Goal: Task Accomplishment & Management: Manage account settings

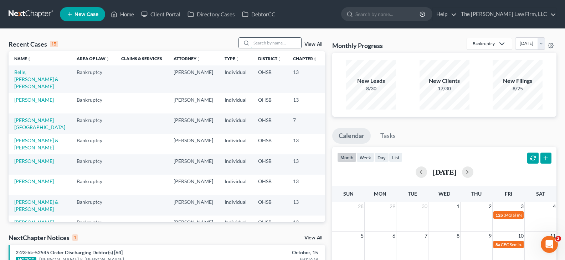
click at [269, 44] on input "search" at bounding box center [276, 43] width 50 height 10
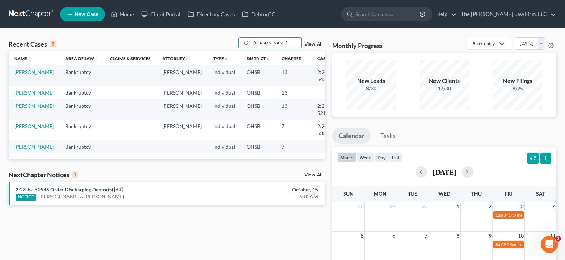
type input "[PERSON_NAME]"
click at [24, 96] on link "[PERSON_NAME]" at bounding box center [34, 93] width 40 height 6
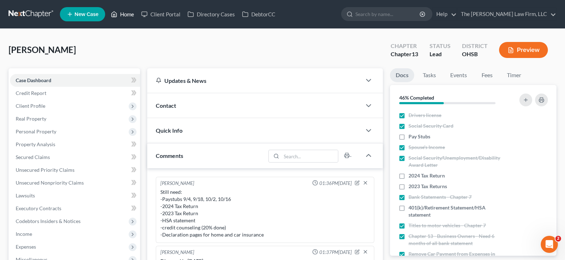
click at [128, 15] on link "Home" at bounding box center [122, 14] width 30 height 13
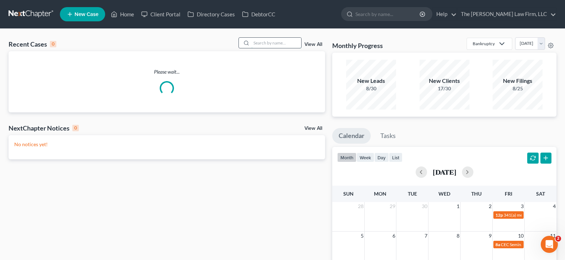
click at [286, 43] on input "search" at bounding box center [276, 43] width 50 height 10
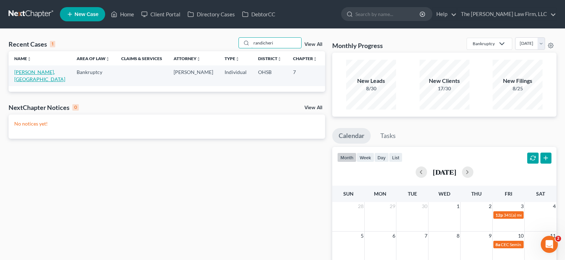
type input "randicheri"
click at [30, 80] on link "[PERSON_NAME], [GEOGRAPHIC_DATA]" at bounding box center [39, 75] width 51 height 13
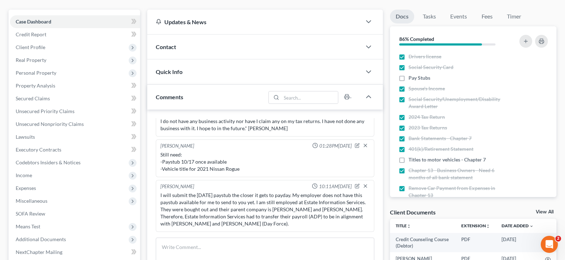
scroll to position [71, 0]
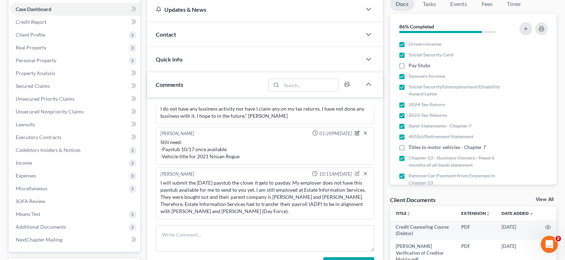
click at [355, 135] on icon "button" at bounding box center [357, 133] width 5 height 5
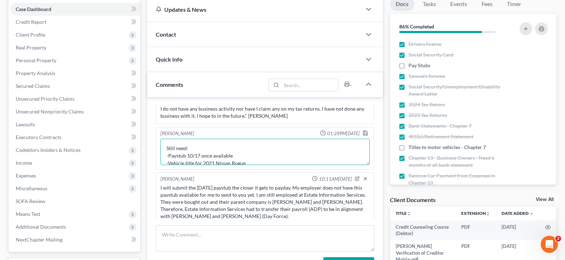
click at [251, 164] on textarea "Still need: -Paystub 10/17 once available -Vehicle title for 2021 Nissan Rogue" at bounding box center [264, 152] width 209 height 26
type textarea "Still need: -Paystub 10/17 once available"
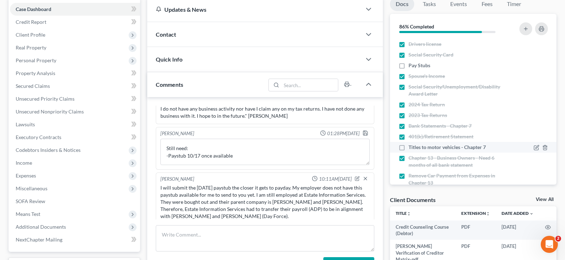
click at [408, 148] on label "Titles to motor vehicles - Chapter 7" at bounding box center [446, 147] width 77 height 7
click at [411, 148] on input "Titles to motor vehicles - Chapter 7" at bounding box center [413, 146] width 5 height 5
checkbox input "true"
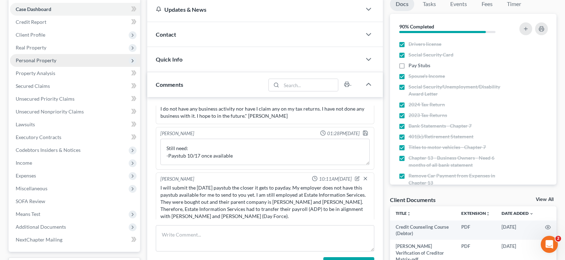
click at [31, 61] on span "Personal Property" at bounding box center [36, 60] width 41 height 6
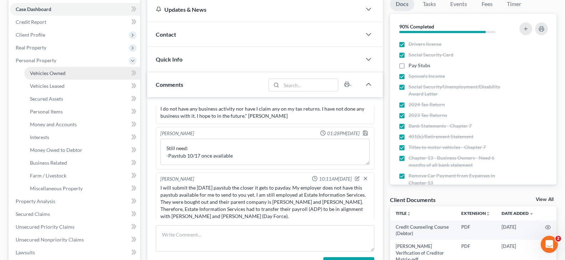
click at [38, 76] on span "Vehicles Owned" at bounding box center [48, 73] width 36 height 6
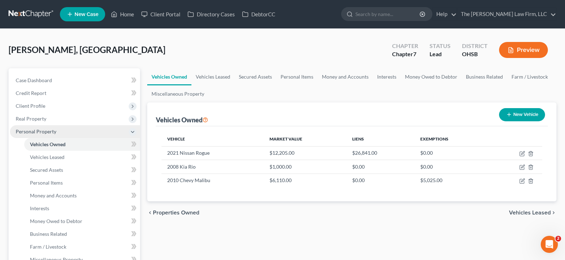
click at [61, 133] on span "Personal Property" at bounding box center [75, 131] width 130 height 13
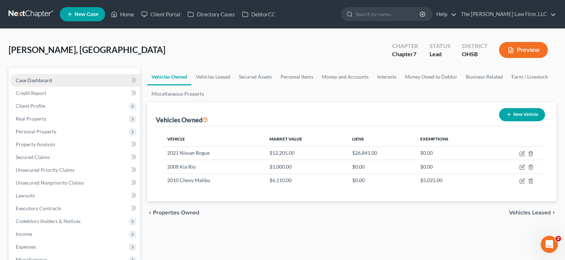
click at [36, 81] on span "Case Dashboard" at bounding box center [34, 80] width 36 height 6
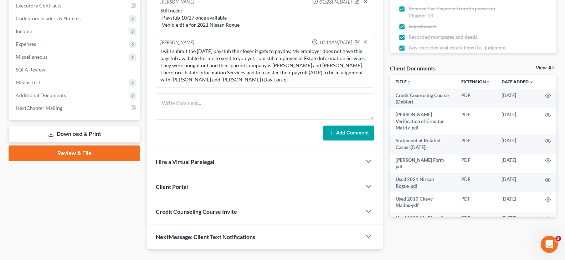
scroll to position [214, 0]
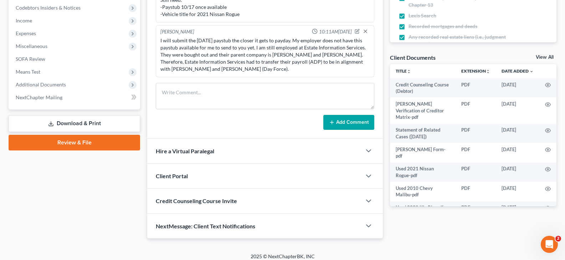
click at [542, 57] on link "View All" at bounding box center [545, 57] width 18 height 5
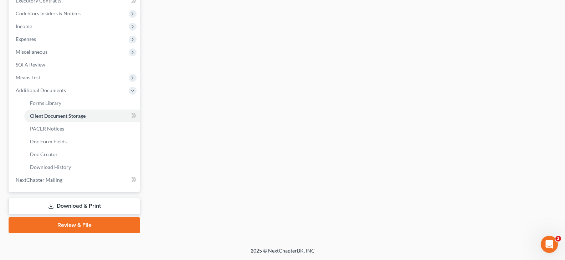
scroll to position [119, 0]
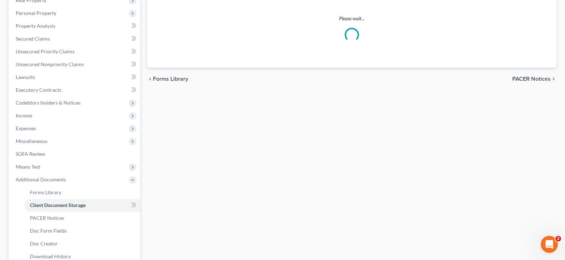
select select "7"
select select "52"
select select "61"
select select "7"
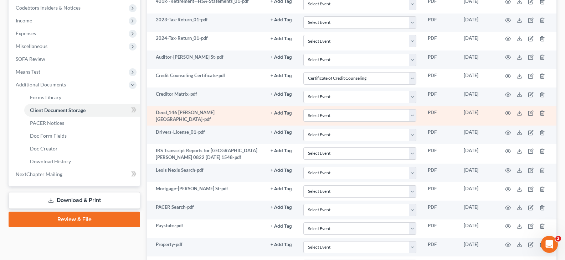
scroll to position [249, 0]
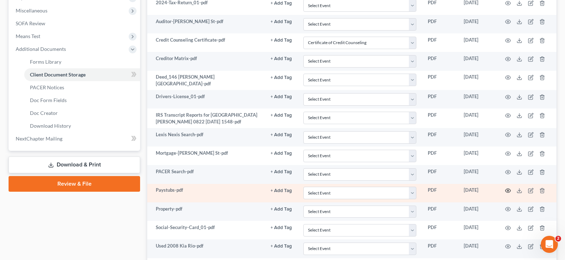
click at [508, 191] on circle "button" at bounding box center [507, 190] width 1 height 1
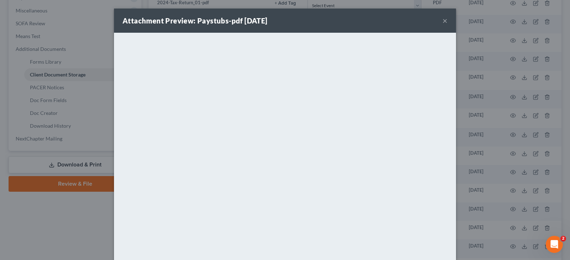
click at [443, 21] on button "×" at bounding box center [445, 20] width 5 height 9
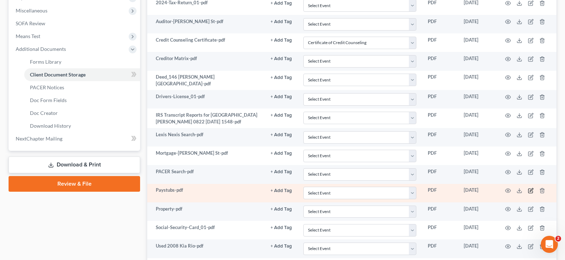
click at [531, 191] on icon "button" at bounding box center [531, 191] width 6 height 6
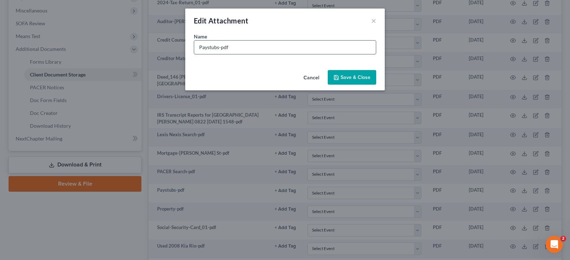
click at [219, 49] on input "Paystubs-pdf" at bounding box center [285, 48] width 182 height 14
type input "Paystubs (2024)-pdf"
click at [352, 76] on span "Save & Close" at bounding box center [356, 77] width 30 height 6
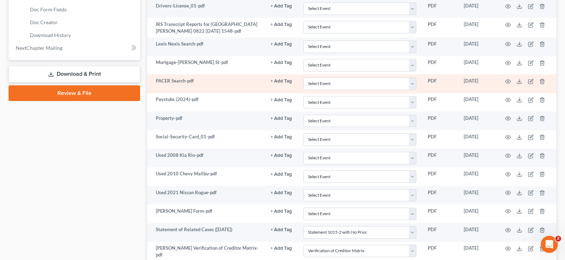
scroll to position [356, 0]
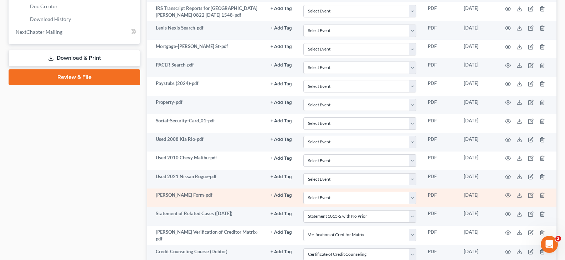
click at [260, 190] on td "[PERSON_NAME] Form-pdf" at bounding box center [206, 198] width 118 height 19
click at [508, 195] on circle "button" at bounding box center [507, 195] width 1 height 1
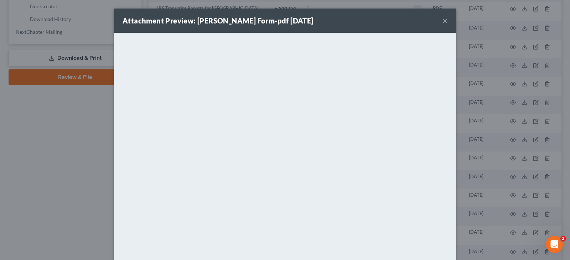
click at [443, 21] on button "×" at bounding box center [445, 20] width 5 height 9
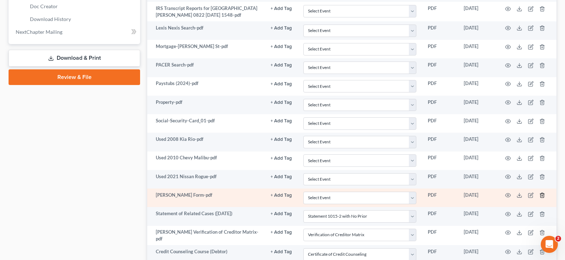
click at [542, 194] on icon "button" at bounding box center [542, 196] width 6 height 6
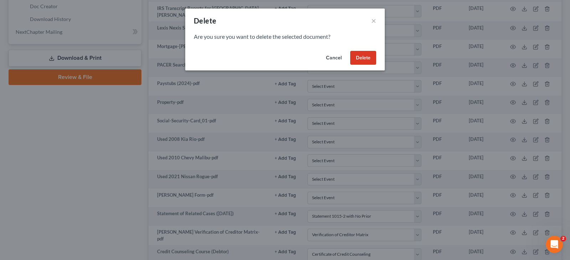
click at [366, 59] on button "Delete" at bounding box center [363, 58] width 26 height 14
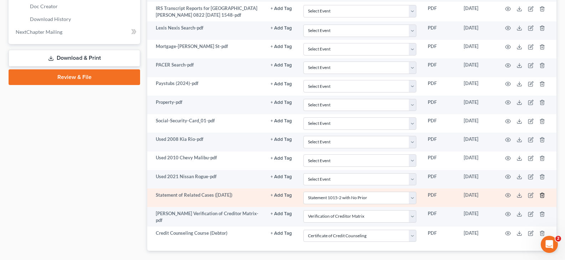
click at [542, 196] on icon "button" at bounding box center [542, 196] width 6 height 6
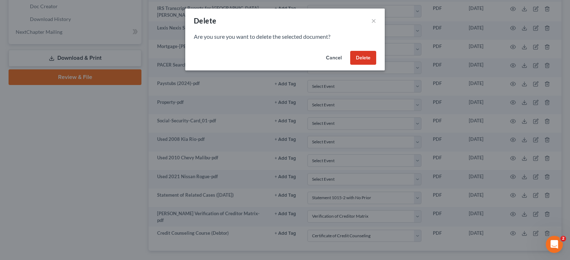
click at [369, 58] on button "Delete" at bounding box center [363, 58] width 26 height 14
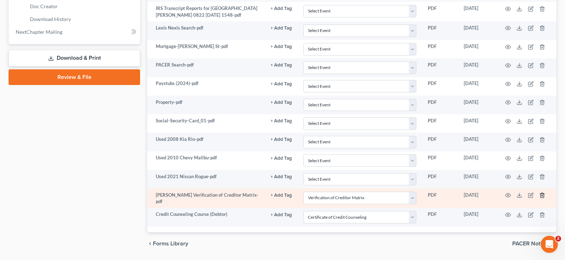
click at [542, 195] on icon "button" at bounding box center [542, 196] width 6 height 6
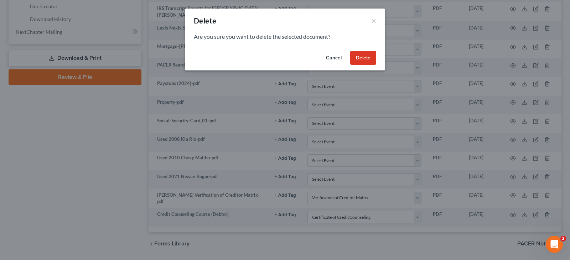
click at [365, 58] on button "Delete" at bounding box center [363, 58] width 26 height 14
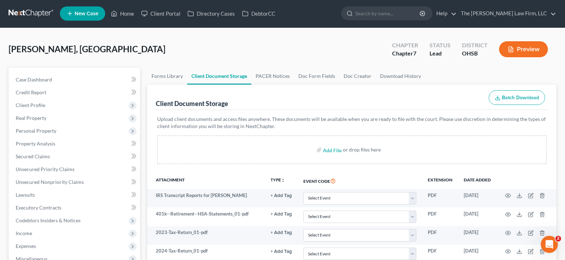
scroll to position [0, 0]
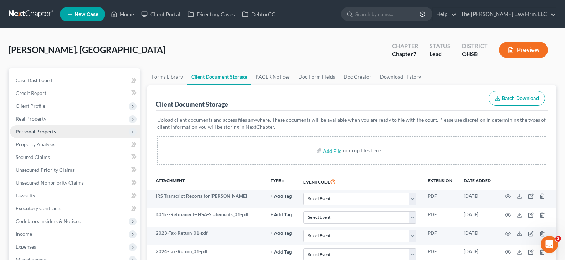
click at [38, 132] on span "Personal Property" at bounding box center [36, 132] width 41 height 6
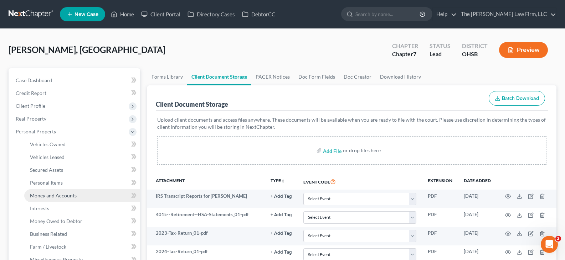
click at [48, 198] on span "Money and Accounts" at bounding box center [53, 196] width 47 height 6
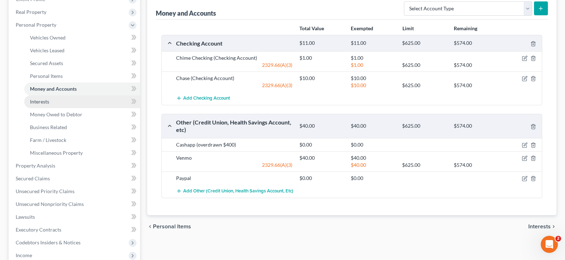
scroll to position [71, 0]
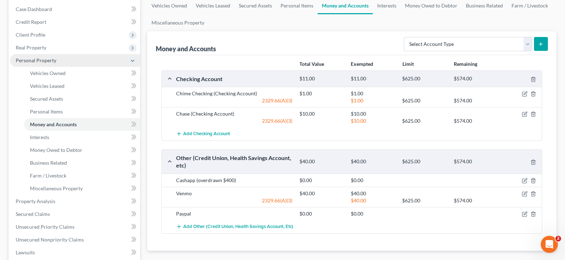
click at [65, 61] on span "Personal Property" at bounding box center [75, 60] width 130 height 13
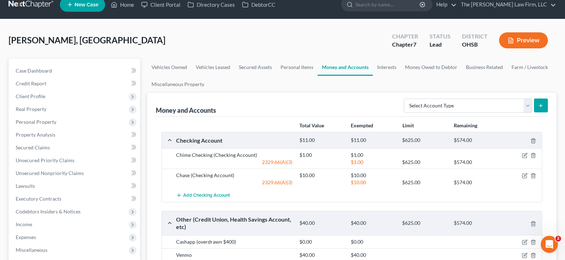
scroll to position [0, 0]
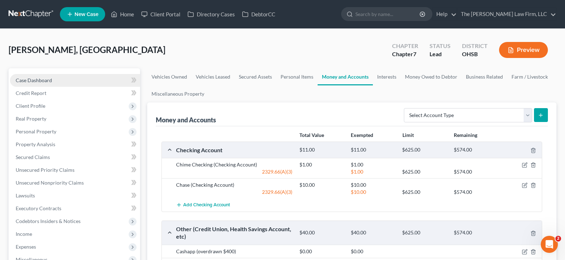
click at [61, 79] on link "Case Dashboard" at bounding box center [75, 80] width 130 height 13
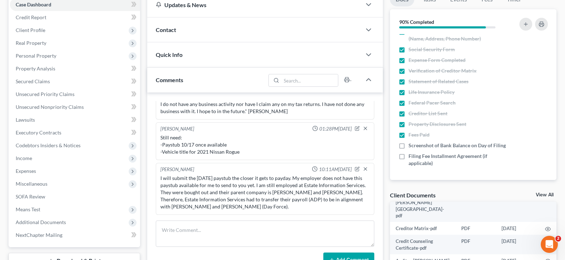
scroll to position [113, 0]
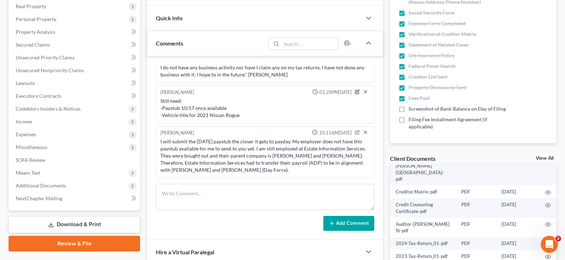
click at [355, 93] on icon "button" at bounding box center [357, 91] width 5 height 5
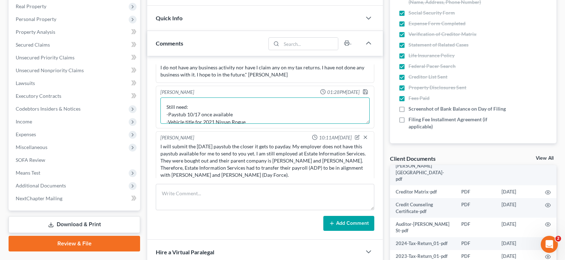
click at [249, 121] on textarea "Still need: -Paystub 10/17 once available -Vehicle title for 2021 Nissan Rogue" at bounding box center [264, 111] width 209 height 26
type textarea "Still need: -Paystub 10/17 once available"
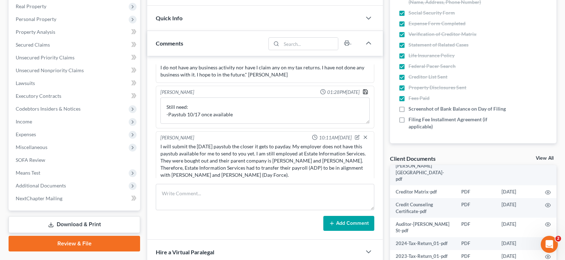
click at [364, 92] on polyline "button" at bounding box center [365, 93] width 2 height 2
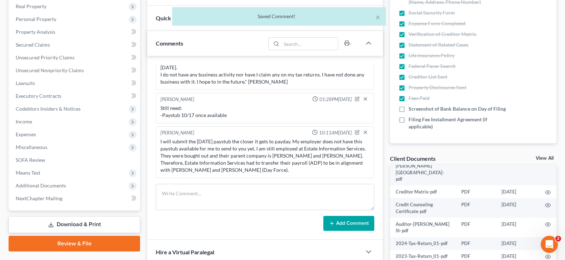
scroll to position [53, 0]
click at [540, 158] on link "View All" at bounding box center [545, 158] width 18 height 5
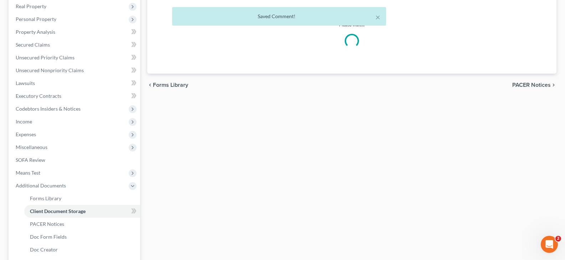
select select "7"
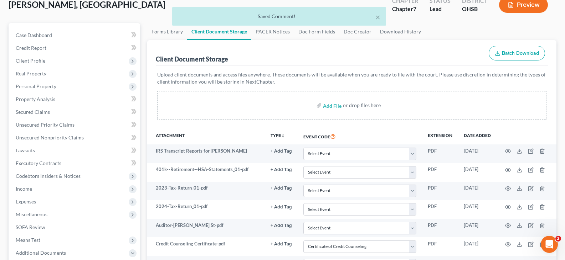
scroll to position [71, 0]
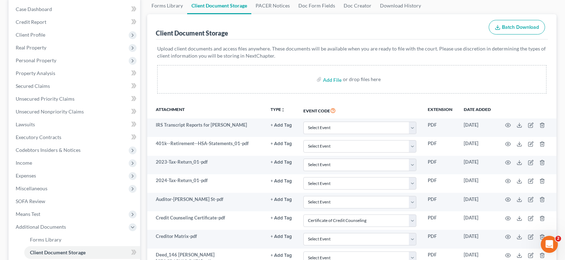
select select "7"
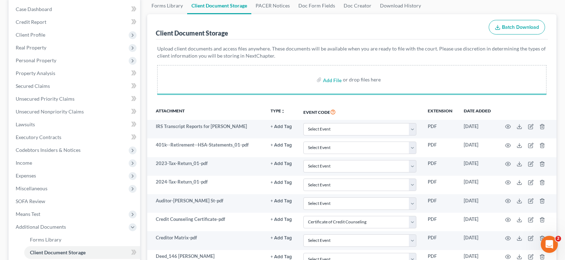
select select "7"
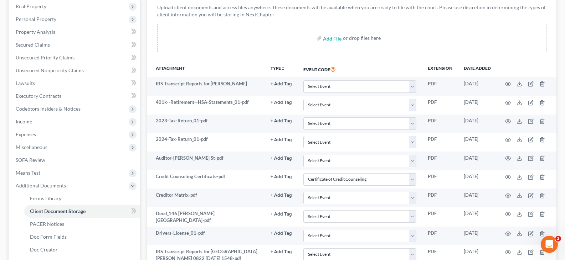
scroll to position [107, 0]
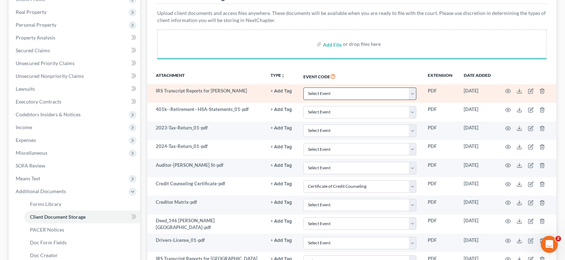
select select "7"
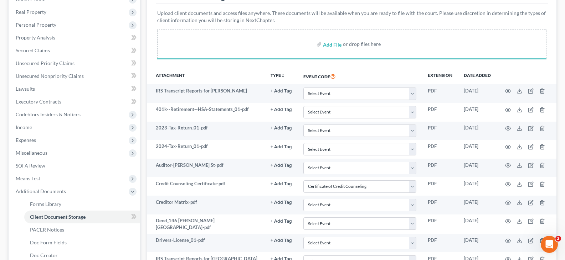
select select "7"
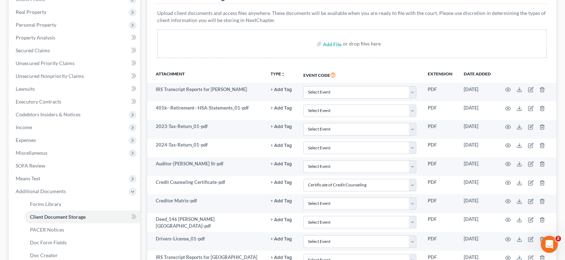
select select "7"
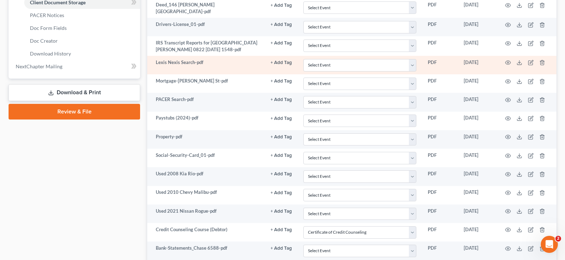
scroll to position [285, 0]
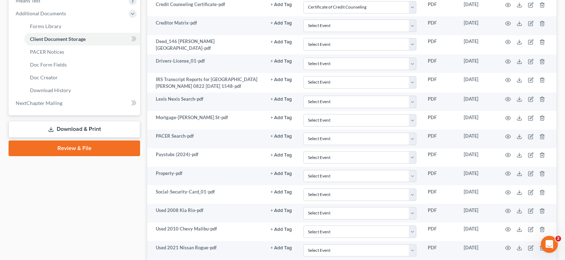
click at [91, 128] on link "Download & Print" at bounding box center [74, 129] width 131 height 17
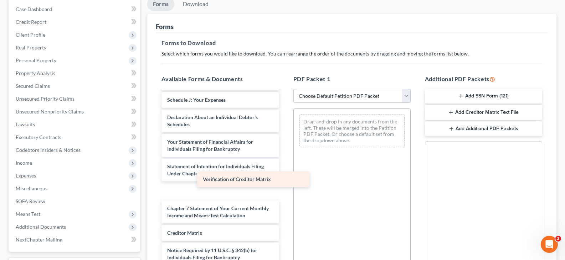
scroll to position [649, 0]
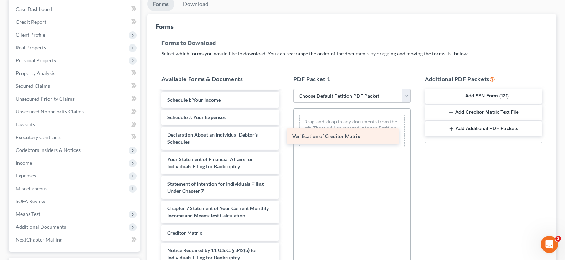
drag, startPoint x: 256, startPoint y: 233, endPoint x: 381, endPoint y: 136, distance: 158.5
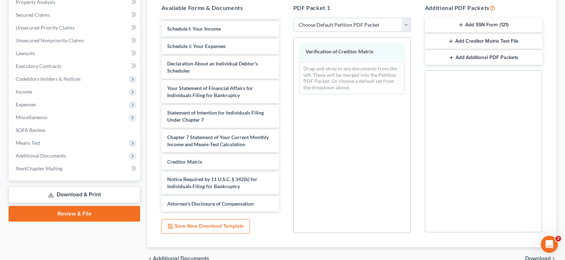
scroll to position [178, 0]
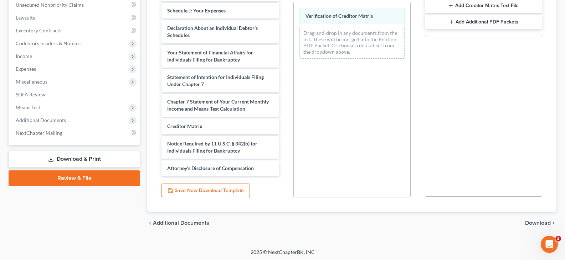
click at [532, 223] on span "Download" at bounding box center [538, 224] width 26 height 6
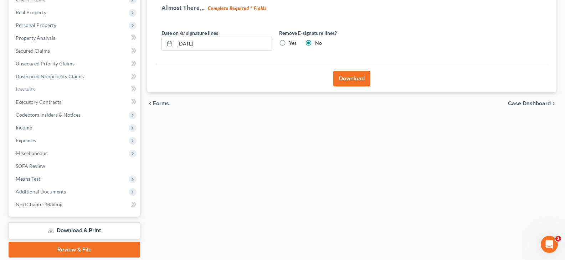
scroll to position [60, 0]
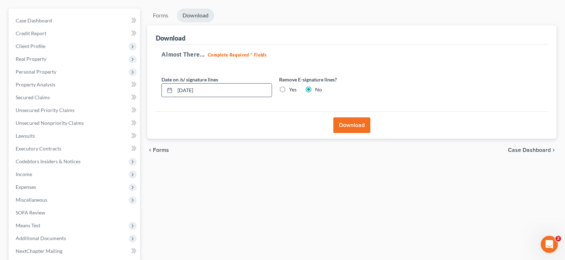
click at [204, 92] on input "[DATE]" at bounding box center [223, 91] width 97 height 14
type input "[DATE]"
click at [347, 129] on button "Download" at bounding box center [351, 126] width 37 height 16
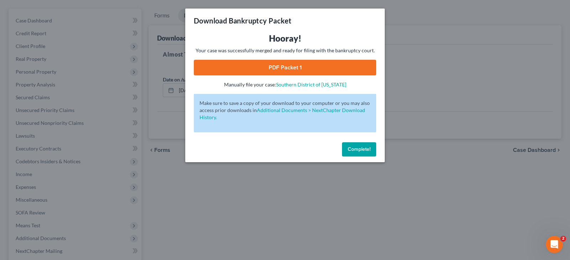
click at [289, 67] on link "PDF Packet 1" at bounding box center [285, 68] width 182 height 16
click at [357, 150] on span "Complete!" at bounding box center [359, 149] width 23 height 6
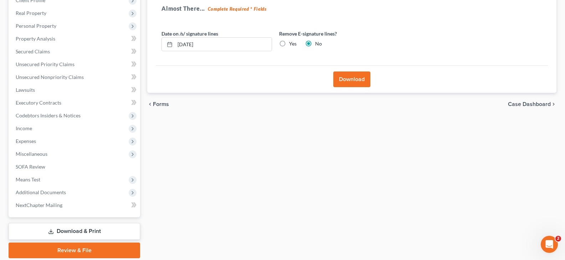
scroll to position [131, 0]
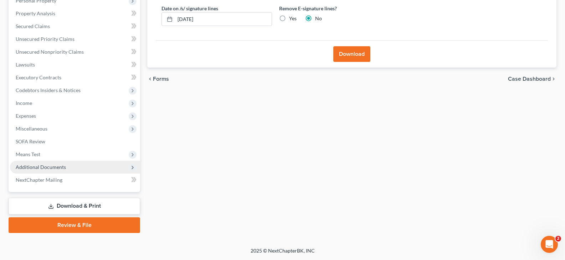
click at [49, 167] on span "Additional Documents" at bounding box center [41, 167] width 50 height 6
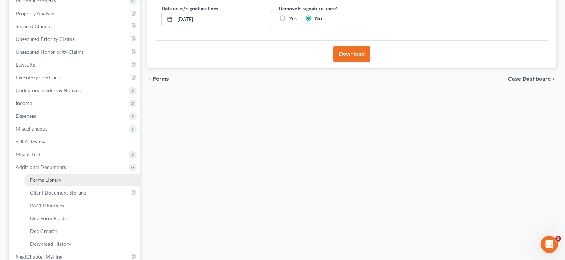
click at [45, 180] on span "Forms Library" at bounding box center [45, 180] width 31 height 6
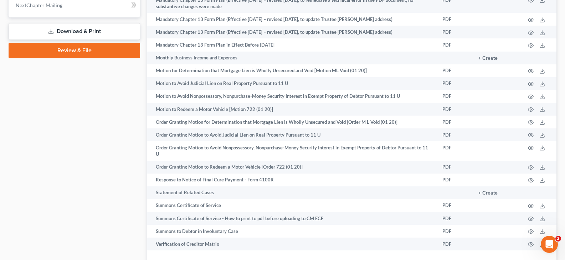
scroll to position [444, 0]
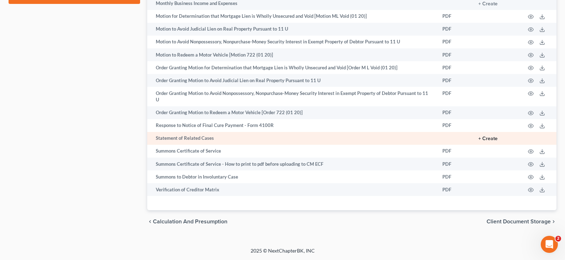
click at [487, 139] on button "+ Create" at bounding box center [487, 138] width 19 height 5
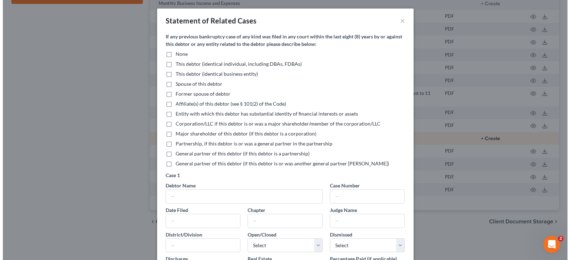
scroll to position [431, 0]
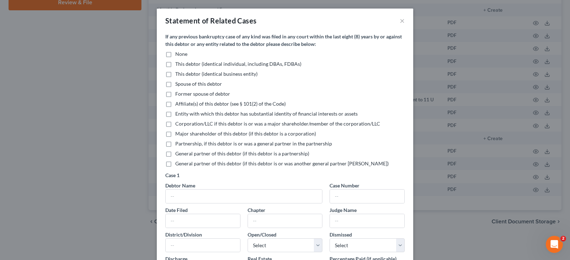
drag, startPoint x: 166, startPoint y: 54, endPoint x: 208, endPoint y: 91, distance: 56.5
click at [175, 54] on label "None" at bounding box center [181, 54] width 12 height 7
click at [178, 54] on input "None" at bounding box center [180, 53] width 5 height 5
checkbox input "true"
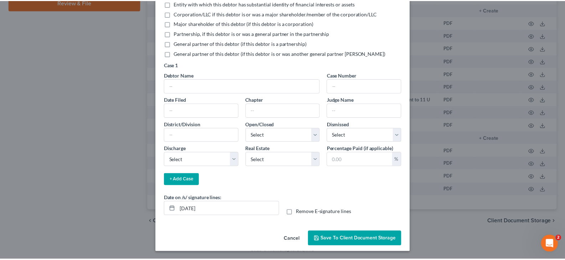
scroll to position [111, 0]
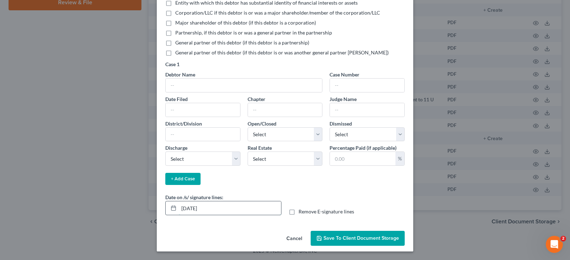
click at [205, 208] on input "[DATE]" at bounding box center [230, 209] width 102 height 14
type input "[DATE]"
click at [337, 238] on span "Save to Client Document Storage" at bounding box center [362, 239] width 76 height 6
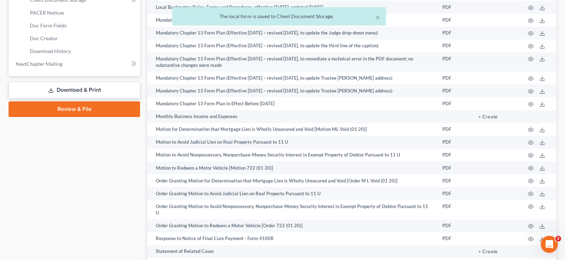
click at [92, 89] on link "Download & Print" at bounding box center [74, 90] width 131 height 17
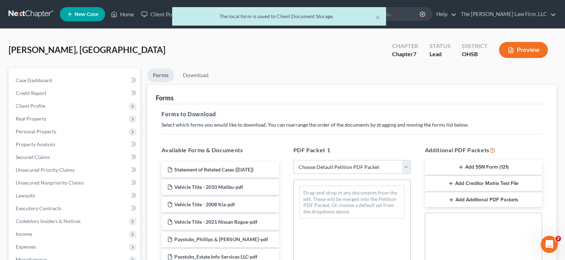
click at [462, 166] on icon "button" at bounding box center [461, 168] width 6 height 6
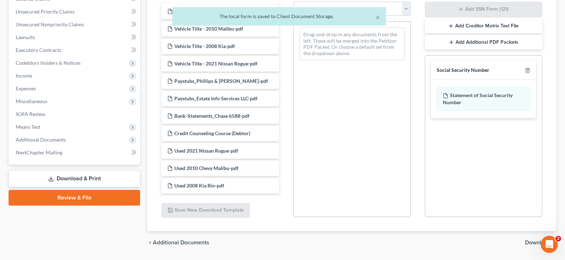
scroll to position [178, 0]
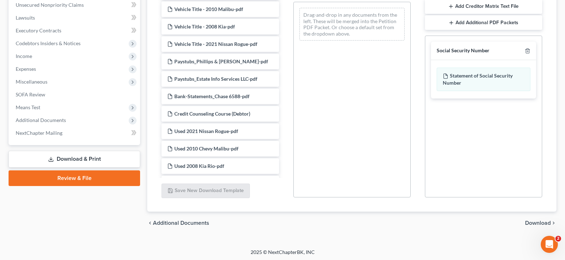
click at [536, 224] on span "Download" at bounding box center [538, 224] width 26 height 6
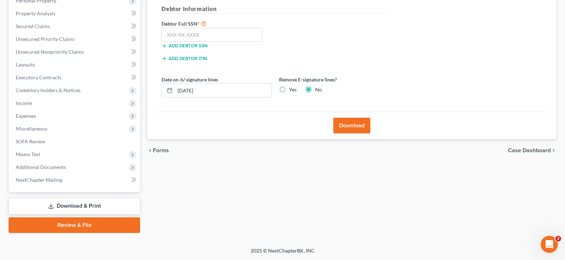
scroll to position [131, 0]
click at [167, 38] on input "text" at bounding box center [211, 35] width 101 height 14
type input "299-70-0822"
click at [205, 91] on input "[DATE]" at bounding box center [223, 91] width 97 height 14
type input "[DATE]"
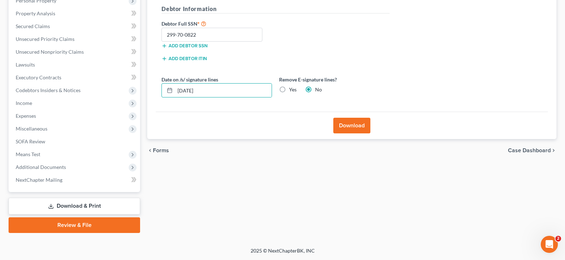
click at [342, 126] on button "Download" at bounding box center [351, 126] width 37 height 16
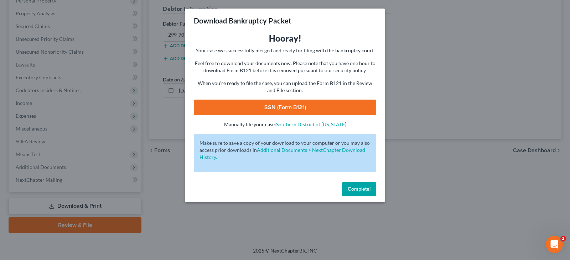
click at [307, 108] on link "SSN (Form B121)" at bounding box center [285, 108] width 182 height 16
click at [356, 190] on span "Complete!" at bounding box center [359, 189] width 23 height 6
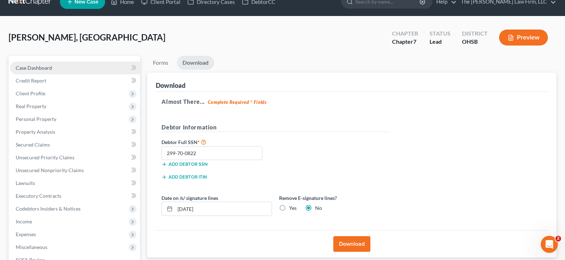
scroll to position [0, 0]
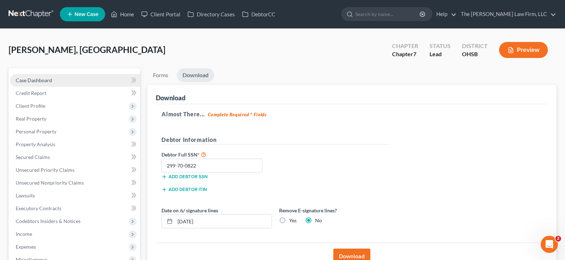
click at [46, 80] on span "Case Dashboard" at bounding box center [34, 80] width 36 height 6
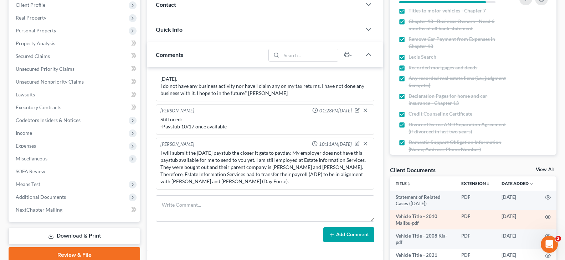
scroll to position [107, 0]
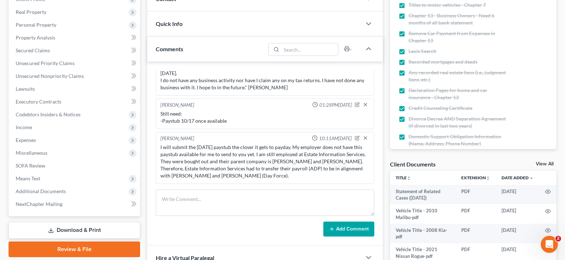
click at [542, 163] on link "View All" at bounding box center [545, 164] width 18 height 5
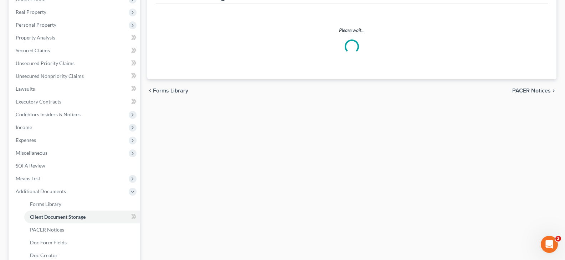
scroll to position [106, 0]
select select "7"
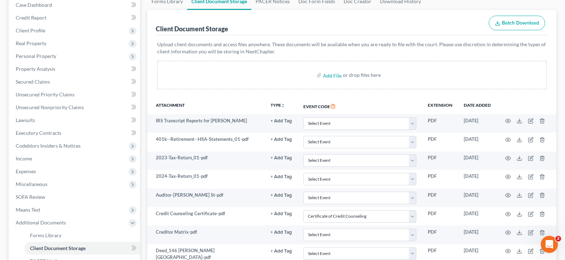
scroll to position [71, 0]
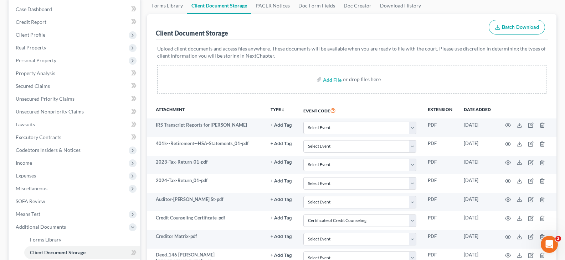
select select "7"
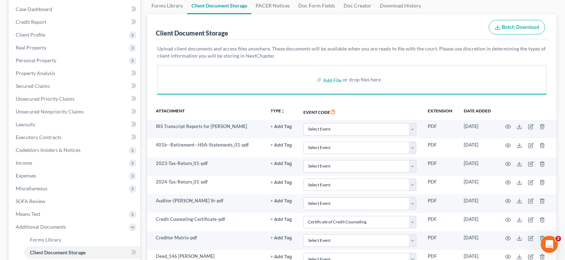
select select "7"
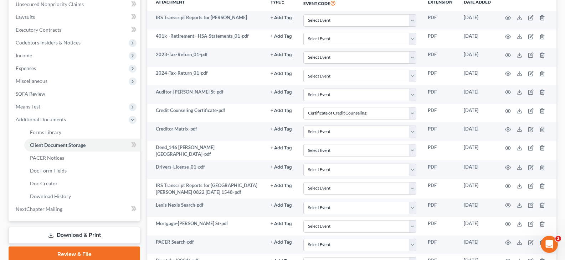
scroll to position [178, 0]
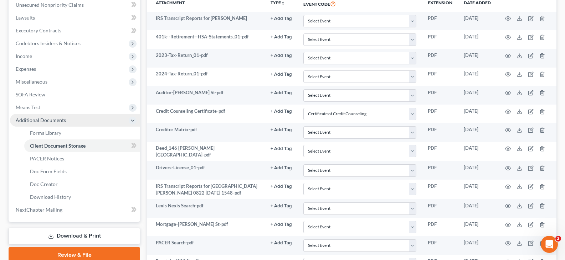
click at [77, 120] on span "Additional Documents" at bounding box center [75, 120] width 130 height 13
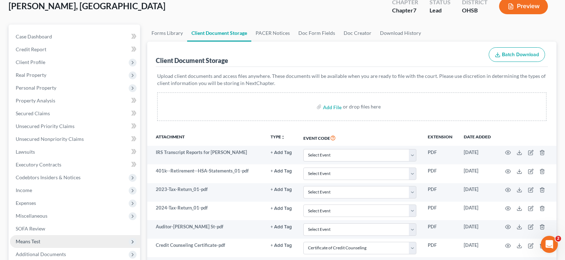
scroll to position [36, 0]
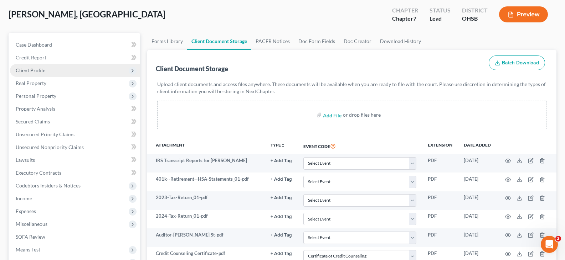
click at [36, 71] on span "Client Profile" at bounding box center [31, 70] width 30 height 6
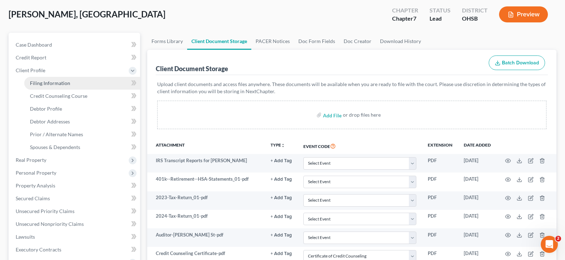
click at [43, 84] on span "Filing Information" at bounding box center [50, 83] width 40 height 6
select select "1"
select select "0"
select select "36"
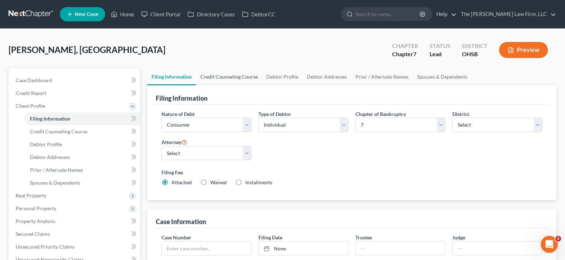
click at [248, 76] on link "Credit Counseling Course" at bounding box center [229, 76] width 66 height 17
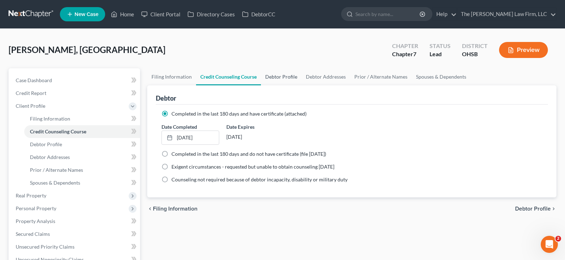
click at [275, 77] on link "Debtor Profile" at bounding box center [281, 76] width 41 height 17
select select "0"
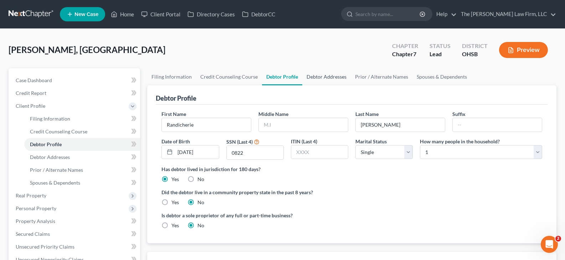
click at [316, 78] on link "Debtor Addresses" at bounding box center [326, 76] width 48 height 17
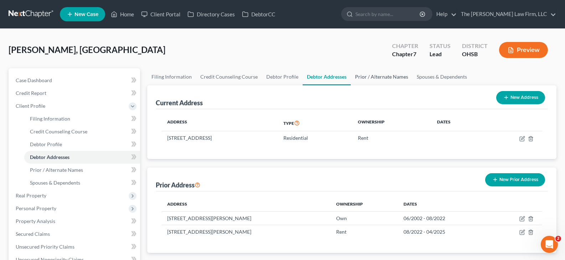
click at [359, 78] on link "Prior / Alternate Names" at bounding box center [382, 76] width 62 height 17
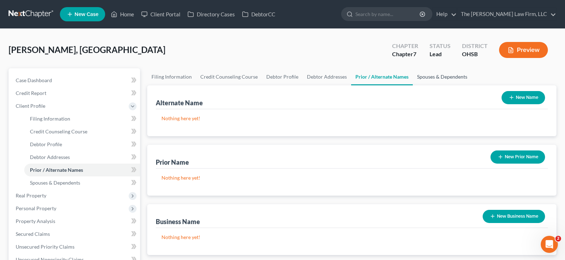
click at [424, 78] on link "Spouses & Dependents" at bounding box center [442, 76] width 59 height 17
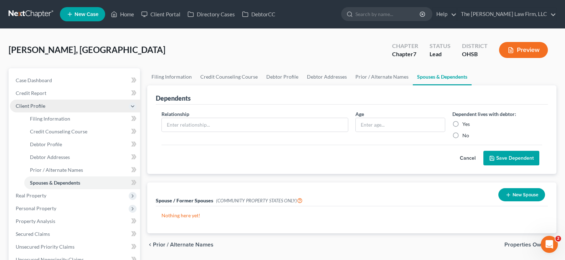
drag, startPoint x: 59, startPoint y: 107, endPoint x: 53, endPoint y: 102, distance: 7.8
click at [59, 107] on span "Client Profile" at bounding box center [75, 106] width 130 height 13
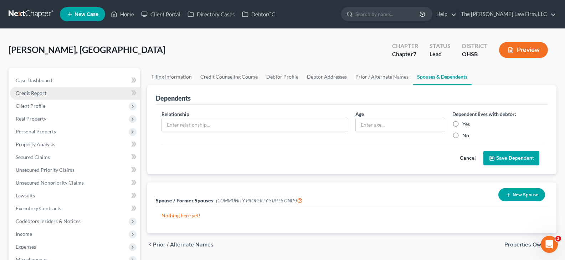
click at [50, 93] on link "Credit Report" at bounding box center [75, 93] width 130 height 13
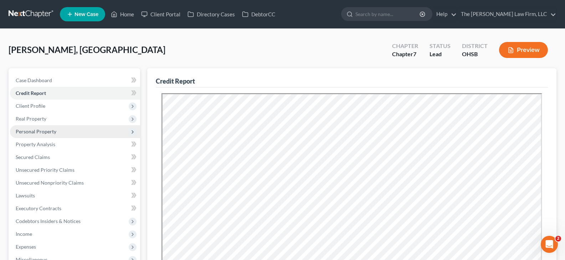
click at [46, 132] on span "Personal Property" at bounding box center [36, 132] width 41 height 6
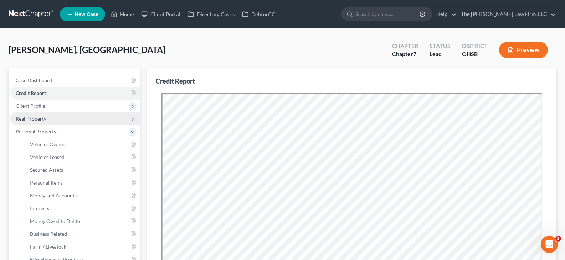
click at [40, 119] on span "Real Property" at bounding box center [31, 119] width 31 height 6
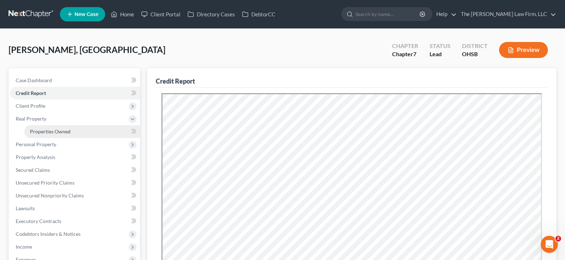
click at [45, 133] on span "Properties Owned" at bounding box center [50, 132] width 41 height 6
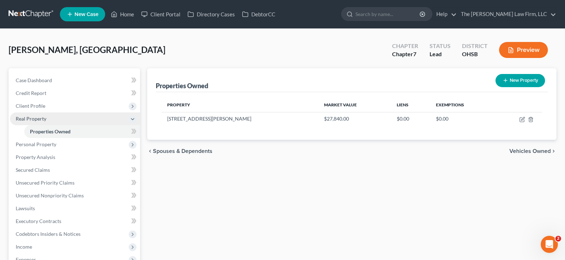
click at [48, 121] on span "Real Property" at bounding box center [75, 119] width 130 height 13
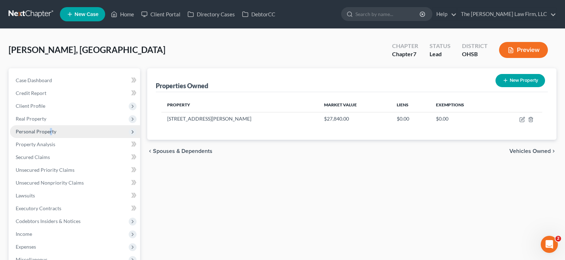
click at [50, 131] on span "Personal Property" at bounding box center [36, 132] width 41 height 6
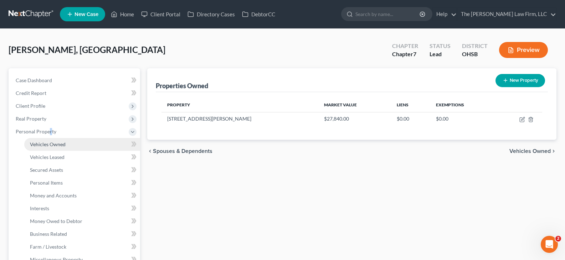
click at [53, 145] on span "Vehicles Owned" at bounding box center [48, 144] width 36 height 6
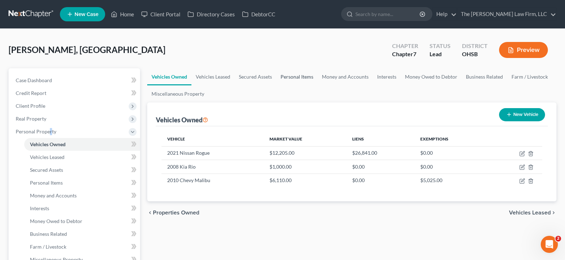
click at [295, 78] on link "Personal Items" at bounding box center [296, 76] width 41 height 17
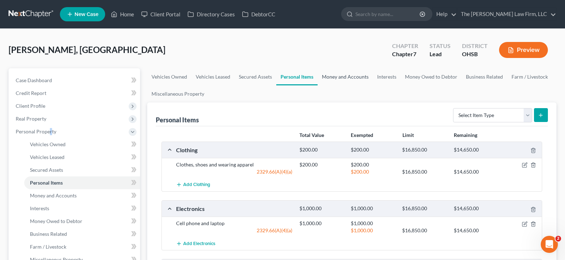
click at [345, 78] on link "Money and Accounts" at bounding box center [344, 76] width 55 height 17
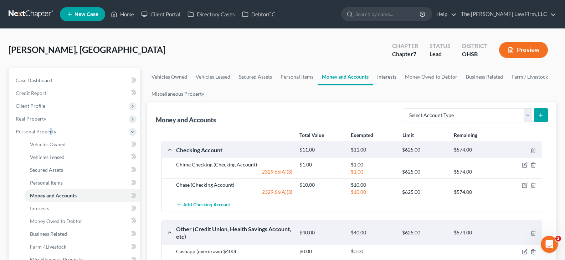
click at [390, 78] on link "Interests" at bounding box center [387, 76] width 28 height 17
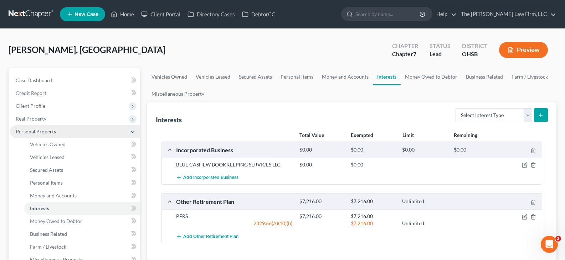
click at [82, 130] on span "Personal Property" at bounding box center [75, 131] width 130 height 13
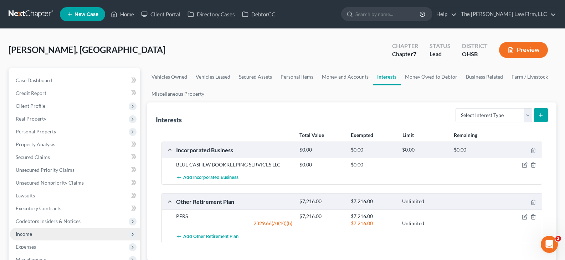
click at [25, 234] on span "Income" at bounding box center [24, 234] width 16 height 6
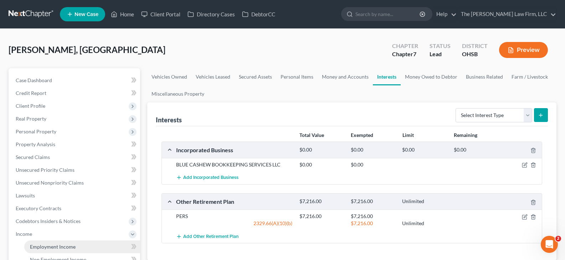
click at [37, 249] on span "Employment Income" at bounding box center [53, 247] width 46 height 6
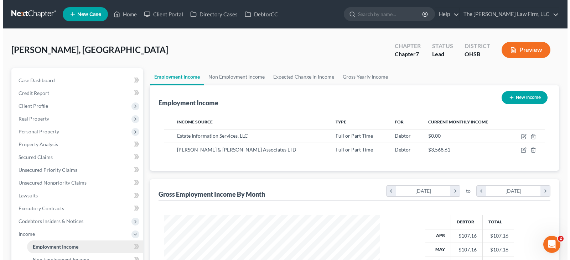
scroll to position [128, 230]
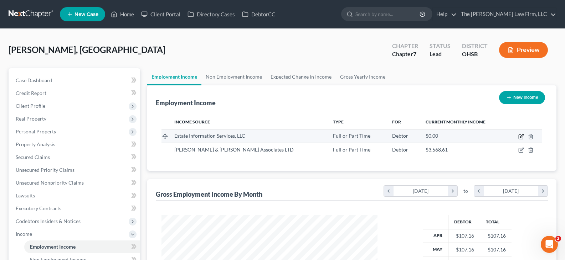
click at [521, 135] on icon "button" at bounding box center [521, 137] width 6 height 6
select select "0"
select select "36"
select select "2"
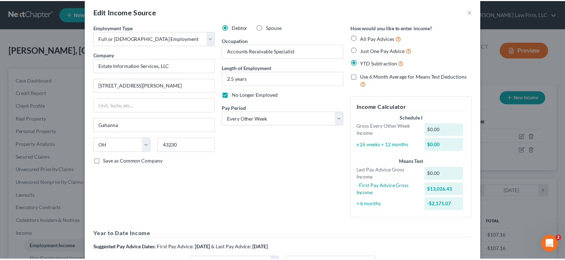
scroll to position [0, 0]
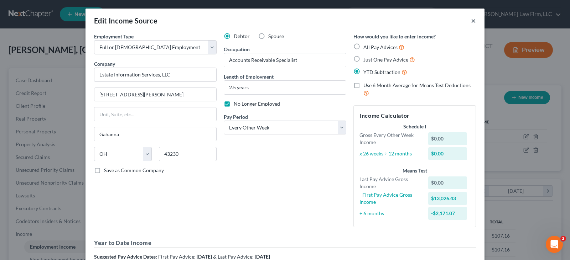
click at [471, 22] on button "×" at bounding box center [473, 20] width 5 height 9
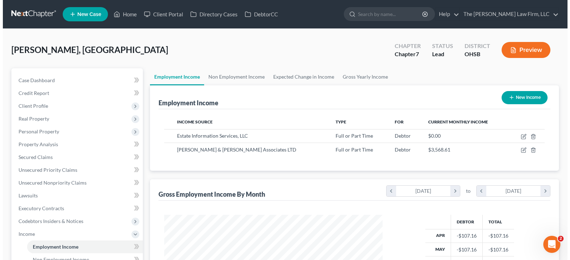
scroll to position [356161, 356058]
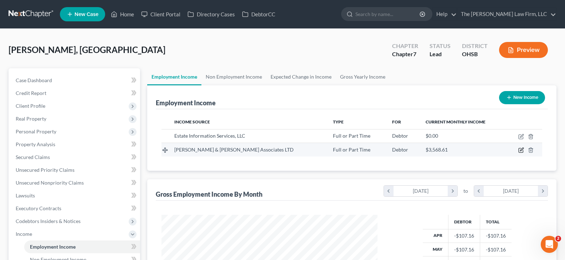
click at [520, 151] on icon "button" at bounding box center [521, 151] width 6 height 6
select select "0"
select select "7"
select select "2"
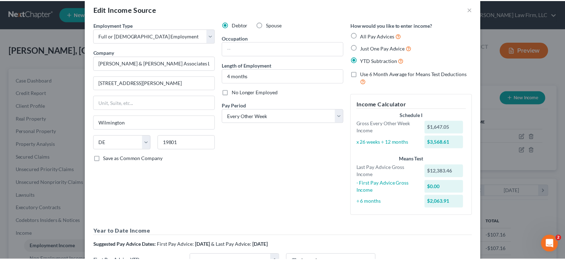
scroll to position [0, 0]
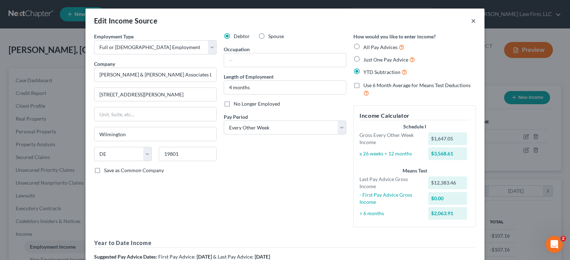
click at [471, 19] on button "×" at bounding box center [473, 20] width 5 height 9
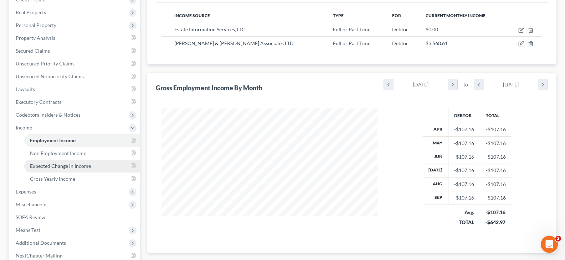
scroll to position [107, 0]
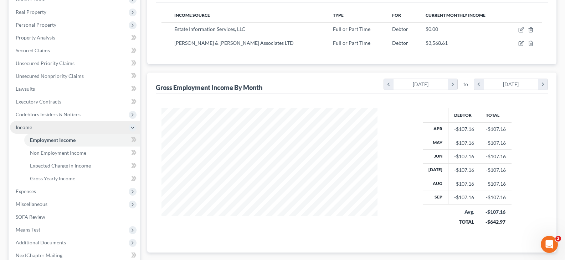
click at [48, 130] on span "Income" at bounding box center [75, 127] width 130 height 13
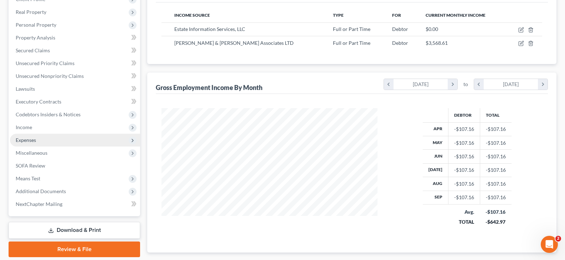
click at [47, 143] on span "Expenses" at bounding box center [75, 140] width 130 height 13
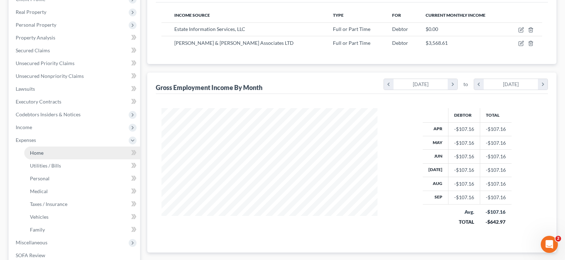
click at [52, 152] on link "Home" at bounding box center [82, 153] width 116 height 13
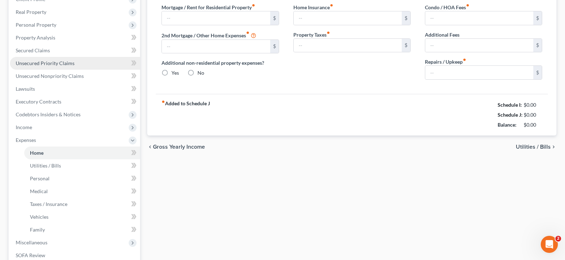
type input "1,250.00"
type input "0.00"
radio input "true"
type input "8.00"
type input "0.00"
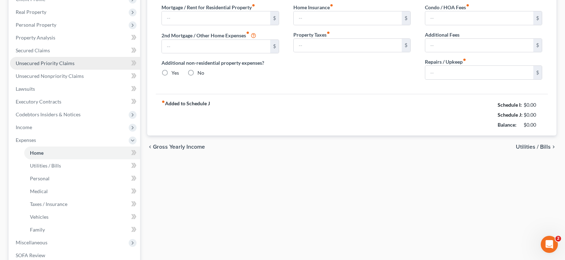
type input "0.00"
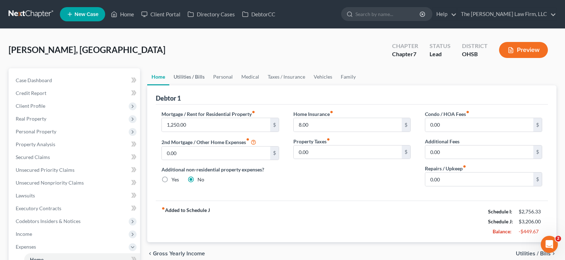
click at [197, 77] on link "Utilities / Bills" at bounding box center [189, 76] width 40 height 17
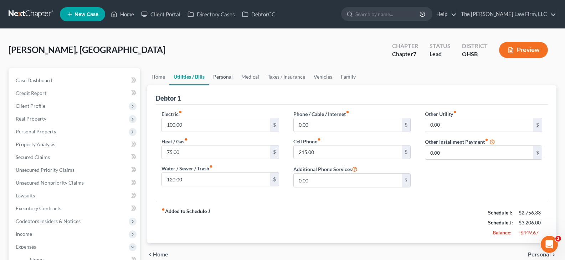
click at [217, 78] on link "Personal" at bounding box center [223, 76] width 28 height 17
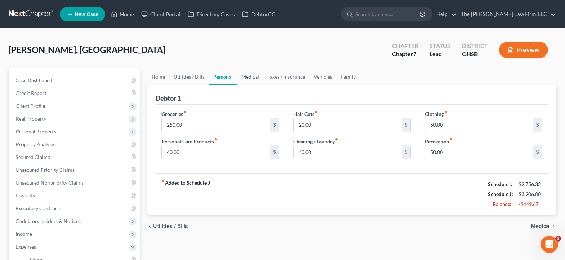
click at [245, 78] on link "Medical" at bounding box center [250, 76] width 26 height 17
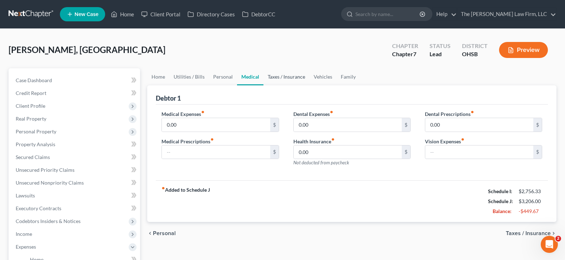
click at [274, 77] on link "Taxes / Insurance" at bounding box center [286, 76] width 46 height 17
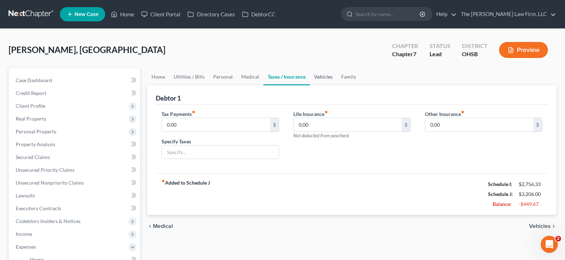
click at [321, 78] on link "Vehicles" at bounding box center [323, 76] width 27 height 17
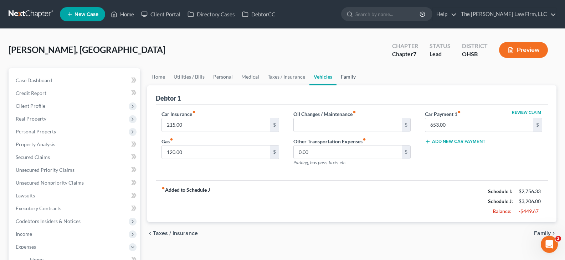
click at [344, 76] on link "Family" at bounding box center [348, 76] width 24 height 17
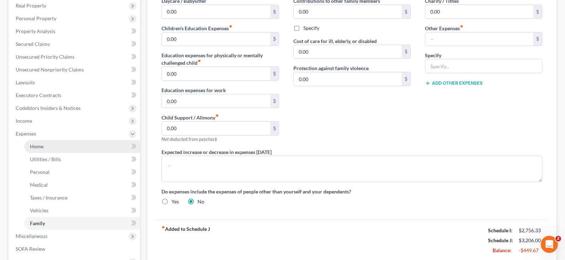
scroll to position [143, 0]
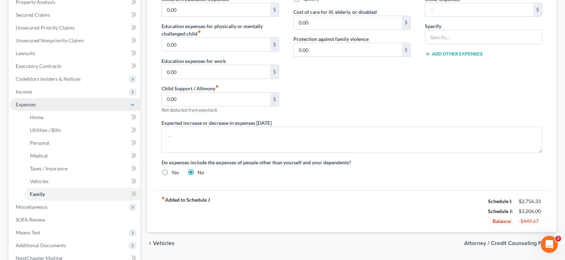
click at [46, 105] on span "Expenses" at bounding box center [75, 104] width 130 height 13
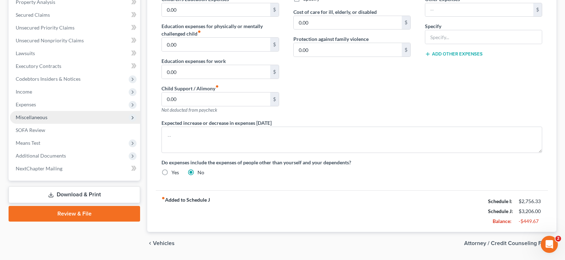
click at [39, 119] on span "Miscellaneous" at bounding box center [32, 117] width 32 height 6
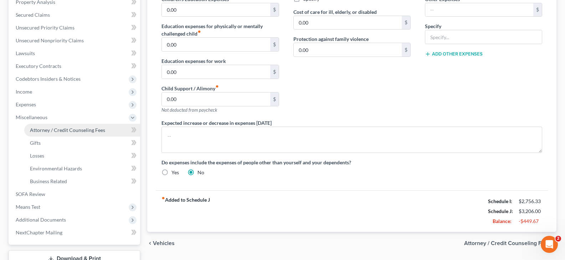
click at [58, 131] on span "Attorney / Credit Counseling Fees" at bounding box center [67, 130] width 75 height 6
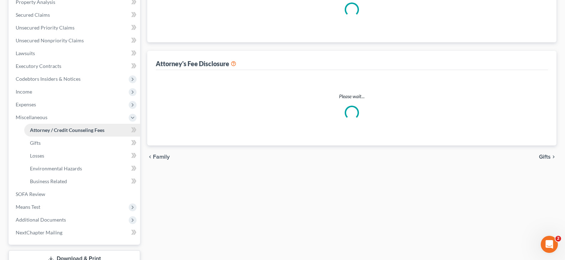
select select "0"
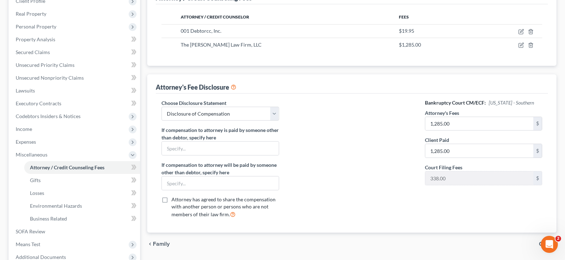
scroll to position [107, 0]
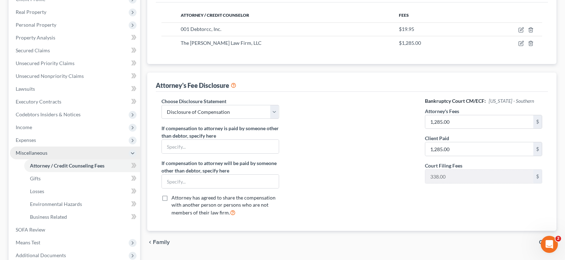
click at [65, 152] on span "Miscellaneous" at bounding box center [75, 153] width 130 height 13
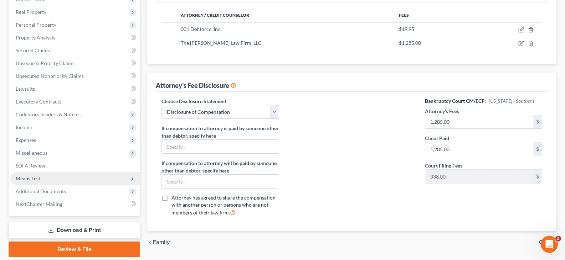
click at [34, 179] on span "Means Test" at bounding box center [28, 179] width 25 height 6
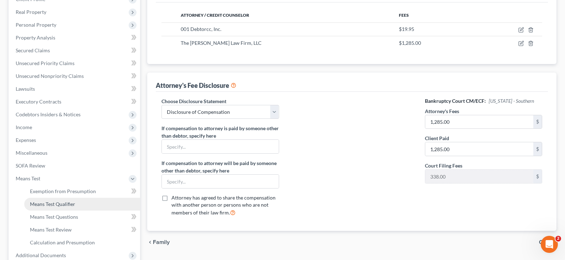
click at [42, 205] on span "Means Test Qualifier" at bounding box center [52, 204] width 45 height 6
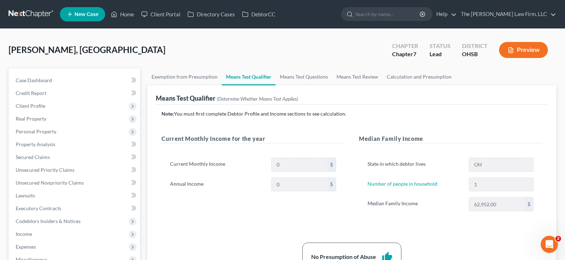
scroll to position [36, 0]
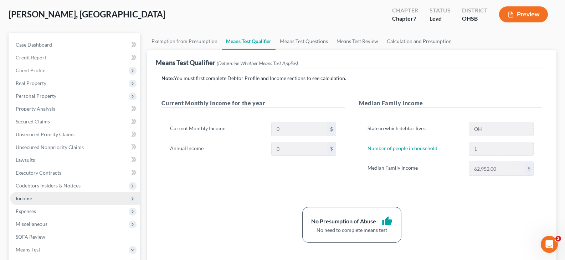
click at [30, 198] on span "Income" at bounding box center [24, 199] width 16 height 6
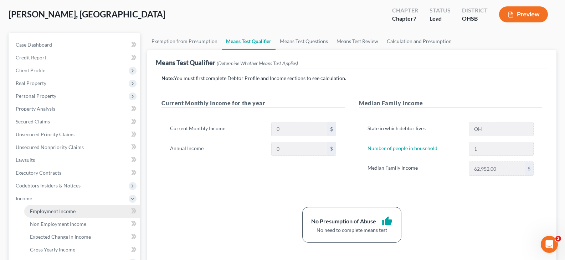
click at [37, 211] on span "Employment Income" at bounding box center [53, 211] width 46 height 6
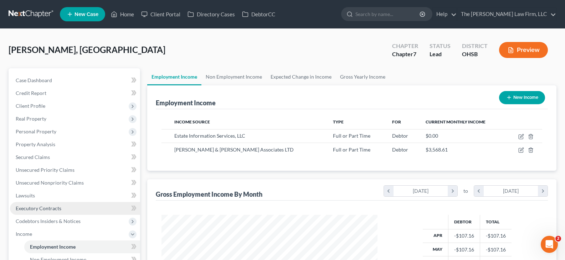
scroll to position [128, 230]
click at [353, 77] on link "Gross Yearly Income" at bounding box center [363, 76] width 54 height 17
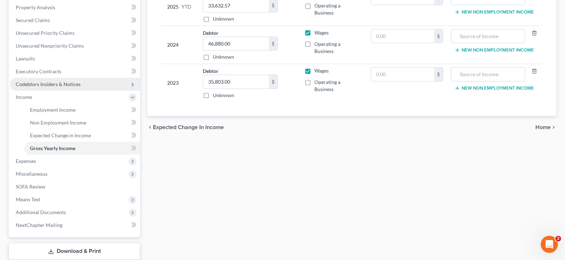
scroll to position [143, 0]
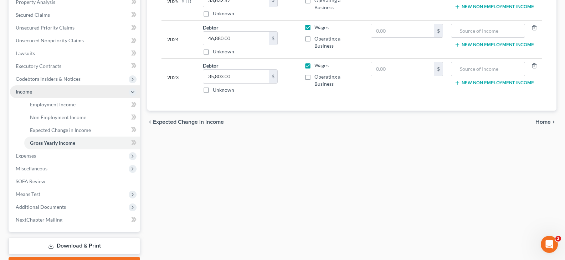
click at [56, 92] on span "Income" at bounding box center [75, 92] width 130 height 13
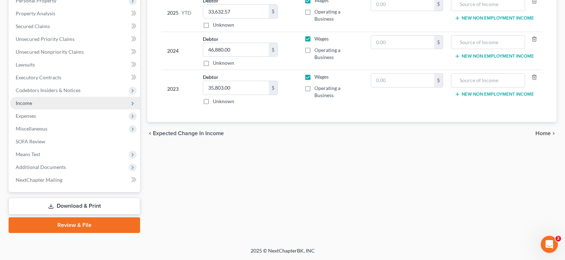
scroll to position [131, 0]
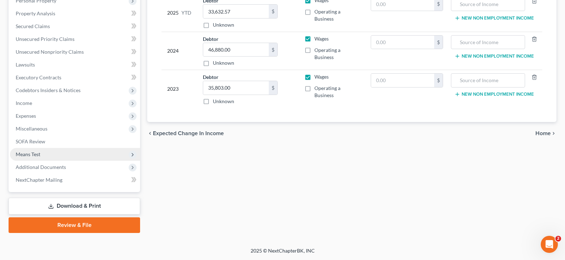
click at [37, 155] on span "Means Test" at bounding box center [28, 154] width 25 height 6
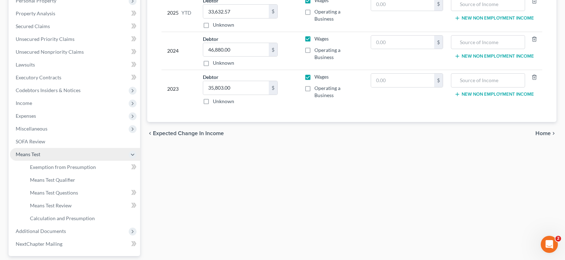
scroll to position [143, 0]
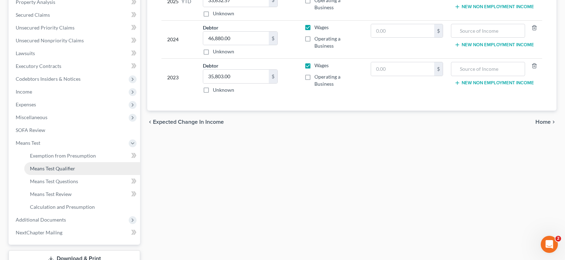
click at [46, 170] on span "Means Test Qualifier" at bounding box center [52, 169] width 45 height 6
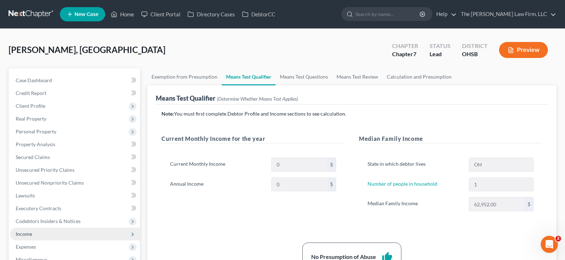
click at [27, 234] on span "Income" at bounding box center [24, 234] width 16 height 6
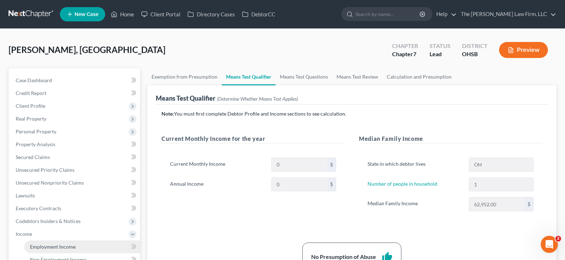
click at [35, 247] on span "Employment Income" at bounding box center [53, 247] width 46 height 6
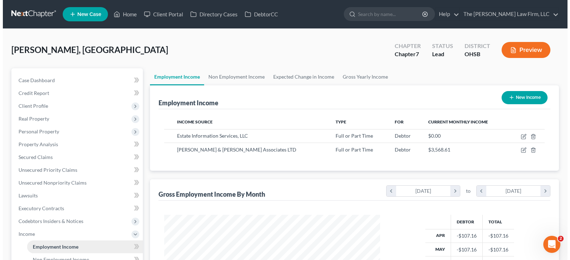
scroll to position [128, 230]
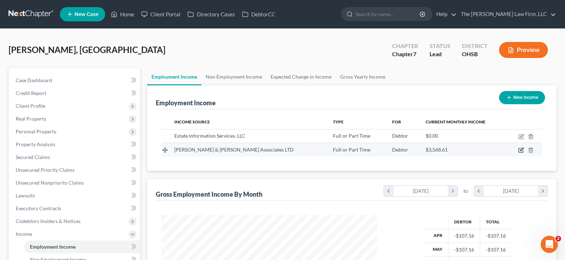
click at [521, 150] on icon "button" at bounding box center [521, 149] width 3 height 3
select select "0"
select select "7"
select select "2"
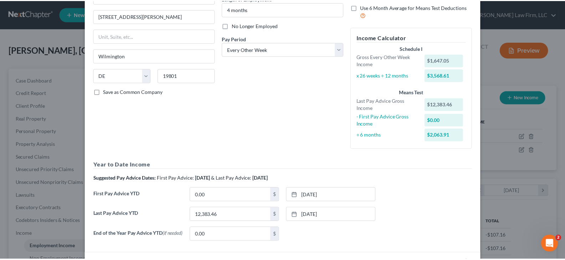
scroll to position [0, 0]
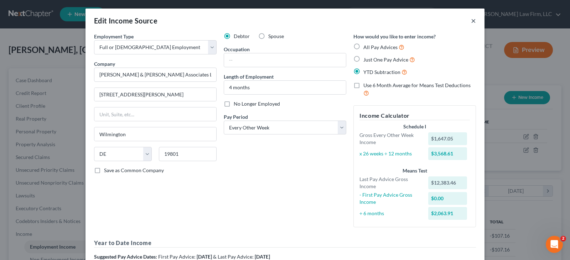
click at [471, 22] on button "×" at bounding box center [473, 20] width 5 height 9
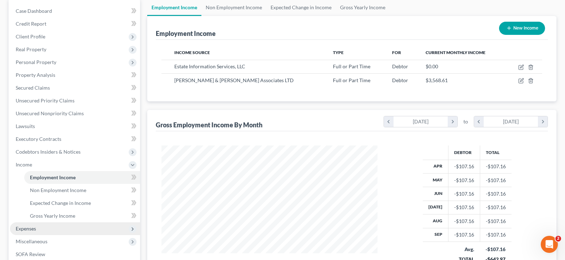
scroll to position [143, 0]
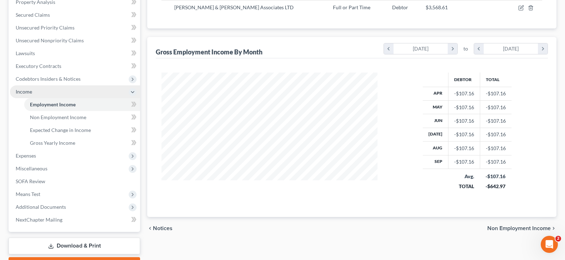
click at [46, 92] on span "Income" at bounding box center [75, 92] width 130 height 13
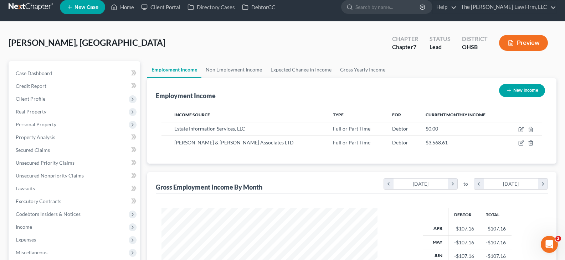
scroll to position [0, 0]
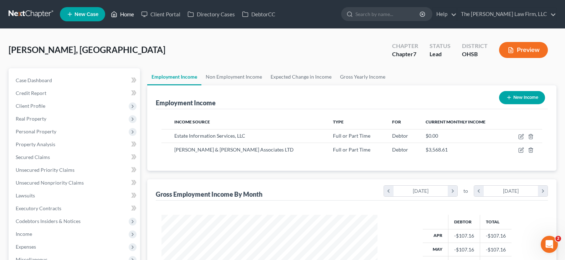
drag, startPoint x: 131, startPoint y: 14, endPoint x: 136, endPoint y: 14, distance: 5.7
click at [131, 14] on link "Home" at bounding box center [122, 14] width 30 height 13
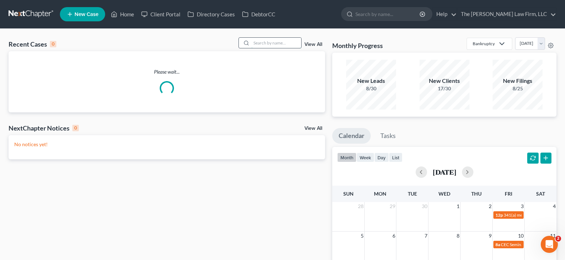
click at [281, 43] on input "search" at bounding box center [276, 43] width 50 height 10
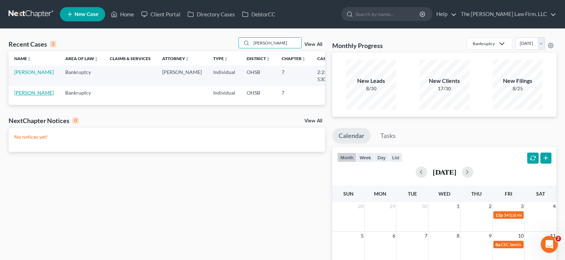
type input "[PERSON_NAME]"
click at [21, 94] on link "[PERSON_NAME]" at bounding box center [34, 93] width 40 height 6
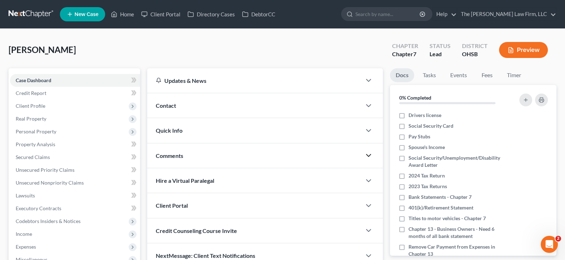
click at [368, 155] on icon "button" at bounding box center [368, 155] width 9 height 9
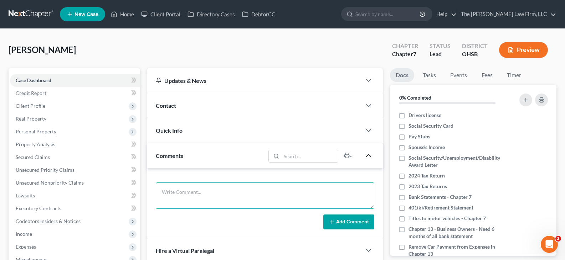
click at [247, 189] on textarea at bounding box center [265, 196] width 218 height 26
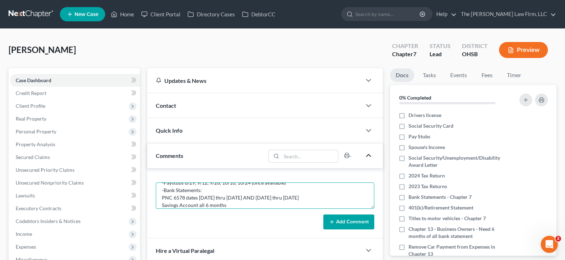
scroll to position [24, 0]
type textarea "Still Need: -Paystubs 8/29, 9/12, 9/26, 10/10, 10/24 (once available) -Bank Sta…"
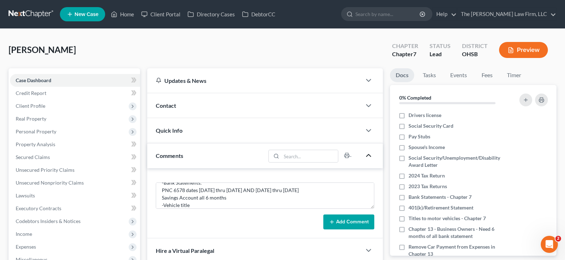
click at [344, 223] on button "Add Comment" at bounding box center [348, 222] width 51 height 15
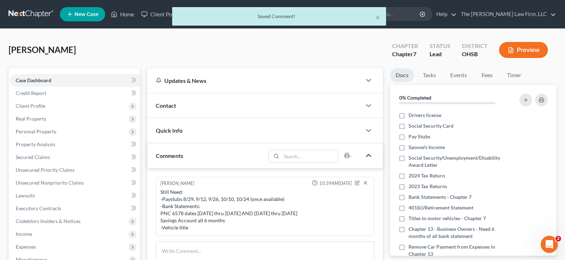
scroll to position [0, 0]
click at [408, 116] on label "Drivers license" at bounding box center [424, 115] width 33 height 7
click at [411, 116] on input "Drivers license" at bounding box center [413, 114] width 5 height 5
checkbox input "true"
click at [408, 128] on label "Social Security Card" at bounding box center [430, 126] width 45 height 7
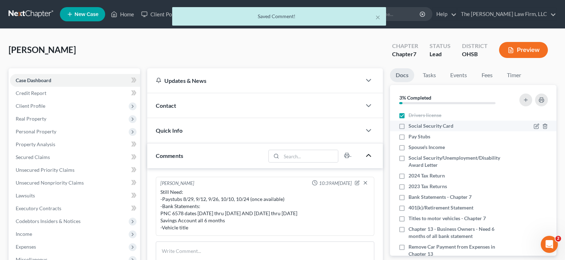
click at [411, 127] on input "Social Security Card" at bounding box center [413, 125] width 5 height 5
checkbox input "true"
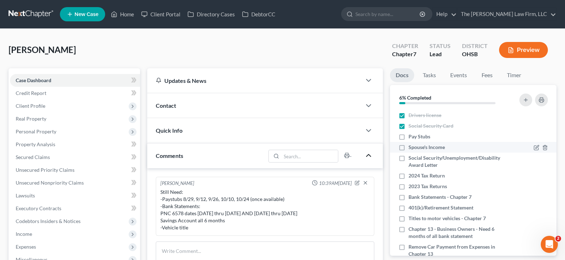
click at [408, 148] on label "Spouse's Income" at bounding box center [426, 147] width 36 height 7
click at [411, 148] on input "Spouse's Income" at bounding box center [413, 146] width 5 height 5
checkbox input "true"
click at [408, 158] on label "Social Security/Unemployment/Disability Award Letter" at bounding box center [458, 162] width 100 height 14
click at [411, 158] on input "Social Security/Unemployment/Disability Award Letter" at bounding box center [413, 157] width 5 height 5
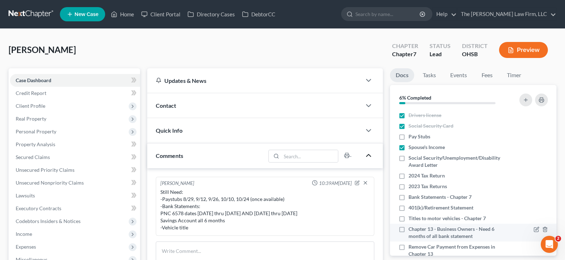
checkbox input "true"
click at [408, 177] on label "2024 Tax Return" at bounding box center [426, 175] width 36 height 7
click at [411, 177] on input "2024 Tax Return" at bounding box center [413, 174] width 5 height 5
checkbox input "true"
click at [408, 186] on label "2023 Tax Returns" at bounding box center [427, 186] width 38 height 7
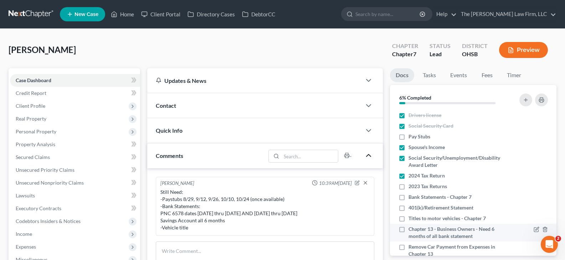
click at [411, 186] on input "2023 Tax Returns" at bounding box center [413, 185] width 5 height 5
checkbox input "true"
click at [408, 208] on label "401(k)/Retirement Statement" at bounding box center [440, 208] width 65 height 7
click at [411, 208] on input "401(k)/Retirement Statement" at bounding box center [413, 207] width 5 height 5
checkbox input "true"
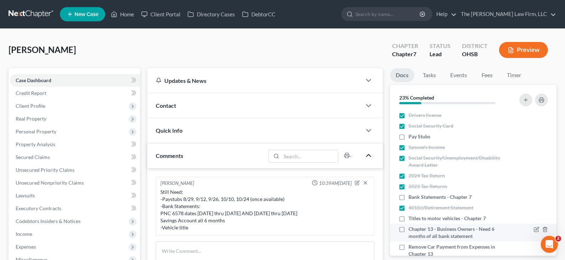
click at [408, 229] on label "Chapter 13 - Business Owners - Need 6 months of all bank statement" at bounding box center [458, 233] width 100 height 14
click at [411, 229] on input "Chapter 13 - Business Owners - Need 6 months of all bank statement" at bounding box center [413, 228] width 5 height 5
checkbox input "true"
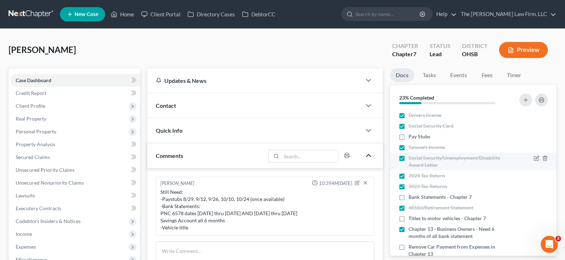
click at [408, 247] on label "Remove Car Payment from Expenses in Chapter 13" at bounding box center [458, 251] width 100 height 14
click at [411, 247] on input "Remove Car Payment from Expenses in Chapter 13" at bounding box center [413, 246] width 5 height 5
checkbox input "true"
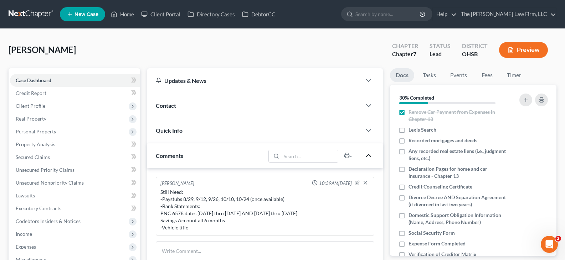
scroll to position [143, 0]
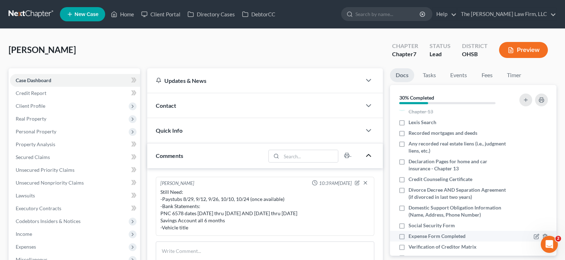
click at [408, 238] on label "Expense Form Completed" at bounding box center [436, 236] width 57 height 7
click at [411, 238] on input "Expense Form Completed" at bounding box center [413, 235] width 5 height 5
checkbox input "true"
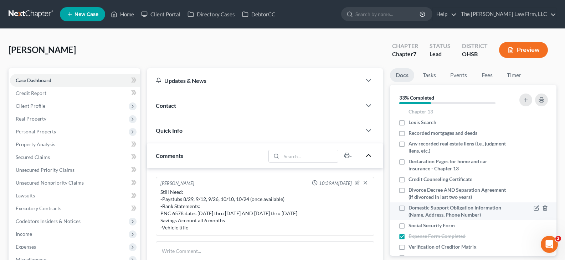
click at [408, 208] on label "Domestic Support Obligation Information (Name, Address, Phone Number)" at bounding box center [458, 212] width 100 height 14
click at [411, 208] on input "Domestic Support Obligation Information (Name, Address, Phone Number)" at bounding box center [413, 207] width 5 height 5
checkbox input "true"
click at [408, 191] on label "Divorce Decree AND Separation Agreement (if divorced in last two years)" at bounding box center [458, 194] width 100 height 14
click at [411, 191] on input "Divorce Decree AND Separation Agreement (if divorced in last two years)" at bounding box center [413, 189] width 5 height 5
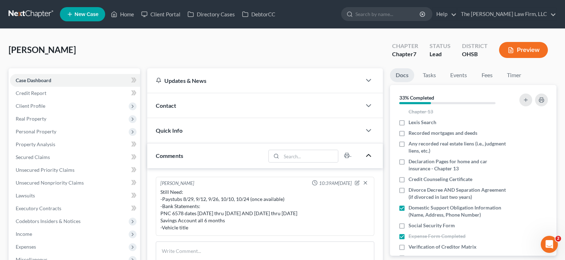
checkbox input "true"
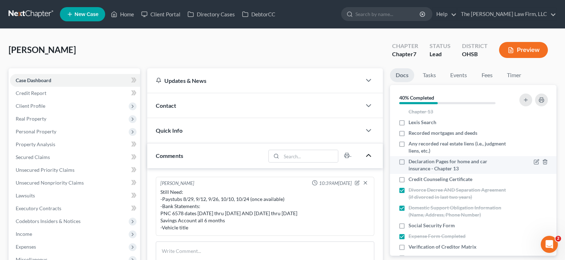
drag, startPoint x: 401, startPoint y: 179, endPoint x: 402, endPoint y: 162, distance: 17.1
click at [408, 179] on label "Credit Counseling Certificate" at bounding box center [440, 179] width 64 height 7
click at [411, 179] on input "Credit Counseling Certificate" at bounding box center [413, 178] width 5 height 5
checkbox input "true"
click at [408, 162] on label "Declaration Pages for home and car insurance - Chapter 13" at bounding box center [458, 165] width 100 height 14
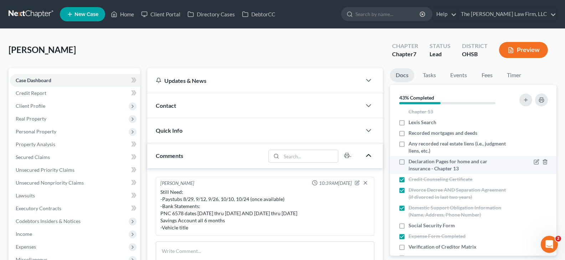
click at [411, 162] on input "Declaration Pages for home and car insurance - Chapter 13" at bounding box center [413, 160] width 5 height 5
checkbox input "true"
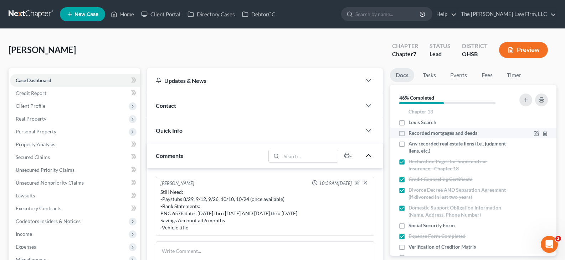
click at [408, 134] on label "Recorded mortgages and deeds" at bounding box center [442, 133] width 69 height 7
click at [411, 134] on input "Recorded mortgages and deeds" at bounding box center [413, 132] width 5 height 5
checkbox input "true"
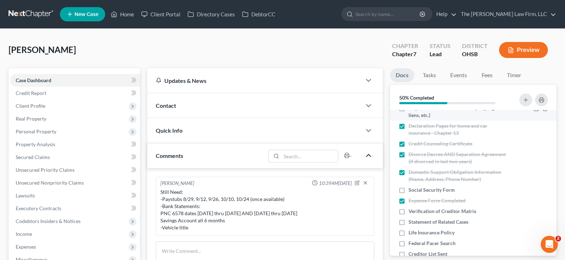
scroll to position [214, 0]
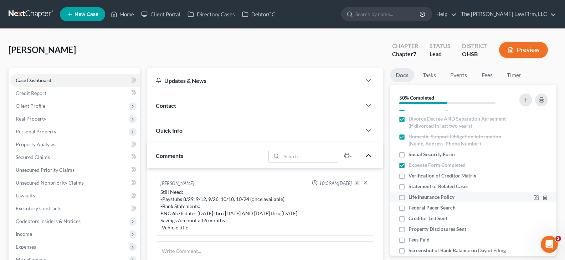
click at [408, 198] on label "Life Insurance Policy" at bounding box center [431, 197] width 46 height 7
click at [411, 198] on input "Life Insurance Policy" at bounding box center [413, 196] width 5 height 5
checkbox input "true"
click at [408, 242] on label "Fees Paid" at bounding box center [418, 240] width 21 height 7
click at [411, 241] on input "Fees Paid" at bounding box center [413, 239] width 5 height 5
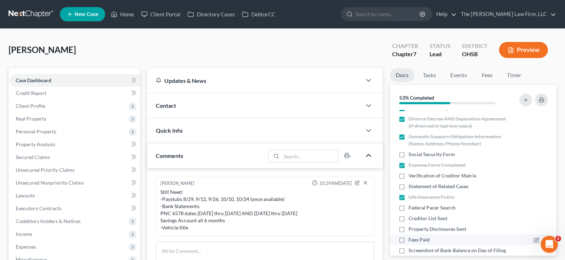
checkbox input "true"
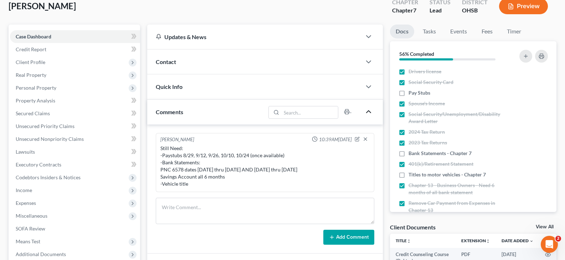
scroll to position [0, 0]
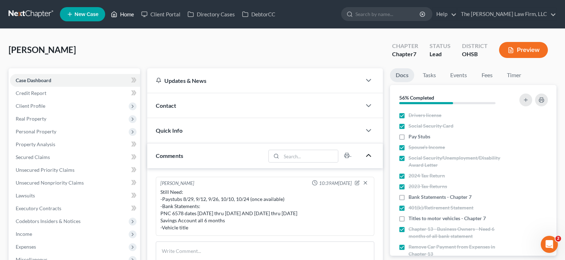
drag, startPoint x: 126, startPoint y: 14, endPoint x: 233, endPoint y: 42, distance: 111.0
click at [126, 14] on link "Home" at bounding box center [122, 14] width 30 height 13
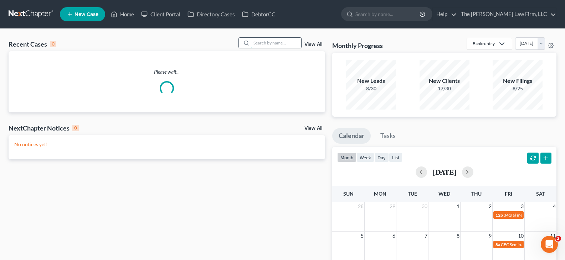
click at [258, 42] on input "search" at bounding box center [276, 43] width 50 height 10
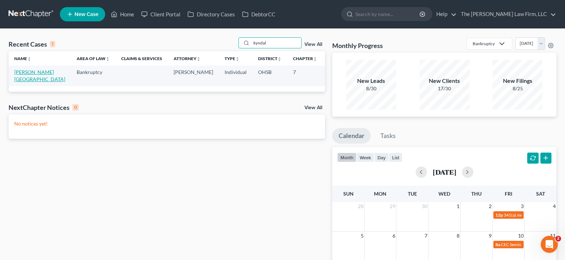
type input "kyndal"
click at [21, 80] on link "[PERSON_NAME][GEOGRAPHIC_DATA]" at bounding box center [39, 75] width 51 height 13
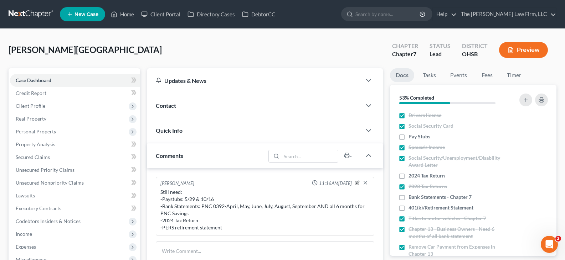
click at [356, 183] on icon "button" at bounding box center [357, 182] width 3 height 3
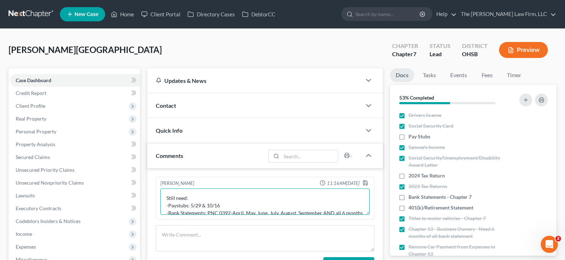
drag, startPoint x: 232, startPoint y: 193, endPoint x: 165, endPoint y: 206, distance: 68.2
click at [165, 206] on textarea "Still need: -Paystubs: 5/29 & 10/16 -Bank Statements: PNC 0392-April, May, June…" at bounding box center [264, 202] width 209 height 26
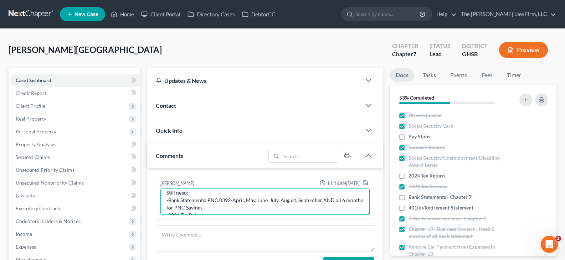
drag, startPoint x: 236, startPoint y: 213, endPoint x: 323, endPoint y: 202, distance: 87.7
click at [323, 202] on textarea "Still need: -Bank Statements: PNC 0392-April, May, June, July, August, Septembe…" at bounding box center [264, 202] width 209 height 26
click at [297, 200] on textarea "Still need: -Bank Statements: PNC 0392-April, May, June, July, August, Septembe…" at bounding box center [264, 202] width 209 height 26
click at [270, 202] on textarea "Still need: -Bank Statements: PNC 0392-April, September -2024 Tax Return -PERS …" at bounding box center [264, 202] width 209 height 26
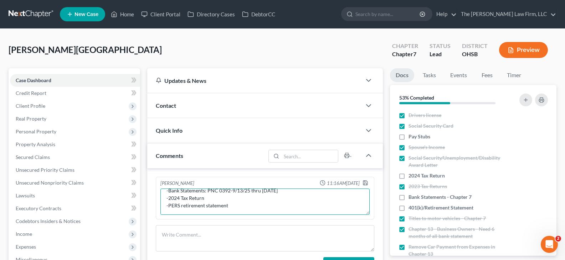
click at [233, 206] on textarea "Still need: -Bank Statements: PNC 0392-9/13/25 thru [DATE] -2024 Tax Return -PE…" at bounding box center [264, 202] width 209 height 26
type textarea "Still need: -Bank Statements: PNC 0392-9/13/25 thru [DATE]"
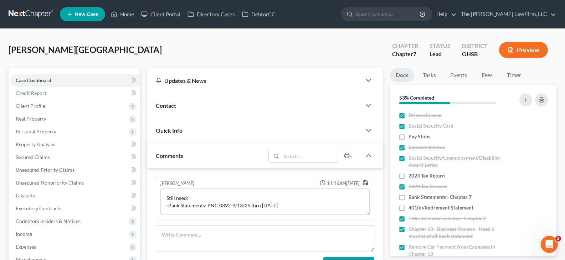
click at [364, 183] on polyline "button" at bounding box center [365, 184] width 2 height 2
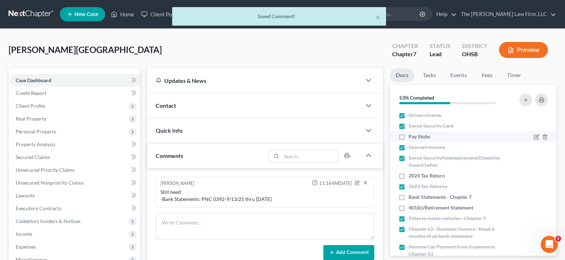
click at [408, 136] on label "Pay Stubs" at bounding box center [419, 136] width 22 height 7
click at [411, 136] on input "Pay Stubs" at bounding box center [413, 135] width 5 height 5
checkbox input "true"
click at [408, 176] on label "2024 Tax Return" at bounding box center [426, 175] width 36 height 7
click at [411, 176] on input "2024 Tax Return" at bounding box center [413, 174] width 5 height 5
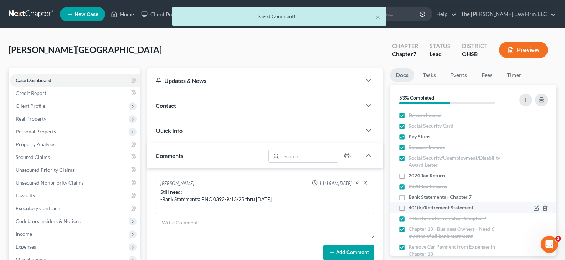
checkbox input "true"
click at [408, 208] on label "401(k)/Retirement Statement" at bounding box center [440, 208] width 65 height 7
click at [411, 208] on input "401(k)/Retirement Statement" at bounding box center [413, 207] width 5 height 5
checkbox input "true"
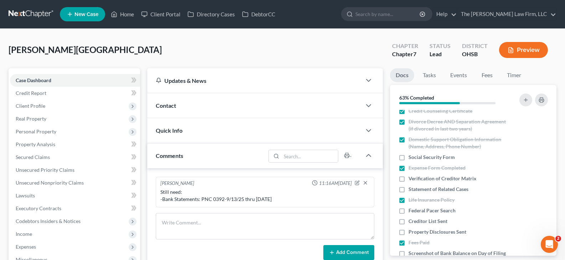
scroll to position [214, 0]
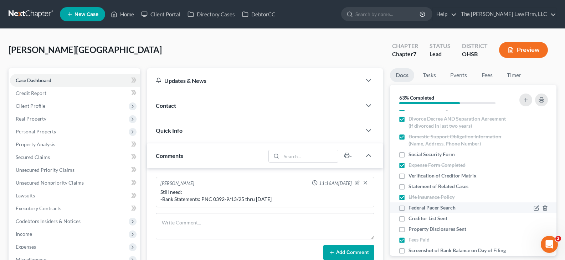
click at [408, 209] on label "Federal Pacer Search" at bounding box center [431, 208] width 47 height 7
click at [411, 209] on input "Federal Pacer Search" at bounding box center [413, 207] width 5 height 5
checkbox input "true"
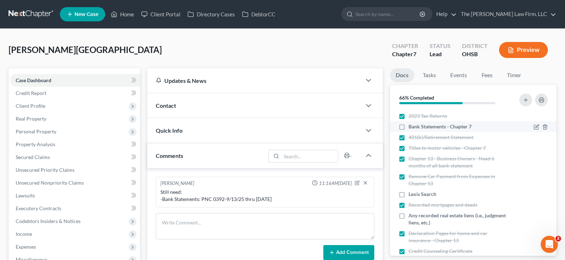
scroll to position [71, 0]
click at [408, 194] on label "Lexis Search" at bounding box center [422, 193] width 28 height 7
click at [411, 194] on input "Lexis Search" at bounding box center [413, 192] width 5 height 5
checkbox input "true"
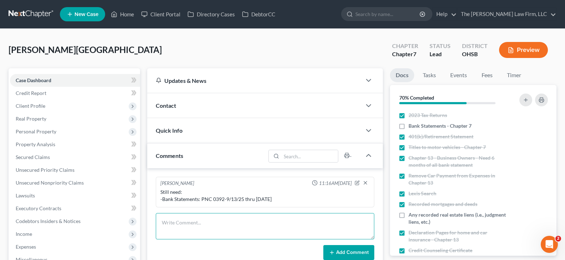
click at [220, 221] on textarea at bounding box center [265, 226] width 218 height 26
type textarea "No active judgement/liens"
click at [332, 251] on icon at bounding box center [332, 253] width 6 height 6
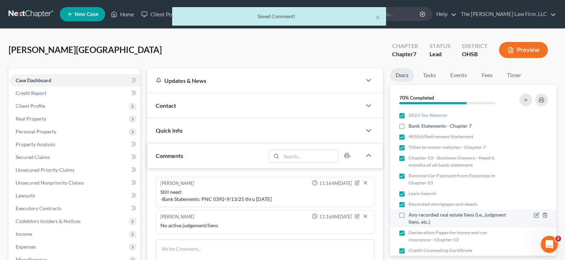
click at [408, 216] on label "Any recorded real estate liens (i.e., judgment liens, etc.)" at bounding box center [458, 219] width 100 height 14
click at [411, 216] on input "Any recorded real estate liens (i.e., judgment liens, etc.)" at bounding box center [413, 214] width 5 height 5
checkbox input "true"
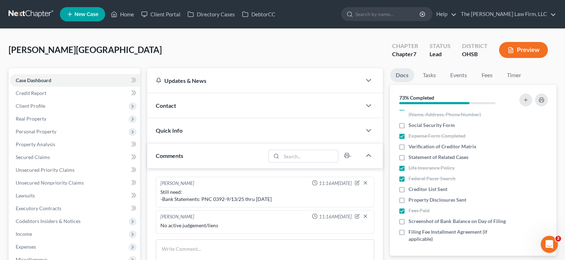
scroll to position [249, 0]
click at [130, 14] on link "Home" at bounding box center [122, 14] width 30 height 13
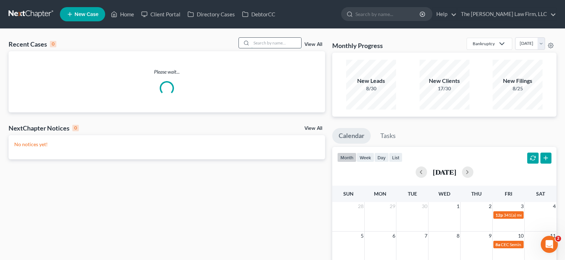
click at [282, 43] on input "search" at bounding box center [276, 43] width 50 height 10
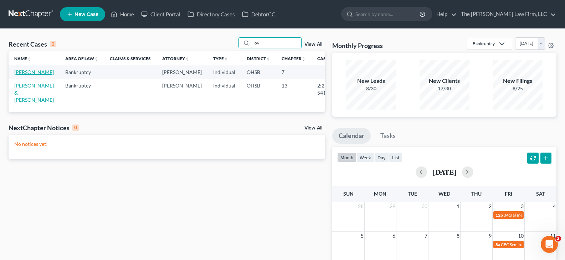
type input "joy"
click at [27, 73] on link "[PERSON_NAME]" at bounding box center [34, 72] width 40 height 6
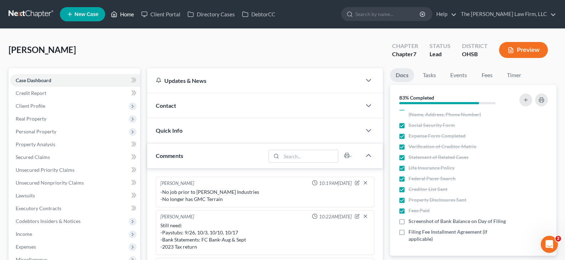
click at [128, 15] on link "Home" at bounding box center [122, 14] width 30 height 13
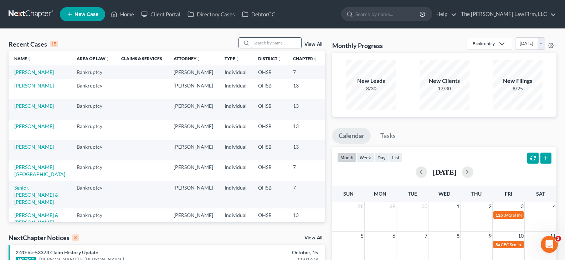
click at [262, 42] on input "search" at bounding box center [276, 43] width 50 height 10
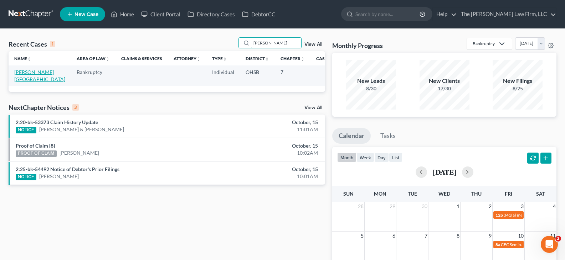
type input "[PERSON_NAME]"
click at [28, 74] on link "[PERSON_NAME][GEOGRAPHIC_DATA]" at bounding box center [39, 75] width 51 height 13
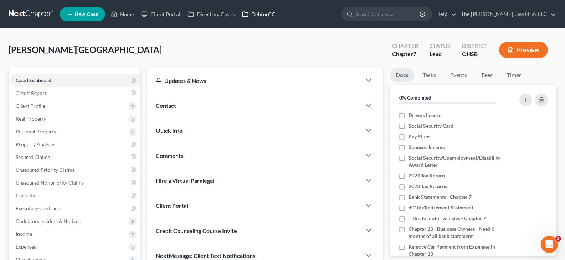
click at [266, 15] on link "DebtorCC" at bounding box center [258, 14] width 40 height 13
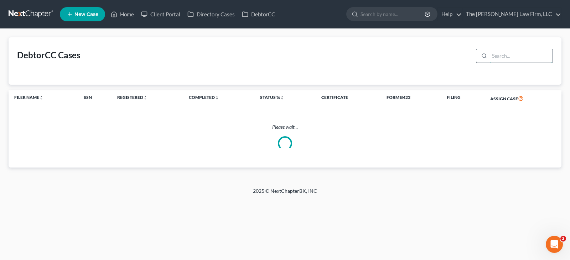
click at [501, 59] on input "search" at bounding box center [521, 56] width 63 height 14
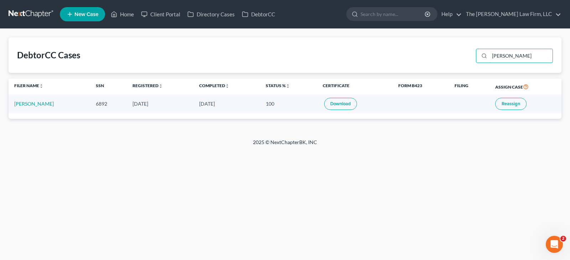
type input "[PERSON_NAME]"
click at [342, 103] on link "Download" at bounding box center [340, 104] width 33 height 12
click at [128, 15] on link "Home" at bounding box center [122, 14] width 30 height 13
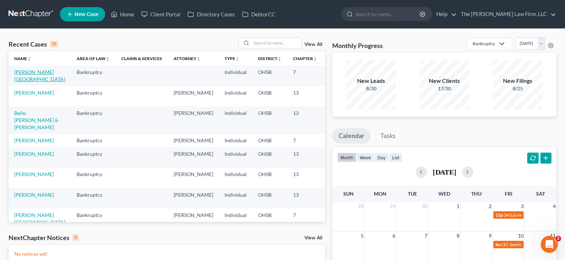
click at [20, 77] on link "[PERSON_NAME][GEOGRAPHIC_DATA]" at bounding box center [39, 75] width 51 height 13
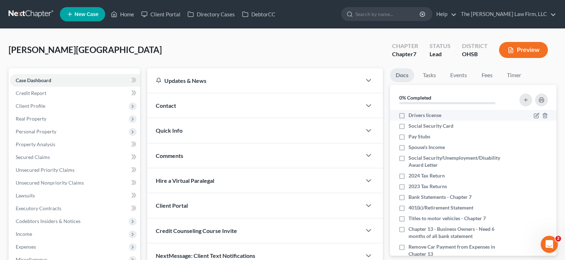
click at [408, 115] on label "Drivers license" at bounding box center [424, 115] width 33 height 7
click at [411, 115] on input "Drivers license" at bounding box center [413, 114] width 5 height 5
checkbox input "true"
click at [408, 126] on label "Social Security Card" at bounding box center [430, 126] width 45 height 7
click at [411, 126] on input "Social Security Card" at bounding box center [413, 125] width 5 height 5
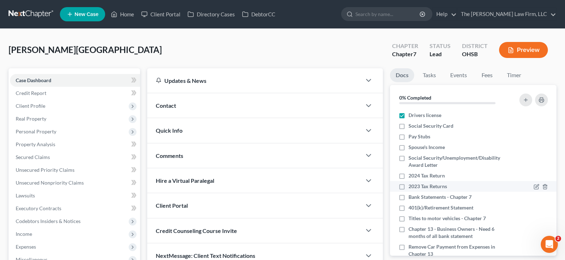
checkbox input "true"
click at [408, 148] on label "Spouse's Income" at bounding box center [426, 147] width 36 height 7
click at [411, 148] on input "Spouse's Income" at bounding box center [413, 146] width 5 height 5
checkbox input "true"
click at [408, 159] on label "Social Security/Unemployment/Disability Award Letter" at bounding box center [458, 162] width 100 height 14
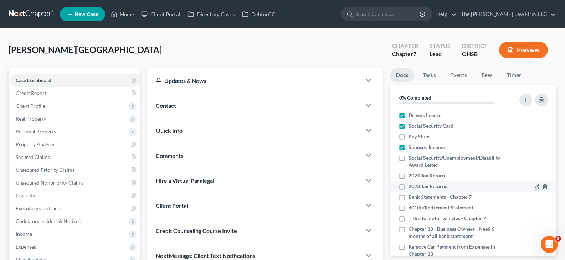
click at [411, 159] on input "Social Security/Unemployment/Disability Award Letter" at bounding box center [413, 157] width 5 height 5
checkbox input "true"
click at [408, 177] on label "2024 Tax Return" at bounding box center [426, 175] width 36 height 7
click at [411, 177] on input "2024 Tax Return" at bounding box center [413, 174] width 5 height 5
checkbox input "true"
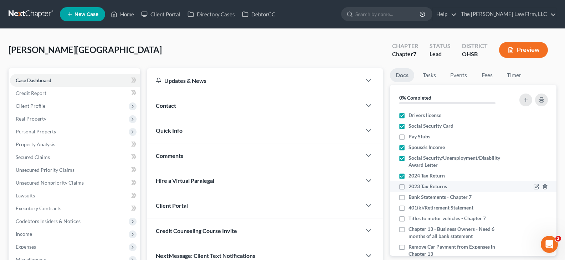
click at [408, 187] on label "2023 Tax Returns" at bounding box center [427, 186] width 38 height 7
click at [411, 187] on input "2023 Tax Returns" at bounding box center [413, 185] width 5 height 5
checkbox input "true"
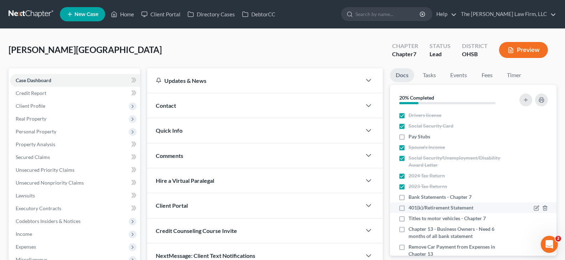
click at [408, 208] on label "401(k)/Retirement Statement" at bounding box center [440, 208] width 65 height 7
click at [411, 208] on input "401(k)/Retirement Statement" at bounding box center [413, 207] width 5 height 5
checkbox input "true"
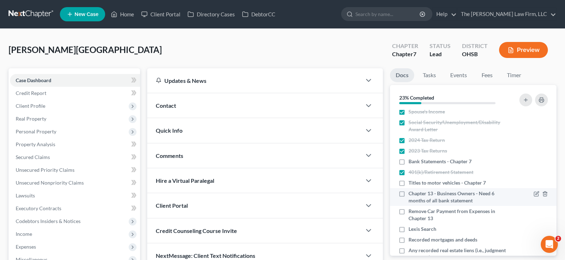
click at [408, 195] on label "Chapter 13 - Business Owners - Need 6 months of all bank statement" at bounding box center [458, 197] width 100 height 14
click at [411, 195] on input "Chapter 13 - Business Owners - Need 6 months of all bank statement" at bounding box center [413, 192] width 5 height 5
checkbox input "true"
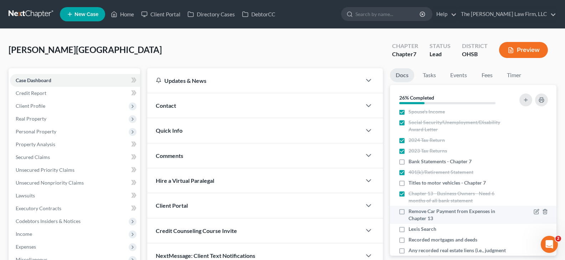
click at [408, 211] on label "Remove Car Payment from Expenses in Chapter 13" at bounding box center [458, 215] width 100 height 14
click at [411, 211] on input "Remove Car Payment from Expenses in Chapter 13" at bounding box center [413, 210] width 5 height 5
checkbox input "true"
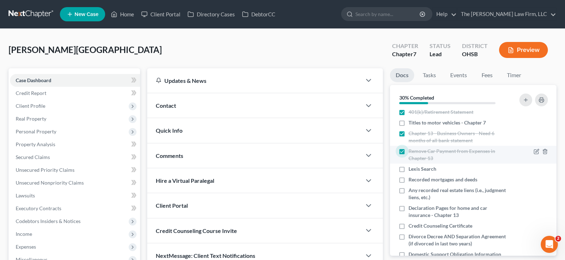
scroll to position [107, 0]
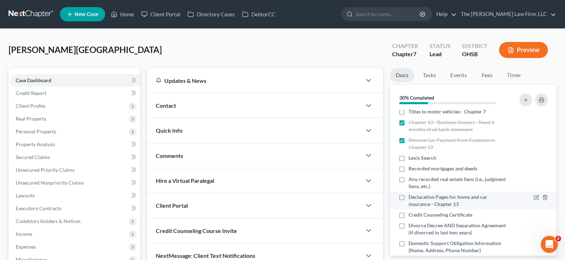
click at [408, 197] on label "Declaration Pages for home and car insurance - Chapter 13" at bounding box center [458, 201] width 100 height 14
click at [411, 197] on input "Declaration Pages for home and car insurance - Chapter 13" at bounding box center [413, 196] width 5 height 5
checkbox input "true"
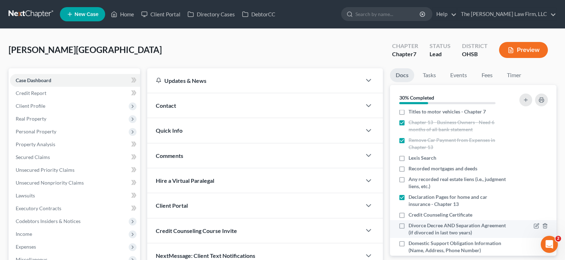
click at [408, 215] on label "Credit Counseling Certificate" at bounding box center [440, 215] width 64 height 7
click at [411, 215] on input "Credit Counseling Certificate" at bounding box center [413, 214] width 5 height 5
checkbox input "true"
click at [408, 225] on label "Divorce Decree AND Separation Agreement (if divorced in last two years)" at bounding box center [458, 229] width 100 height 14
click at [411, 225] on input "Divorce Decree AND Separation Agreement (if divorced in last two years)" at bounding box center [413, 224] width 5 height 5
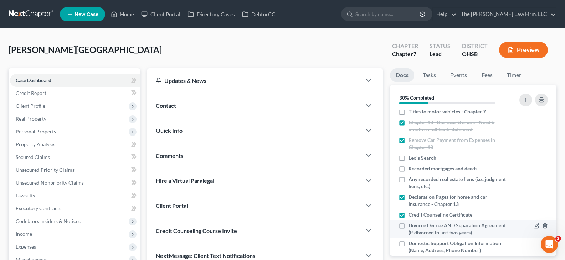
checkbox input "true"
click at [408, 243] on label "Domestic Support Obligation Information (Name, Address, Phone Number)" at bounding box center [458, 247] width 100 height 14
click at [411, 243] on input "Domestic Support Obligation Information (Name, Address, Phone Number)" at bounding box center [413, 242] width 5 height 5
checkbox input "true"
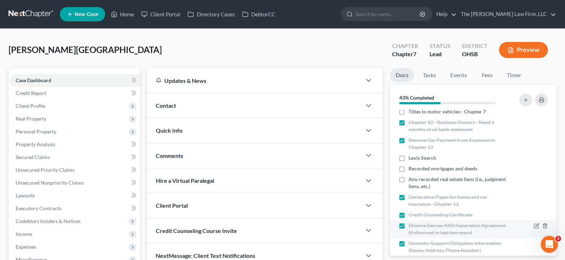
scroll to position [214, 0]
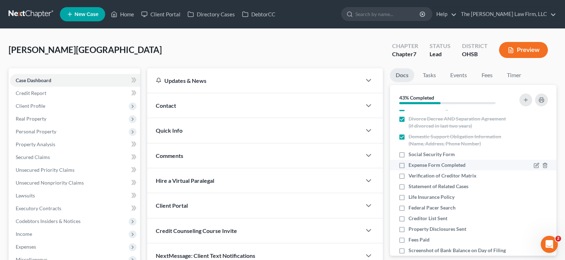
click at [408, 166] on label "Expense Form Completed" at bounding box center [436, 165] width 57 height 7
click at [411, 166] on input "Expense Form Completed" at bounding box center [413, 164] width 5 height 5
checkbox input "true"
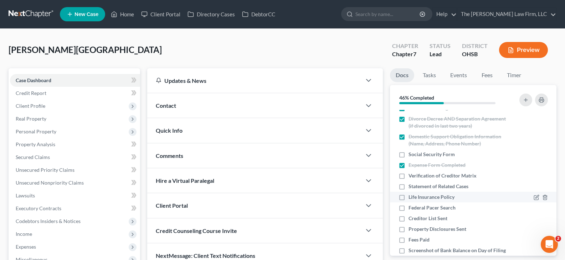
click at [408, 197] on label "Life Insurance Policy" at bounding box center [431, 197] width 46 height 7
click at [411, 197] on input "Life Insurance Policy" at bounding box center [413, 196] width 5 height 5
checkbox input "true"
click at [408, 208] on label "Federal Pacer Search" at bounding box center [431, 208] width 47 height 7
click at [411, 208] on input "Federal Pacer Search" at bounding box center [413, 207] width 5 height 5
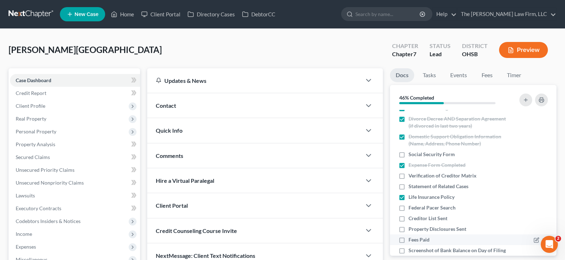
checkbox input "true"
click at [408, 239] on label "Fees Paid" at bounding box center [418, 240] width 21 height 7
click at [411, 239] on input "Fees Paid" at bounding box center [413, 239] width 5 height 5
checkbox input "true"
click at [368, 155] on icon "button" at bounding box center [368, 155] width 9 height 9
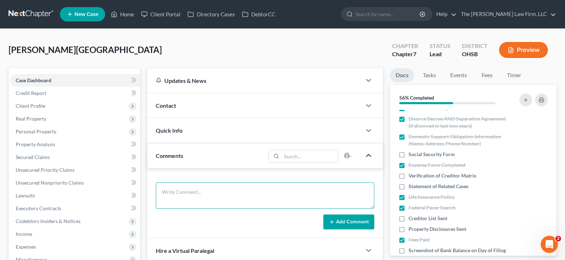
click at [222, 187] on textarea at bounding box center [265, 196] width 218 height 26
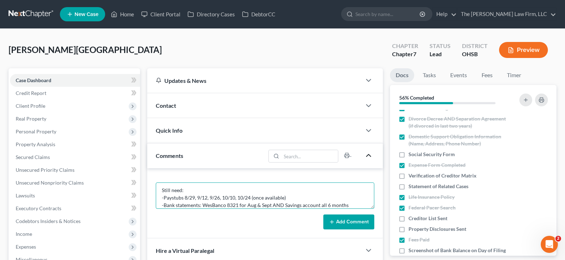
scroll to position [9, 0]
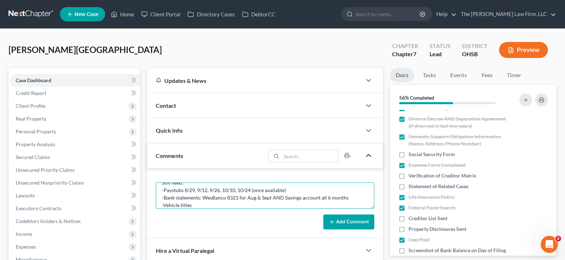
type textarea "Still need: -Paystubs 8/29, 9/12, 9/26, 10/10, 10/24 (once available) -Bank sta…"
click at [342, 222] on button "Add Comment" at bounding box center [348, 222] width 51 height 15
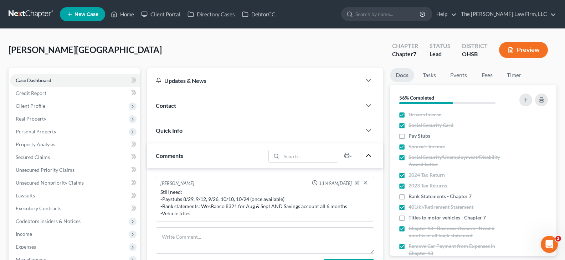
scroll to position [0, 0]
drag, startPoint x: 207, startPoint y: 243, endPoint x: 211, endPoint y: 240, distance: 5.1
click at [207, 243] on textarea at bounding box center [265, 241] width 218 height 26
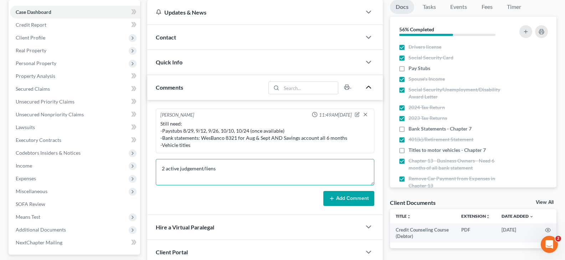
scroll to position [71, 0]
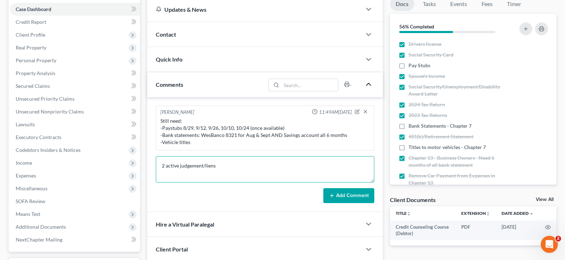
type textarea "2 active judgement/liens"
click at [361, 196] on button "Add Comment" at bounding box center [348, 195] width 51 height 15
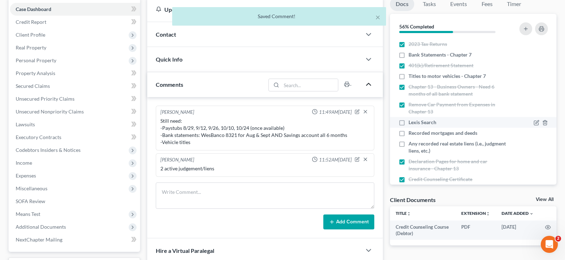
click at [408, 122] on label "Lexis Search" at bounding box center [422, 122] width 28 height 7
click at [411, 122] on input "Lexis Search" at bounding box center [413, 121] width 5 height 5
checkbox input "true"
click at [408, 134] on label "Recorded mortgages and deeds" at bounding box center [442, 133] width 69 height 7
click at [411, 134] on input "Recorded mortgages and deeds" at bounding box center [413, 132] width 5 height 5
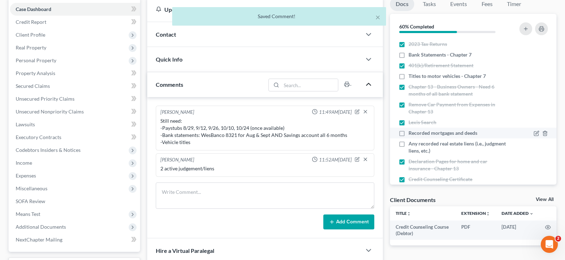
checkbox input "true"
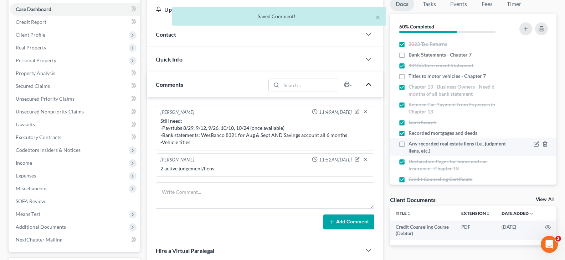
click at [408, 143] on label "Any recorded real estate liens (i.e., judgment liens, etc.)" at bounding box center [458, 147] width 100 height 14
click at [411, 143] on input "Any recorded real estate liens (i.e., judgment liens, etc.)" at bounding box center [413, 142] width 5 height 5
checkbox input "true"
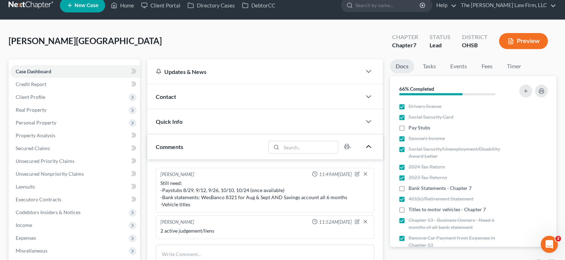
scroll to position [0, 0]
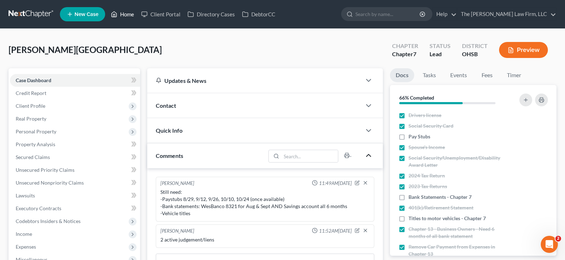
click at [126, 16] on link "Home" at bounding box center [122, 14] width 30 height 13
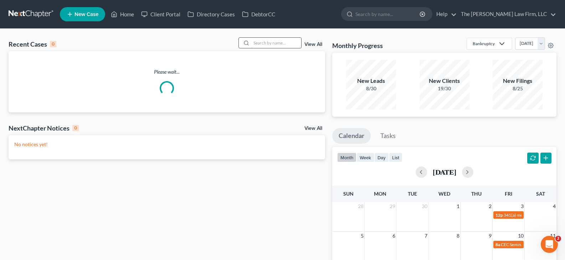
click at [268, 41] on input "search" at bounding box center [276, 43] width 50 height 10
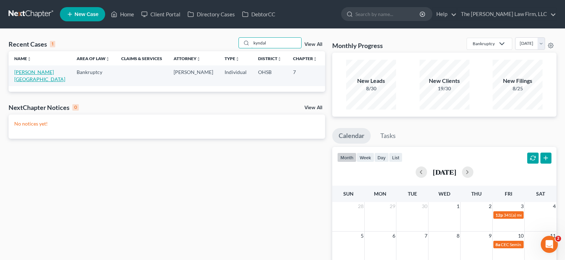
type input "kyndal"
click at [22, 77] on link "[PERSON_NAME][GEOGRAPHIC_DATA]" at bounding box center [39, 75] width 51 height 13
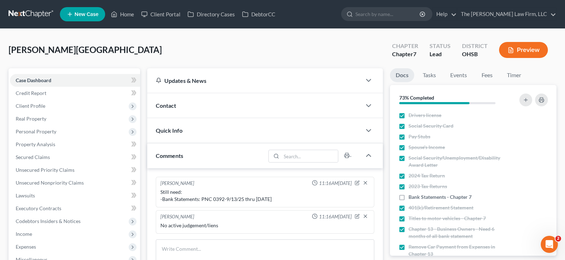
drag, startPoint x: 402, startPoint y: 198, endPoint x: 386, endPoint y: 194, distance: 16.5
click at [408, 198] on label "Bank Statements - Chapter 7" at bounding box center [439, 197] width 63 height 7
click at [411, 198] on input "Bank Statements - Chapter 7" at bounding box center [413, 196] width 5 height 5
checkbox input "true"
click at [366, 182] on icon "button" at bounding box center [365, 183] width 6 height 6
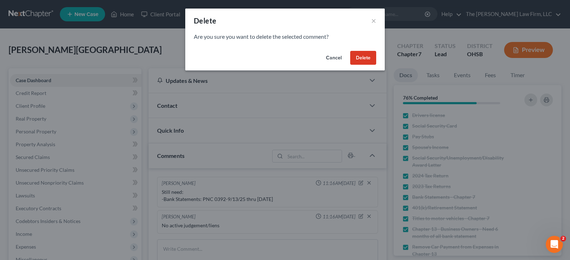
click at [366, 57] on button "Delete" at bounding box center [363, 58] width 26 height 14
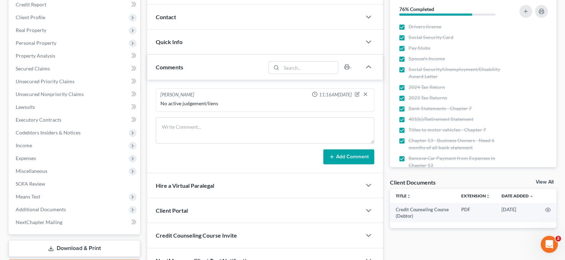
scroll to position [71, 0]
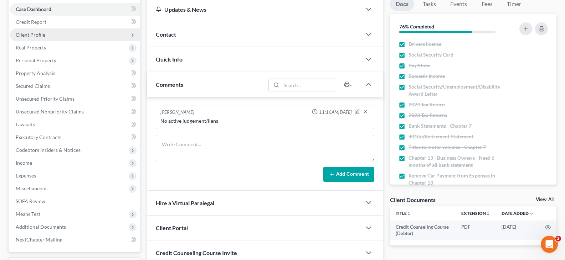
click at [32, 35] on span "Client Profile" at bounding box center [31, 35] width 30 height 6
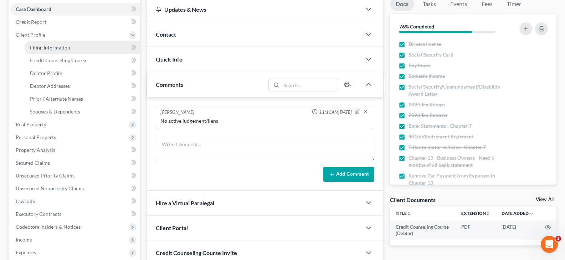
click at [41, 50] on span "Filing Information" at bounding box center [50, 48] width 40 height 6
select select "1"
select select "0"
select select "62"
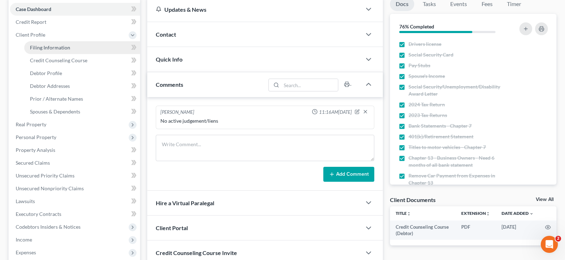
select select "2"
select select "36"
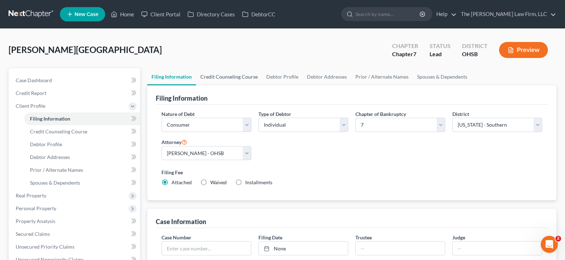
click at [213, 77] on link "Credit Counseling Course" at bounding box center [229, 76] width 66 height 17
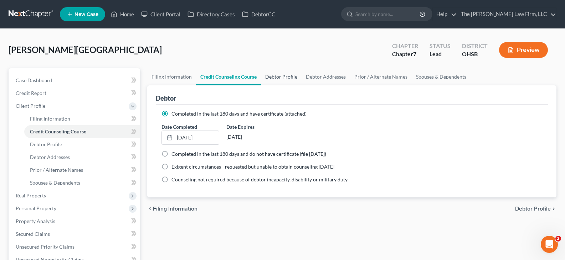
click at [279, 77] on link "Debtor Profile" at bounding box center [281, 76] width 41 height 17
select select "0"
select select "1"
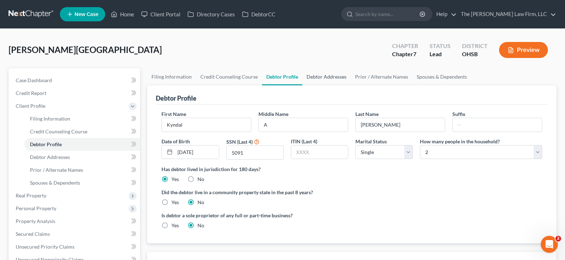
click at [335, 77] on link "Debtor Addresses" at bounding box center [326, 76] width 48 height 17
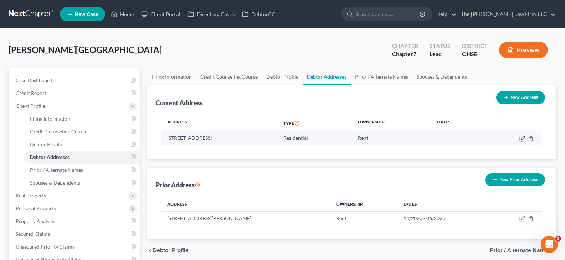
click at [520, 139] on icon "button" at bounding box center [522, 139] width 6 height 6
select select "36"
select select "24"
select select "0"
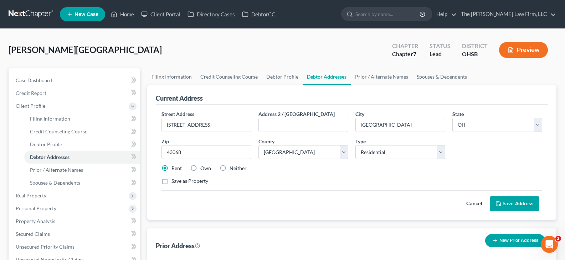
click at [520, 204] on button "Save Address" at bounding box center [515, 204] width 50 height 15
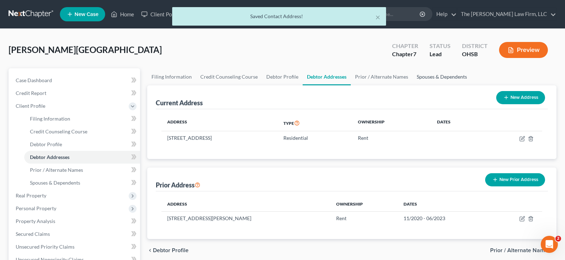
click at [424, 78] on link "Spouses & Dependents" at bounding box center [441, 76] width 59 height 17
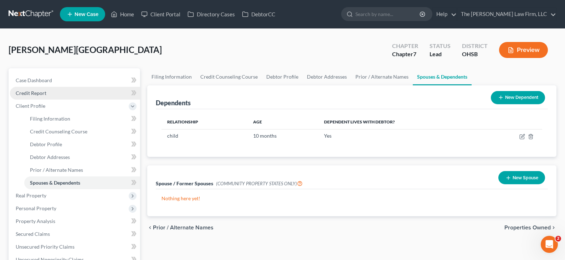
click at [26, 94] on span "Credit Report" at bounding box center [31, 93] width 31 height 6
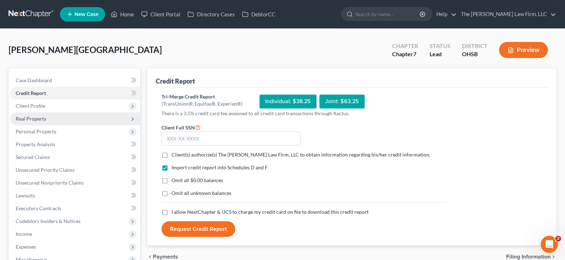
click at [31, 119] on span "Real Property" at bounding box center [31, 119] width 31 height 6
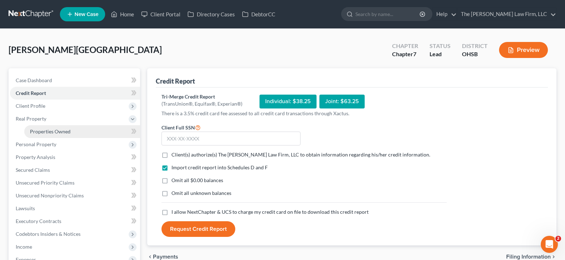
drag, startPoint x: 49, startPoint y: 119, endPoint x: 49, endPoint y: 127, distance: 7.8
click at [49, 119] on span "Real Property" at bounding box center [75, 119] width 130 height 13
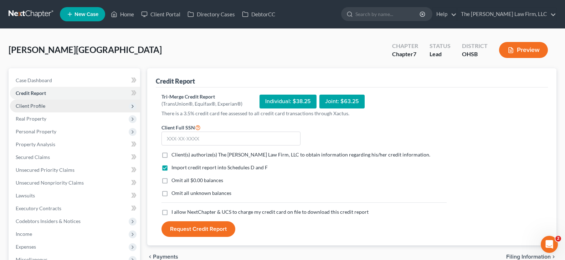
click at [36, 106] on span "Client Profile" at bounding box center [31, 106] width 30 height 6
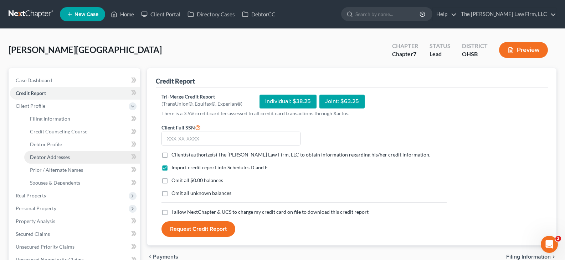
click at [40, 158] on span "Debtor Addresses" at bounding box center [50, 157] width 40 height 6
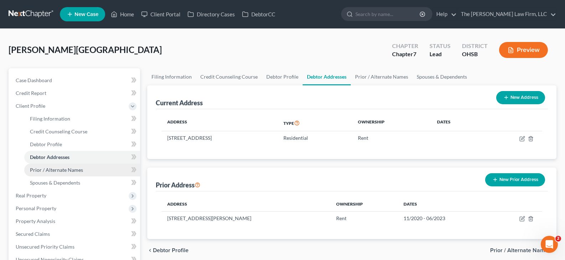
scroll to position [36, 0]
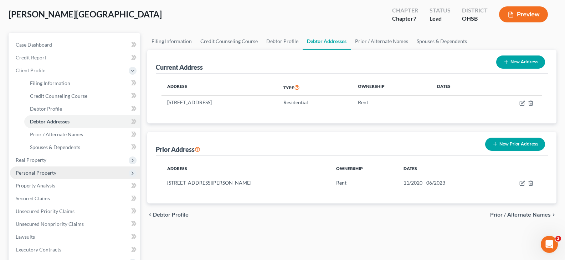
click at [48, 172] on span "Personal Property" at bounding box center [36, 173] width 41 height 6
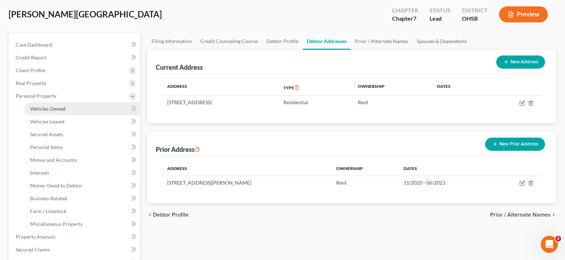
click at [61, 109] on span "Vehicles Owned" at bounding box center [48, 109] width 36 height 6
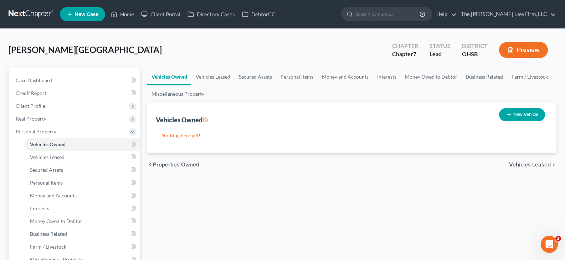
click at [507, 115] on line "button" at bounding box center [508, 115] width 3 height 0
select select "0"
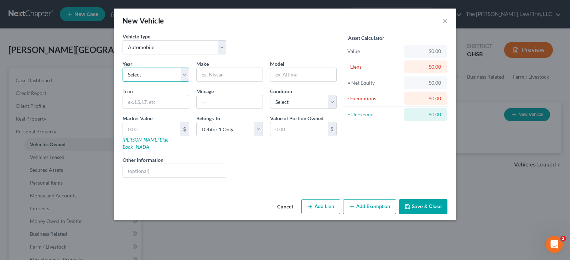
click at [184, 75] on select "Select 2026 2025 2024 2023 2022 2021 2020 2019 2018 2017 2016 2015 2014 2013 20…" at bounding box center [156, 75] width 67 height 14
select select "4"
click at [123, 68] on select "Select 2026 2025 2024 2023 2022 2021 2020 2019 2018 2017 2016 2015 2014 2013 20…" at bounding box center [156, 75] width 67 height 14
click at [227, 79] on input "text" at bounding box center [230, 75] width 66 height 14
type input "Mitsubishi"
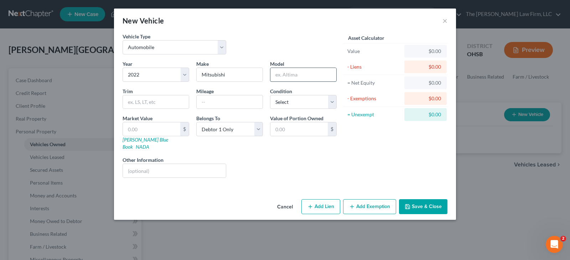
click at [284, 78] on input "text" at bounding box center [303, 75] width 66 height 14
type input "Outlander"
click at [177, 102] on input "text" at bounding box center [156, 102] width 66 height 14
click at [160, 99] on input "text" at bounding box center [156, 102] width 66 height 14
type input "ES"
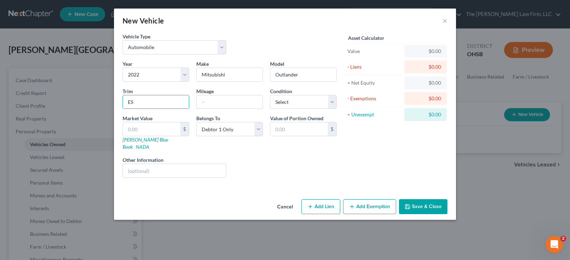
drag, startPoint x: 212, startPoint y: 104, endPoint x: 465, endPoint y: 190, distance: 267.5
click at [212, 104] on input "text" at bounding box center [230, 102] width 66 height 14
click at [233, 101] on input "text" at bounding box center [230, 102] width 66 height 14
type input "26000"
click at [331, 103] on select "Select Excellent Very Good Good Fair Poor" at bounding box center [303, 102] width 67 height 14
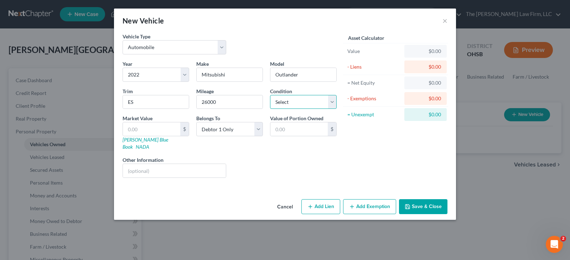
select select "2"
click at [270, 95] on select "Select Excellent Very Good Good Fair Poor" at bounding box center [303, 102] width 67 height 14
click at [412, 200] on button "Save & Close" at bounding box center [423, 207] width 48 height 15
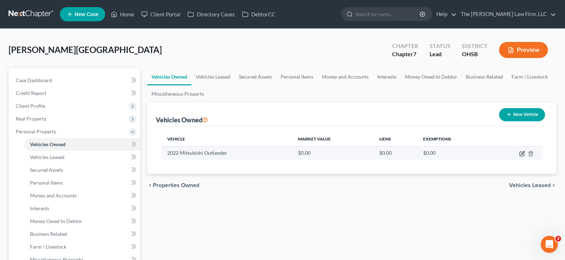
click at [521, 154] on icon "button" at bounding box center [522, 152] width 3 height 3
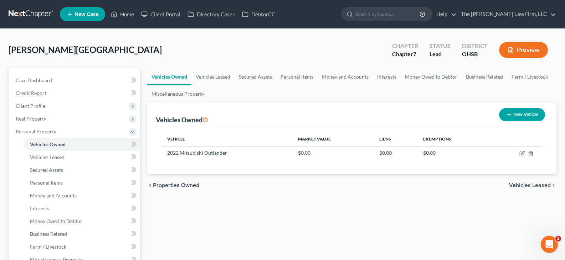
select select "0"
select select "4"
select select "2"
select select "0"
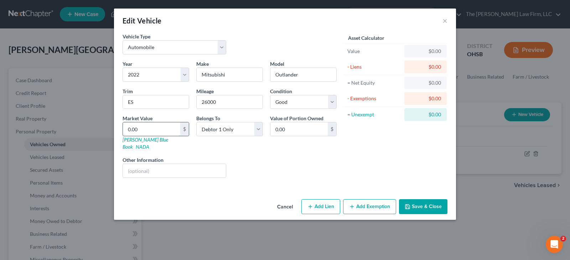
click at [150, 128] on input "0.00" at bounding box center [151, 130] width 57 height 14
type input "2"
type input "2.00"
type input "20"
type input "20.00"
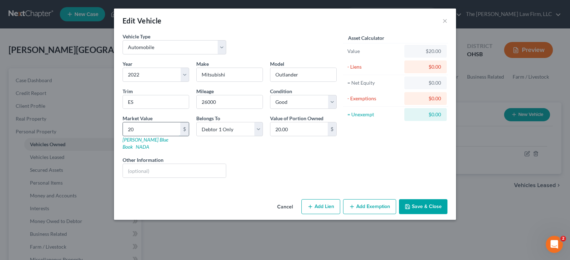
type input "206"
type input "206.00"
type input "2067"
type input "2,067.00"
type input "2,0675"
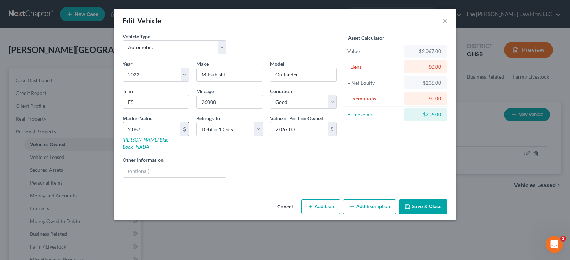
type input "20,675.00"
type input "20,675"
click at [410, 204] on icon "button" at bounding box center [408, 207] width 6 height 6
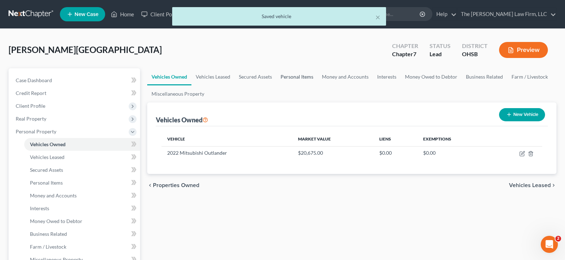
click at [285, 77] on link "Personal Items" at bounding box center [296, 76] width 41 height 17
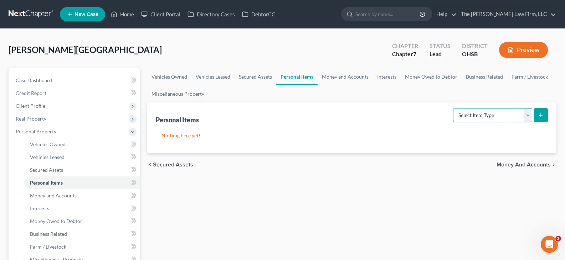
drag, startPoint x: 527, startPoint y: 118, endPoint x: 521, endPoint y: 122, distance: 6.7
click at [527, 118] on select "Select Item Type Clothing Collectibles Of Value Electronics Firearms Household …" at bounding box center [492, 115] width 79 height 14
select select "clothing"
click at [454, 108] on select "Select Item Type Clothing Collectibles Of Value Electronics Firearms Household …" at bounding box center [492, 115] width 79 height 14
click at [539, 115] on line "submit" at bounding box center [540, 115] width 3 height 0
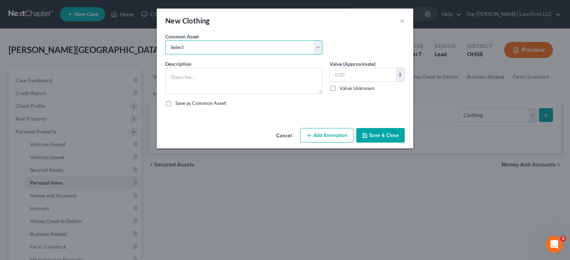
drag, startPoint x: 266, startPoint y: 44, endPoint x: 260, endPoint y: 54, distance: 11.4
click at [266, 44] on select "Select Clothes, shoes and wearing apparel" at bounding box center [243, 47] width 157 height 14
select select "0"
click at [165, 40] on select "Select Clothes, shoes and wearing apparel" at bounding box center [243, 47] width 157 height 14
type textarea "Clothes, shoes and wearing apparel"
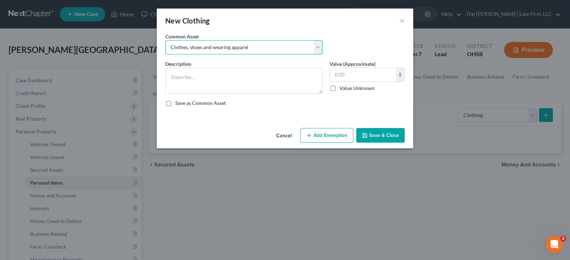
type input "200.00"
click at [339, 135] on button "Add Exemption" at bounding box center [326, 135] width 53 height 15
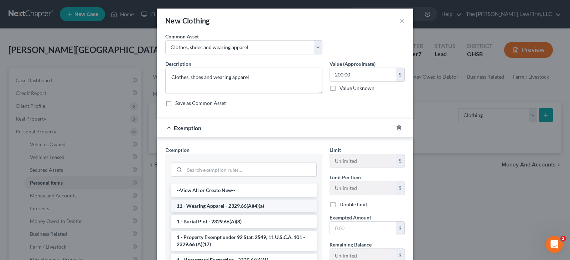
click at [264, 208] on li "11 - Wearing Apparel - 2329.66(A)(4)(a)" at bounding box center [244, 206] width 146 height 13
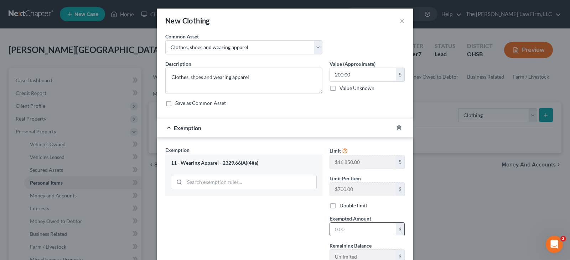
click at [347, 229] on input "text" at bounding box center [363, 230] width 66 height 14
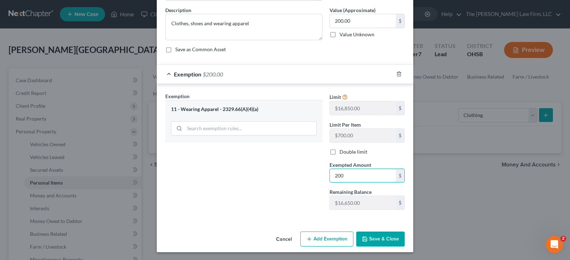
scroll to position [55, 0]
type input "200"
click at [366, 239] on button "Save & Close" at bounding box center [380, 238] width 48 height 15
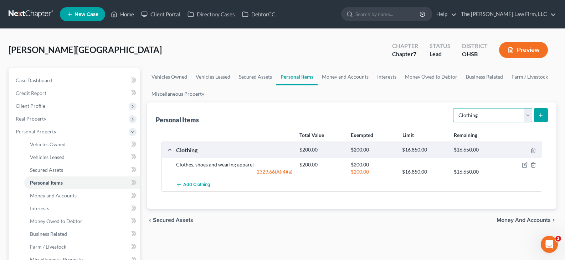
click at [528, 116] on select "Select Item Type Clothing Collectibles Of Value Electronics Firearms Household …" at bounding box center [492, 115] width 79 height 14
select select "electronics"
click at [454, 108] on select "Select Item Type Clothing Collectibles Of Value Electronics Firearms Household …" at bounding box center [492, 115] width 79 height 14
click at [541, 119] on button "submit" at bounding box center [541, 115] width 14 height 14
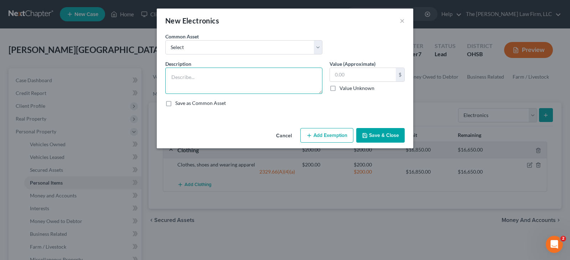
click at [200, 81] on textarea at bounding box center [243, 81] width 157 height 26
paste textarea "Computer, tv, gaming console"
type textarea "Computer, tv, gaming console"
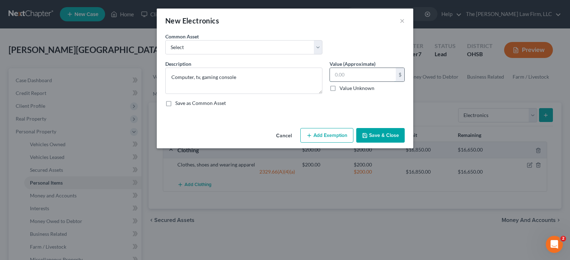
click at [342, 75] on input "text" at bounding box center [363, 75] width 66 height 14
type input "3,000"
click at [321, 134] on button "Add Exemption" at bounding box center [326, 135] width 53 height 15
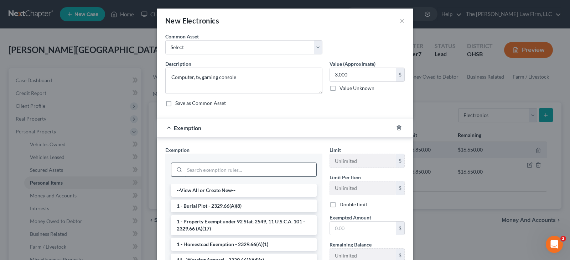
click at [267, 174] on input "search" at bounding box center [251, 170] width 132 height 14
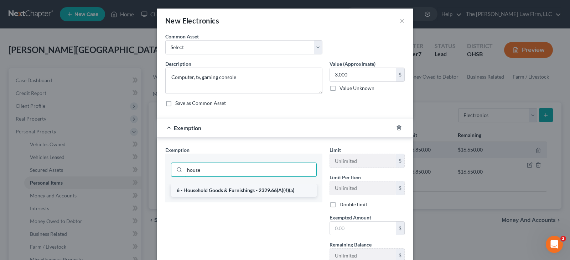
type input "house"
click at [251, 192] on li "6 - Household Goods & Furnishings - 2329.66(A)(4)(a)" at bounding box center [244, 190] width 146 height 13
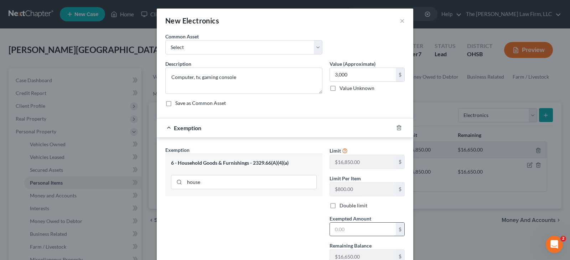
click at [343, 233] on input "text" at bounding box center [363, 230] width 66 height 14
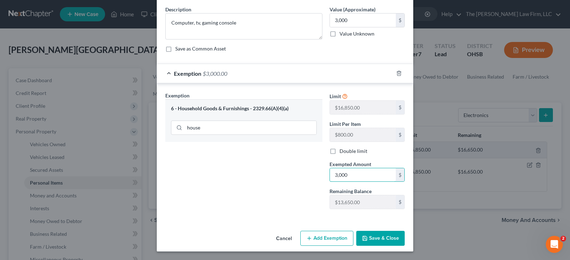
type input "3,000"
click at [372, 239] on button "Save & Close" at bounding box center [380, 238] width 48 height 15
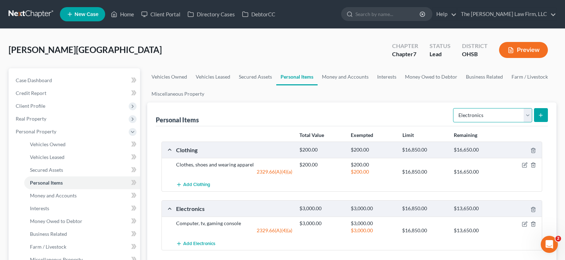
drag, startPoint x: 527, startPoint y: 116, endPoint x: 524, endPoint y: 122, distance: 6.7
click at [527, 116] on select "Select Item Type Clothing Collectibles Of Value Electronics Firearms Household …" at bounding box center [492, 115] width 79 height 14
select select "household_goods"
click at [454, 108] on select "Select Item Type Clothing Collectibles Of Value Electronics Firearms Household …" at bounding box center [492, 115] width 79 height 14
click at [541, 113] on icon "submit" at bounding box center [541, 116] width 6 height 6
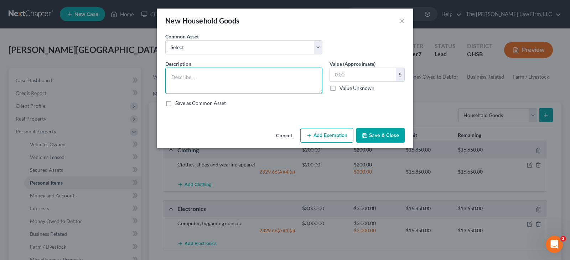
click at [241, 77] on textarea at bounding box center [243, 81] width 157 height 26
paste textarea "Bed set, sectional, end tables"
type textarea "Bed set, sectional, end tables"
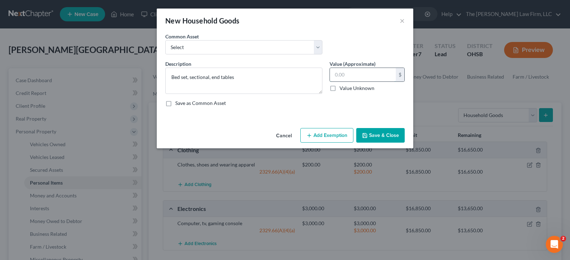
click at [347, 74] on input "text" at bounding box center [363, 75] width 66 height 14
type input "3,000"
click at [331, 133] on button "Add Exemption" at bounding box center [326, 135] width 53 height 15
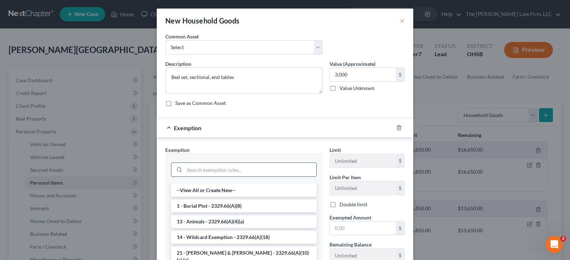
click at [274, 168] on input "search" at bounding box center [251, 170] width 132 height 14
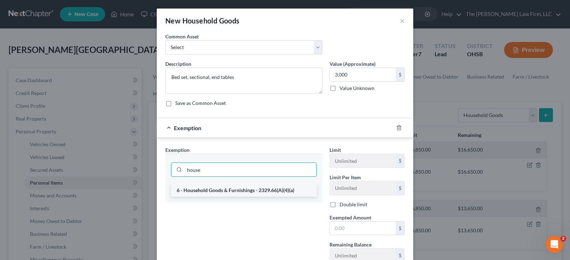
type input "house"
click at [262, 191] on li "6 - Household Goods & Furnishings - 2329.66(A)(4)(a)" at bounding box center [244, 190] width 146 height 13
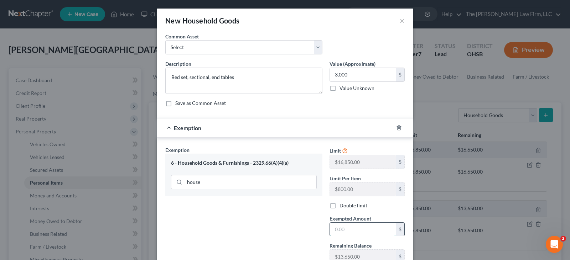
click at [340, 230] on input "text" at bounding box center [363, 230] width 66 height 14
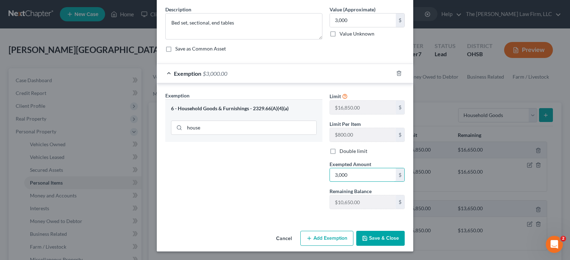
type input "3,000"
click at [369, 239] on button "Save & Close" at bounding box center [380, 238] width 48 height 15
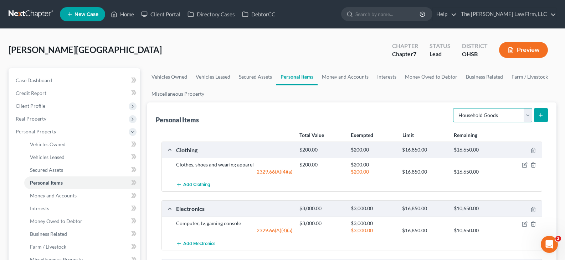
drag, startPoint x: 527, startPoint y: 116, endPoint x: 520, endPoint y: 120, distance: 8.2
click at [527, 116] on select "Select Item Type Clothing Collectibles Of Value Electronics Firearms Household …" at bounding box center [492, 115] width 79 height 14
select select "jewelry"
click at [454, 108] on select "Select Item Type Clothing Collectibles Of Value Electronics Firearms Household …" at bounding box center [492, 115] width 79 height 14
click at [543, 118] on icon "submit" at bounding box center [541, 116] width 6 height 6
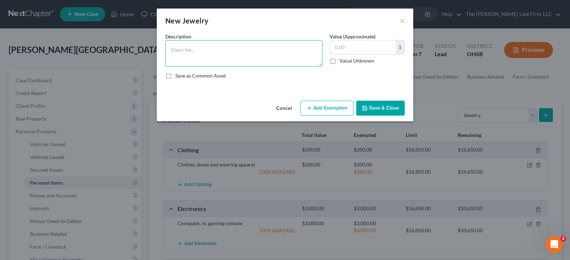
click at [243, 51] on textarea at bounding box center [243, 53] width 157 height 26
paste textarea "Necklace, ring, watch, earrings"
type textarea "Necklace, ring, watch, earrings"
click at [337, 50] on input "text" at bounding box center [363, 48] width 66 height 14
type input "100"
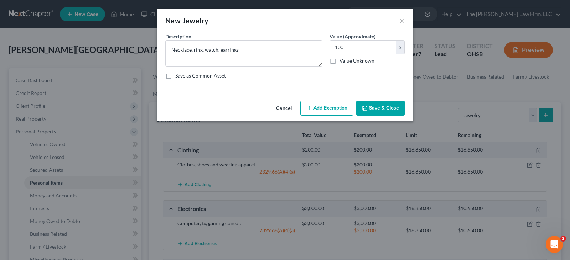
click at [343, 110] on button "Add Exemption" at bounding box center [326, 108] width 53 height 15
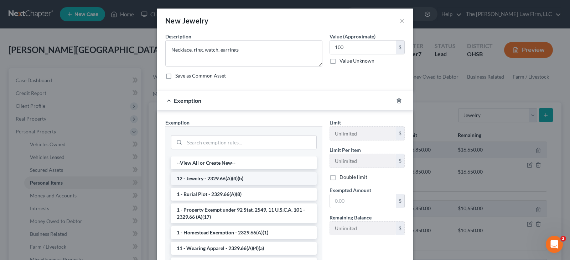
click at [260, 178] on li "12 - Jewelry - 2329.66(A)(4)(b)" at bounding box center [244, 178] width 146 height 13
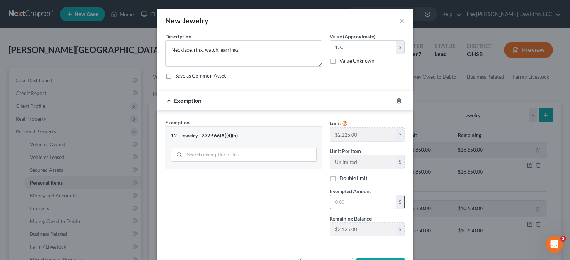
click at [340, 201] on input "text" at bounding box center [363, 203] width 66 height 14
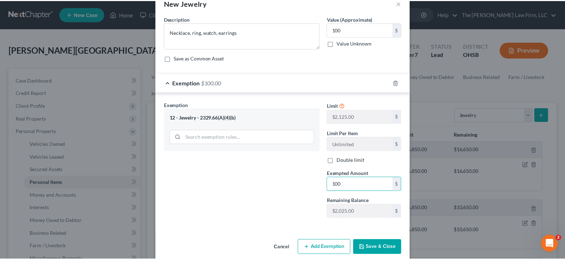
scroll to position [27, 0]
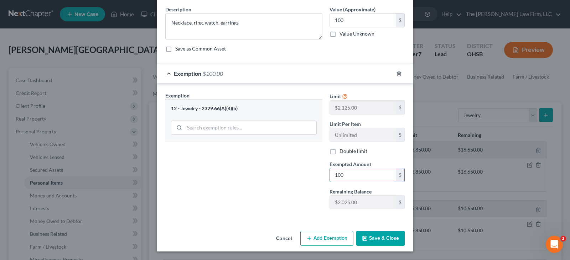
type input "100"
click at [274, 197] on div "Exemption Set must be selected for CA. Exemption * 12 - Jewelry - 2329.66(A)(4)…" at bounding box center [244, 153] width 164 height 123
click at [374, 238] on button "Save & Close" at bounding box center [380, 238] width 48 height 15
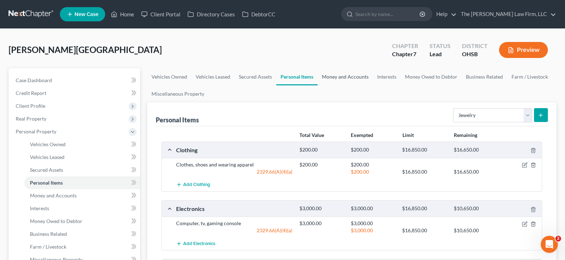
click at [340, 77] on link "Money and Accounts" at bounding box center [344, 76] width 55 height 17
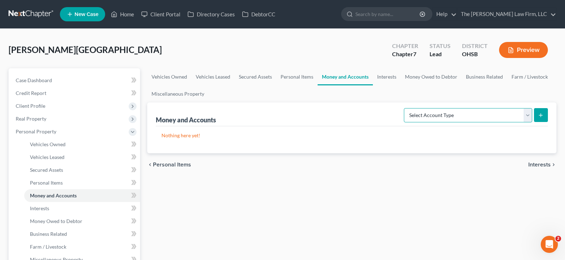
drag, startPoint x: 527, startPoint y: 116, endPoint x: 521, endPoint y: 118, distance: 6.6
click at [527, 116] on select "Select Account Type Brokerage Cash on Hand Certificates of Deposit Checking Acc…" at bounding box center [468, 115] width 128 height 14
select select "checking"
click at [405, 108] on select "Select Account Type Brokerage Cash on Hand Certificates of Deposit Checking Acc…" at bounding box center [468, 115] width 128 height 14
click at [540, 117] on line "submit" at bounding box center [540, 115] width 0 height 3
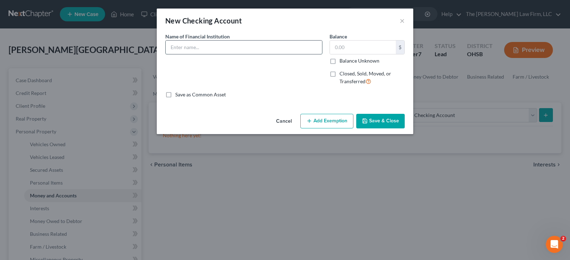
click at [227, 47] on input "text" at bounding box center [244, 48] width 156 height 14
type input "PNC 0392"
click at [369, 123] on button "Save & Close" at bounding box center [380, 121] width 48 height 15
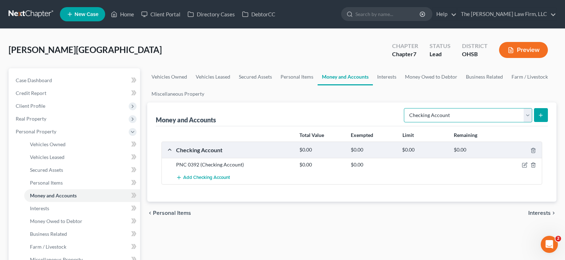
drag, startPoint x: 528, startPoint y: 116, endPoint x: 523, endPoint y: 121, distance: 7.3
click at [528, 116] on select "Select Account Type Brokerage Cash on Hand Certificates of Deposit Checking Acc…" at bounding box center [468, 115] width 128 height 14
select select "savings"
click at [405, 108] on select "Select Account Type Brokerage Cash on Hand Certificates of Deposit Checking Acc…" at bounding box center [468, 115] width 128 height 14
click at [540, 114] on icon "submit" at bounding box center [541, 116] width 6 height 6
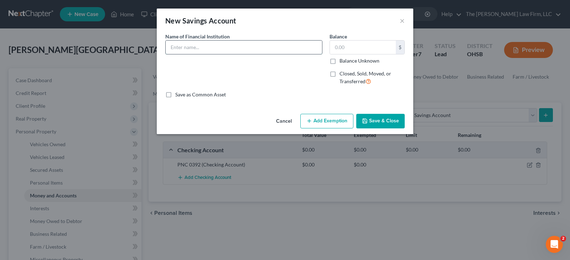
click at [252, 44] on input "text" at bounding box center [244, 48] width 156 height 14
click at [205, 50] on input "PNC" at bounding box center [244, 48] width 156 height 14
type input "PNC 3395"
click at [367, 120] on icon "button" at bounding box center [365, 121] width 6 height 6
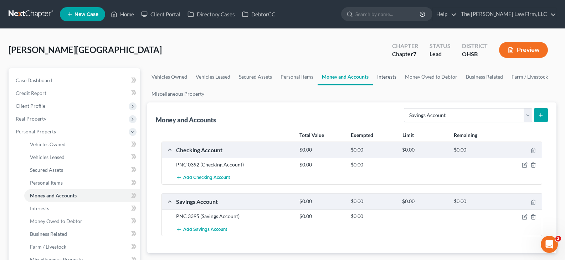
click at [390, 77] on link "Interests" at bounding box center [387, 76] width 28 height 17
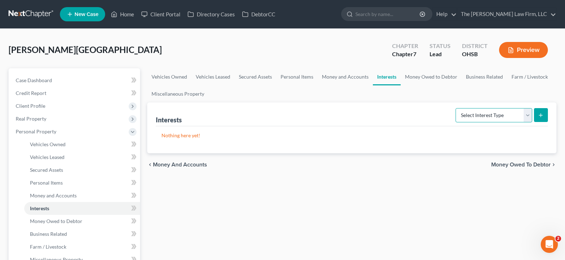
drag, startPoint x: 526, startPoint y: 115, endPoint x: 551, endPoint y: 116, distance: 24.9
click at [526, 115] on select "Select Interest Type 401K Annuity Bond Education IRA Government Bond Government…" at bounding box center [493, 115] width 77 height 14
select select "other_retirement_plan"
click at [456, 108] on select "Select Interest Type 401K Annuity Bond Education IRA Government Bond Government…" at bounding box center [493, 115] width 77 height 14
click at [540, 113] on icon "submit" at bounding box center [541, 116] width 6 height 6
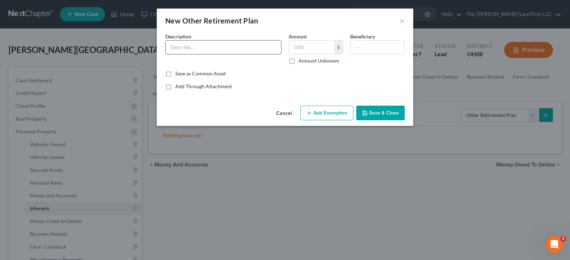
click at [234, 47] on input "text" at bounding box center [223, 48] width 115 height 14
type input "OPERS"
click at [299, 48] on input "text" at bounding box center [311, 48] width 45 height 14
type input "15,481.66"
click at [373, 114] on button "Save & Close" at bounding box center [380, 113] width 48 height 15
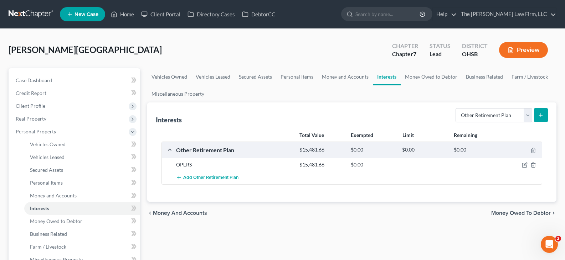
scroll to position [36, 0]
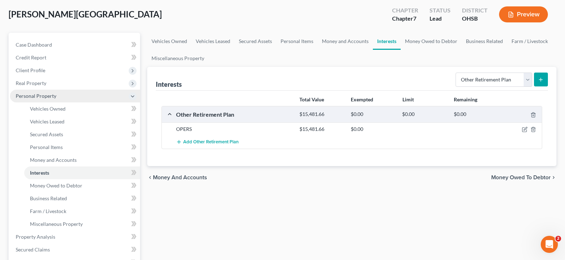
click at [67, 98] on span "Personal Property" at bounding box center [75, 96] width 130 height 13
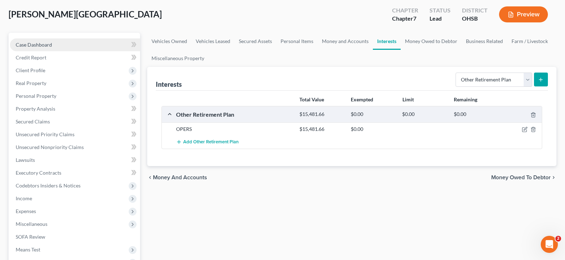
click at [45, 43] on span "Case Dashboard" at bounding box center [34, 45] width 36 height 6
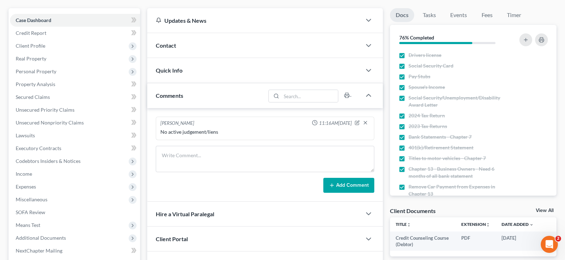
scroll to position [71, 0]
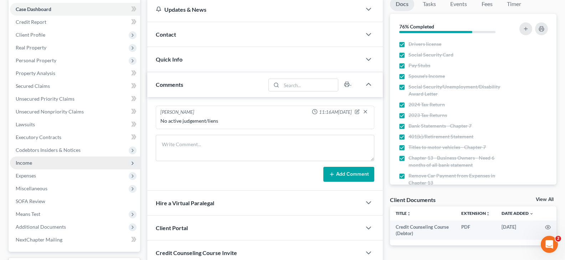
click at [26, 163] on span "Income" at bounding box center [24, 163] width 16 height 6
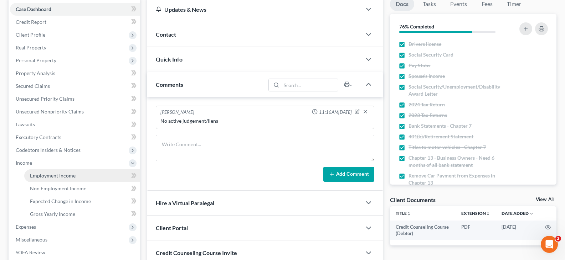
click at [51, 177] on span "Employment Income" at bounding box center [53, 176] width 46 height 6
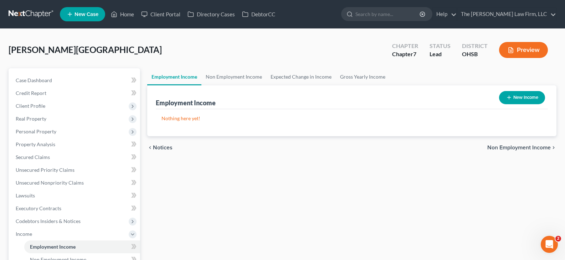
click at [507, 98] on icon "button" at bounding box center [509, 98] width 6 height 6
select select "0"
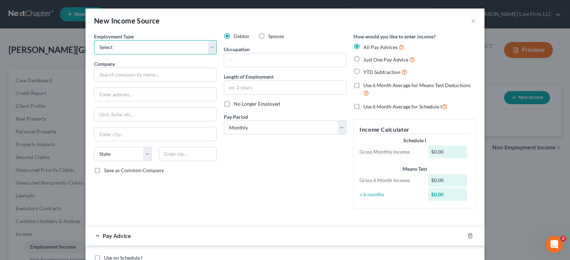
drag, startPoint x: 210, startPoint y: 46, endPoint x: 194, endPoint y: 54, distance: 17.8
click at [210, 46] on select "Select Full or [DEMOGRAPHIC_DATA] Employment Self Employment" at bounding box center [155, 47] width 123 height 14
select select "0"
click at [94, 40] on select "Select Full or [DEMOGRAPHIC_DATA] Employment Self Employment" at bounding box center [155, 47] width 123 height 14
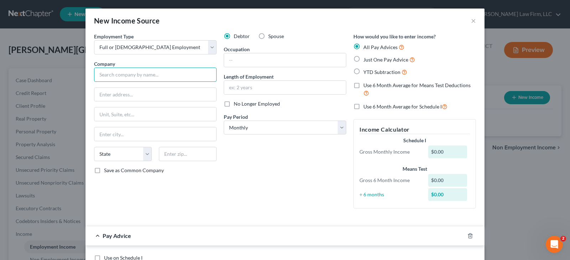
click at [164, 77] on input "text" at bounding box center [155, 75] width 123 height 14
type input "T"
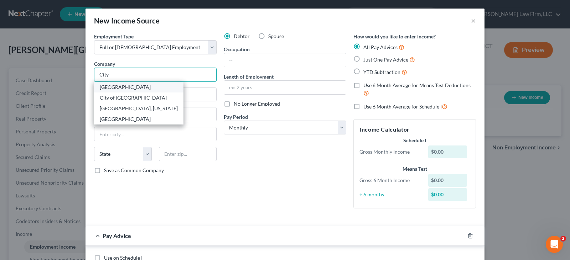
type input "City of [GEOGRAPHIC_DATA]"
type input "[STREET_ADDRESS]"
type input "Columbus"
select select "36"
type input "43215"
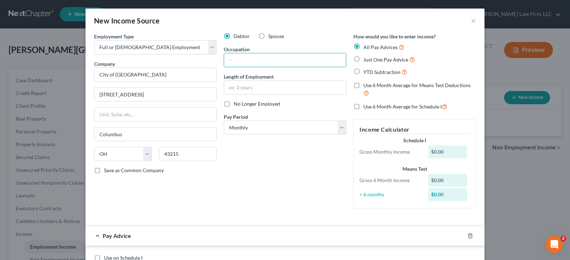
drag, startPoint x: 242, startPoint y: 60, endPoint x: 558, endPoint y: 207, distance: 348.8
click at [242, 60] on input "text" at bounding box center [285, 60] width 122 height 14
click at [258, 58] on input "text" at bounding box center [285, 60] width 122 height 14
paste input "Felony Liaison"
type input "Felony Liaison"
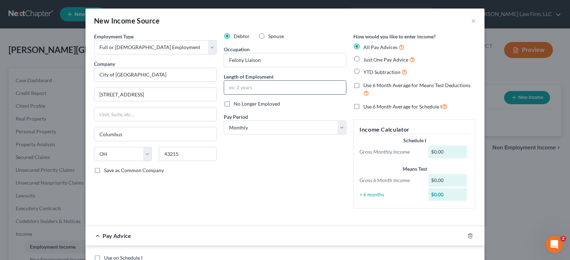
click at [256, 87] on input "text" at bounding box center [285, 88] width 122 height 14
type input "2 years"
click at [338, 128] on select "Select Monthly Twice Monthly Every Other Week Weekly" at bounding box center [285, 128] width 123 height 14
select select "2"
click at [224, 121] on select "Select Monthly Twice Monthly Every Other Week Weekly" at bounding box center [285, 128] width 123 height 14
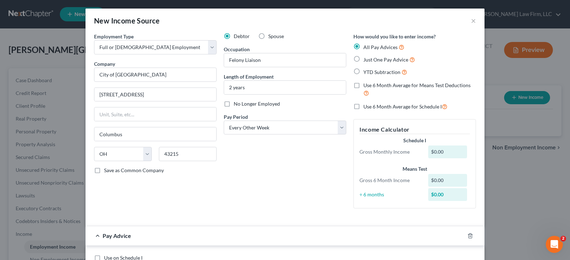
click at [363, 71] on label "YTD Subtraction" at bounding box center [385, 72] width 44 height 8
click at [366, 71] on input "YTD Subtraction" at bounding box center [368, 70] width 5 height 5
radio input "true"
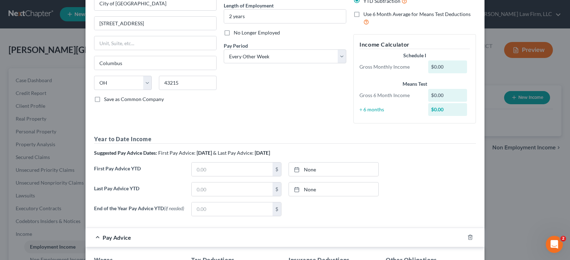
scroll to position [107, 0]
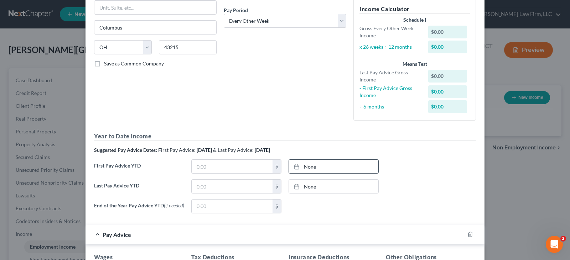
click at [295, 166] on line at bounding box center [297, 166] width 4 height 0
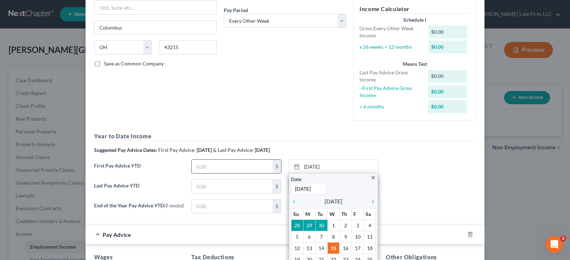
type input "[DATE]"
click at [258, 165] on input "text" at bounding box center [232, 167] width 81 height 14
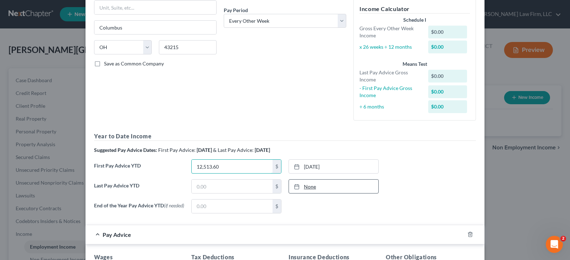
type input "12,513.60"
click at [295, 186] on line at bounding box center [297, 186] width 4 height 0
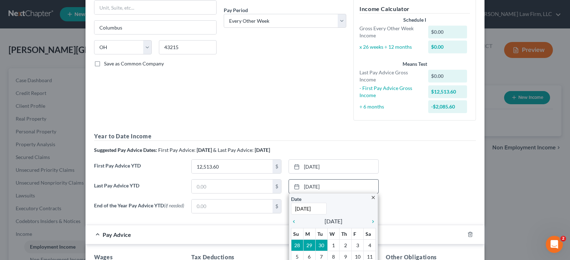
drag, startPoint x: 311, startPoint y: 208, endPoint x: 320, endPoint y: 208, distance: 8.9
click at [311, 208] on input "[DATE]" at bounding box center [309, 209] width 36 height 12
drag, startPoint x: 321, startPoint y: 208, endPoint x: 299, endPoint y: 202, distance: 22.7
click at [291, 207] on input "[DATE]" at bounding box center [309, 209] width 36 height 12
type input "[DATE]"
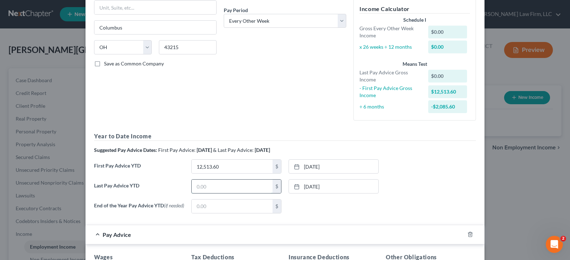
click at [231, 187] on input "text" at bounding box center [232, 187] width 81 height 14
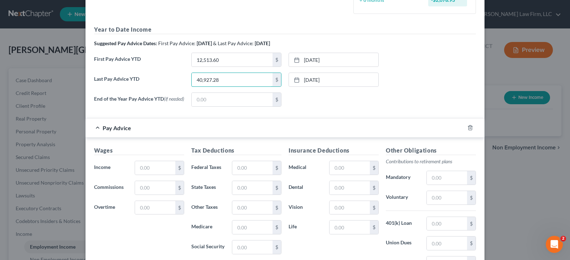
scroll to position [285, 0]
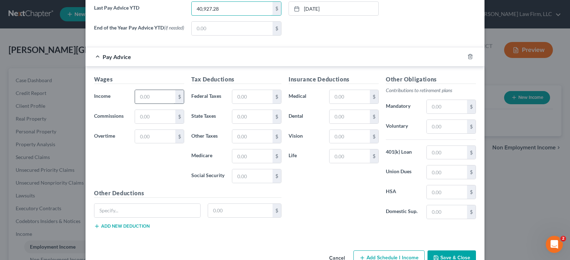
type input "40,927.28"
click at [146, 100] on input "text" at bounding box center [155, 97] width 40 height 14
type input "2,212.80"
click at [331, 160] on input "text" at bounding box center [350, 157] width 40 height 14
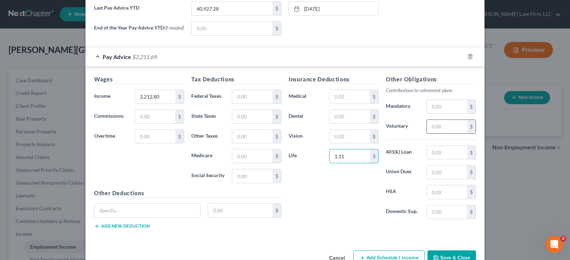
type input "1.11"
click at [432, 129] on input "text" at bounding box center [447, 127] width 40 height 14
type input "221.28"
click at [429, 196] on input "text" at bounding box center [447, 193] width 40 height 14
drag, startPoint x: 333, startPoint y: 100, endPoint x: 338, endPoint y: 99, distance: 4.4
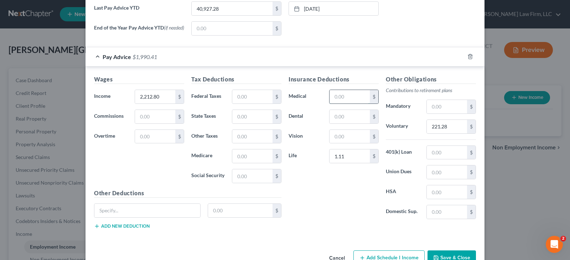
click at [333, 100] on input "text" at bounding box center [350, 97] width 40 height 14
type input "245.48"
click at [245, 98] on input "text" at bounding box center [252, 97] width 40 height 14
type input "131.25"
drag, startPoint x: 249, startPoint y: 159, endPoint x: 255, endPoint y: 144, distance: 15.7
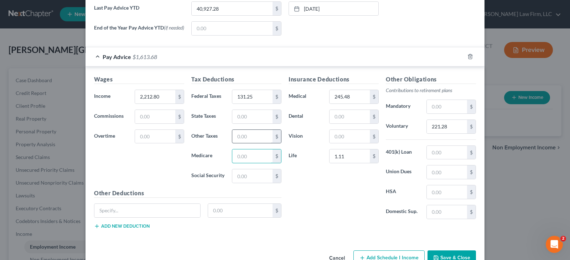
click at [249, 159] on input "text" at bounding box center [252, 157] width 40 height 14
type input "28.54"
click at [242, 121] on input "text" at bounding box center [252, 117] width 40 height 14
type input "38.57"
click at [256, 141] on input "text" at bounding box center [252, 137] width 40 height 14
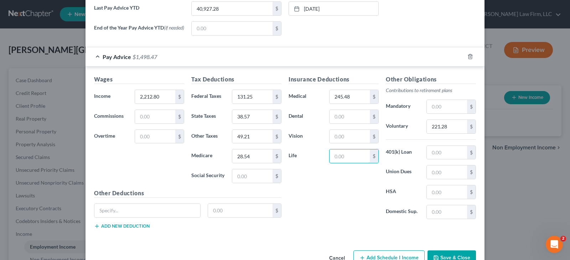
scroll to position [306, 0]
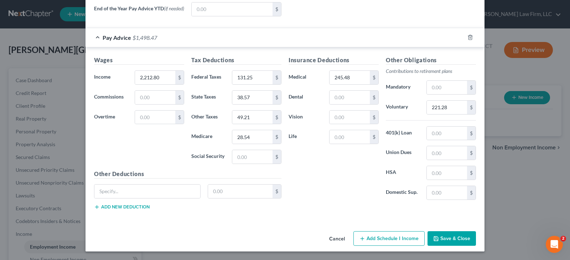
click at [441, 237] on button "Save & Close" at bounding box center [452, 239] width 48 height 15
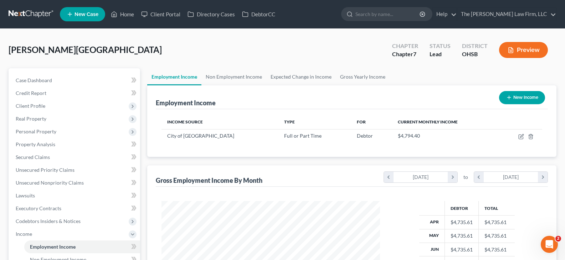
scroll to position [356161, 356058]
click at [348, 78] on link "Gross Yearly Income" at bounding box center [363, 76] width 54 height 17
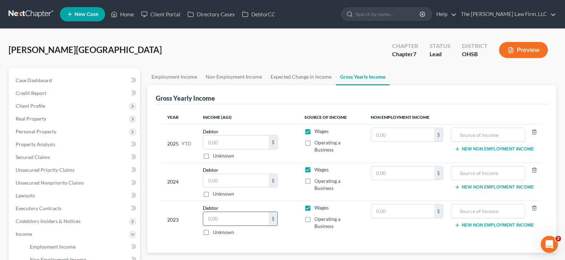
click at [224, 219] on input "text" at bounding box center [236, 219] width 66 height 14
click at [223, 183] on input "text" at bounding box center [236, 181] width 66 height 14
click at [243, 142] on input "text" at bounding box center [236, 143] width 66 height 14
click at [231, 141] on input "text" at bounding box center [236, 143] width 66 height 14
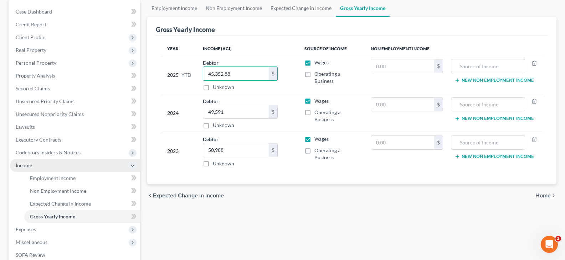
scroll to position [71, 0]
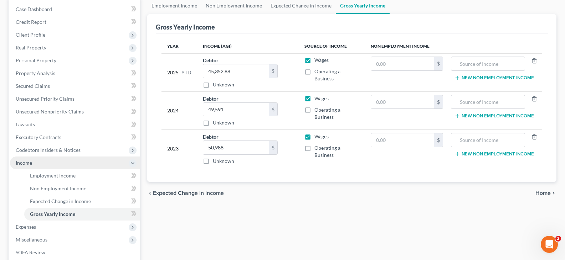
click at [51, 164] on span "Income" at bounding box center [75, 163] width 130 height 13
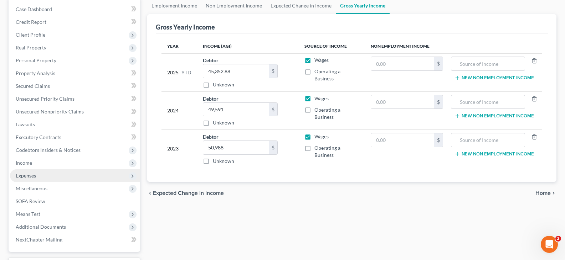
click at [29, 176] on span "Expenses" at bounding box center [26, 176] width 20 height 6
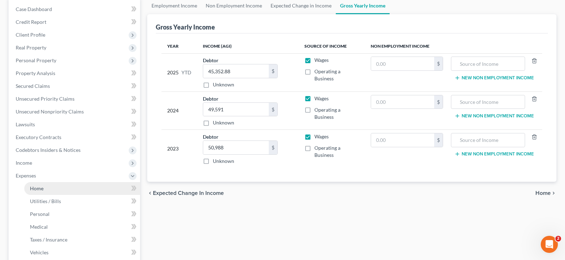
click at [38, 188] on span "Home" at bounding box center [37, 189] width 14 height 6
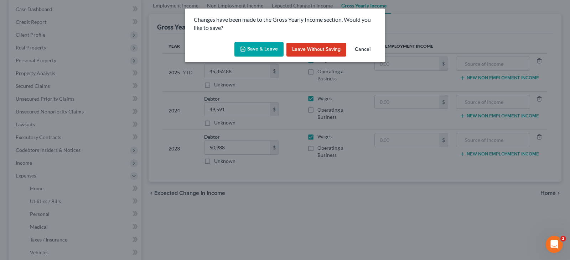
click at [263, 47] on button "Save & Leave" at bounding box center [258, 49] width 49 height 15
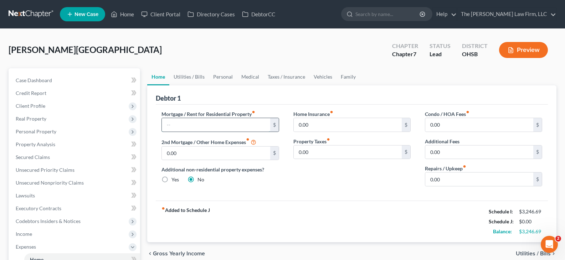
click at [196, 125] on input "text" at bounding box center [216, 125] width 108 height 14
click at [309, 126] on input "0.00" at bounding box center [348, 125] width 108 height 14
click at [190, 77] on link "Utilities / Bills" at bounding box center [189, 76] width 40 height 17
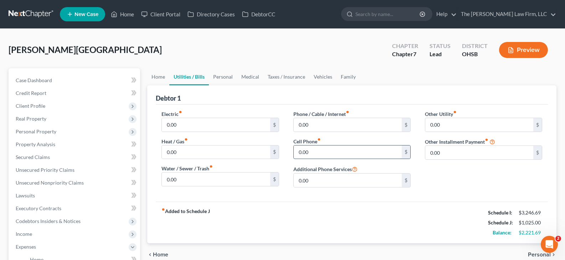
click at [317, 155] on input "0.00" at bounding box center [348, 153] width 108 height 14
click at [225, 78] on link "Personal" at bounding box center [223, 76] width 28 height 17
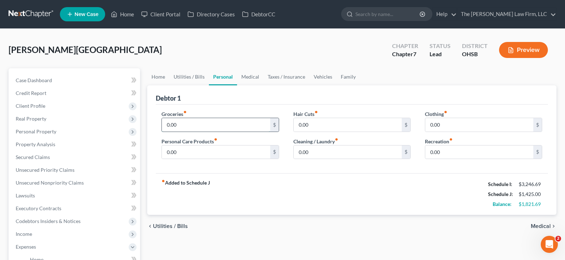
click at [175, 125] on input "0.00" at bounding box center [216, 125] width 108 height 14
drag, startPoint x: 316, startPoint y: 78, endPoint x: 304, endPoint y: 79, distance: 12.9
click at [316, 78] on link "Vehicles" at bounding box center [322, 76] width 27 height 17
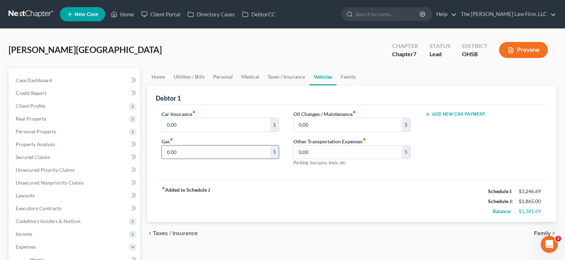
click at [179, 149] on input "0.00" at bounding box center [216, 153] width 108 height 14
click at [304, 127] on input "0.00" at bounding box center [348, 125] width 108 height 14
click at [347, 78] on link "Family" at bounding box center [348, 76] width 24 height 17
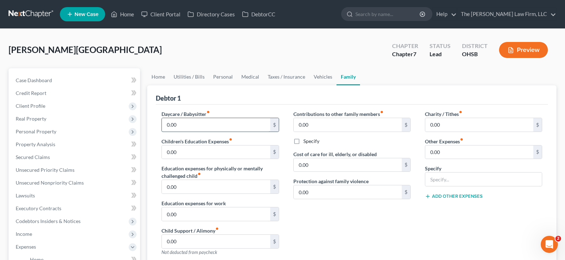
click at [204, 124] on input "0.00" at bounding box center [216, 125] width 108 height 14
click at [441, 154] on input "0.00" at bounding box center [479, 153] width 108 height 14
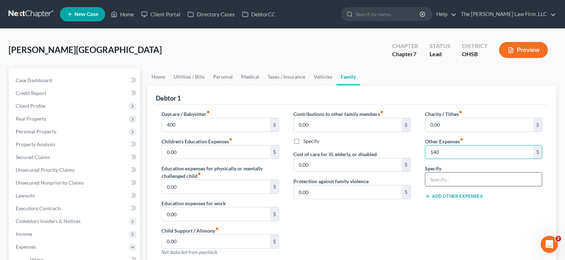
click at [446, 180] on input "text" at bounding box center [483, 180] width 117 height 14
paste input "Garage parking fees for work"
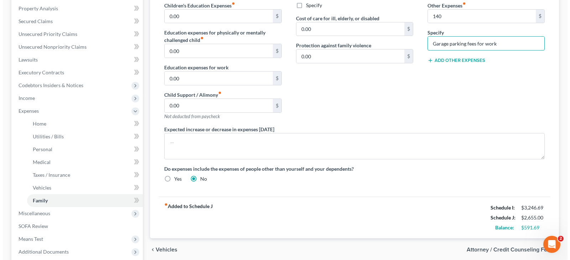
scroll to position [143, 0]
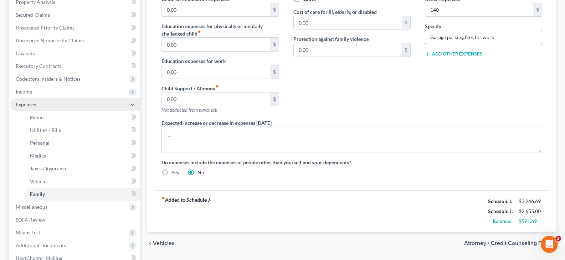
click at [45, 106] on span "Expenses" at bounding box center [75, 104] width 130 height 13
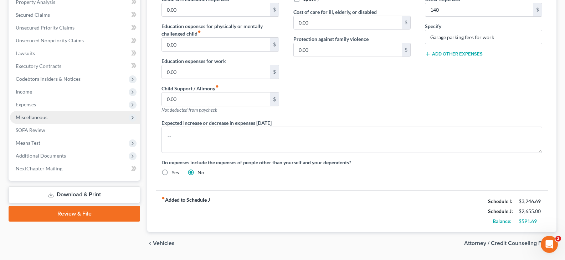
click at [41, 118] on span "Miscellaneous" at bounding box center [32, 117] width 32 height 6
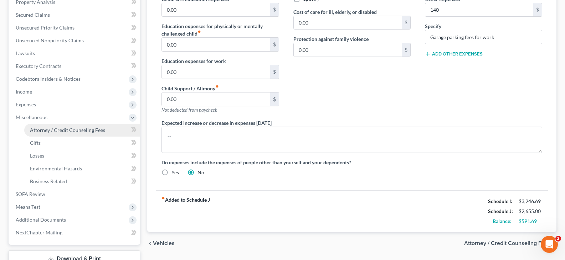
click at [50, 128] on span "Attorney / Credit Counseling Fees" at bounding box center [67, 130] width 75 height 6
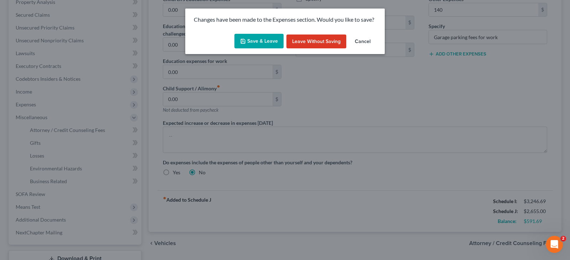
click at [246, 44] on icon "button" at bounding box center [243, 41] width 6 height 6
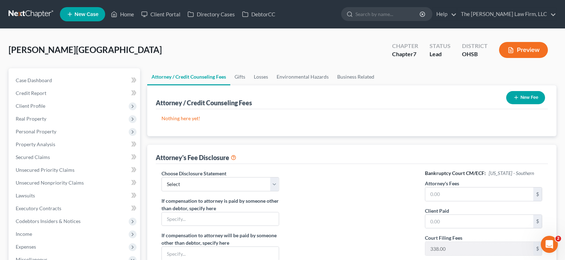
click at [516, 97] on icon "button" at bounding box center [516, 98] width 6 height 6
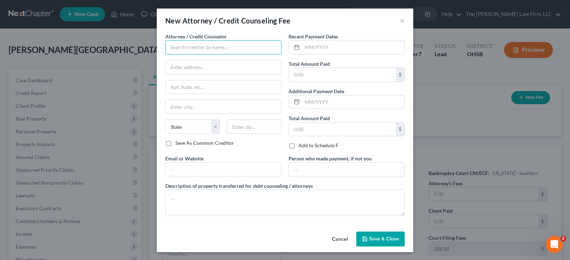
click at [229, 46] on input "text" at bounding box center [223, 47] width 116 height 14
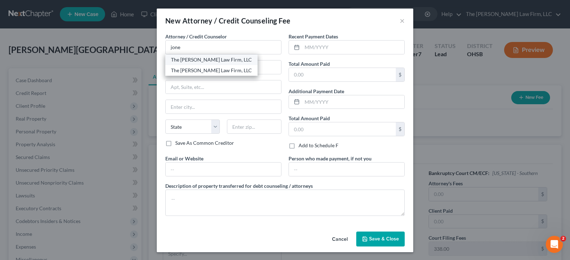
click at [210, 62] on div "The [PERSON_NAME] Law Firm, LLC" at bounding box center [211, 59] width 81 height 7
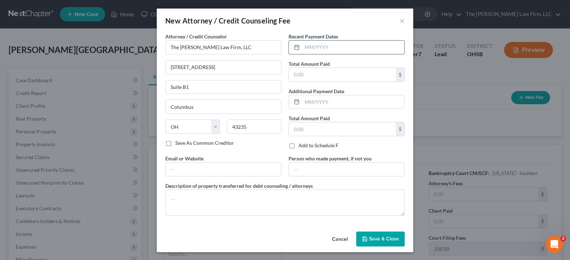
click at [305, 50] on input "text" at bounding box center [353, 48] width 102 height 14
click at [308, 76] on input "text" at bounding box center [342, 75] width 107 height 14
click at [270, 170] on input "text" at bounding box center [223, 170] width 115 height 14
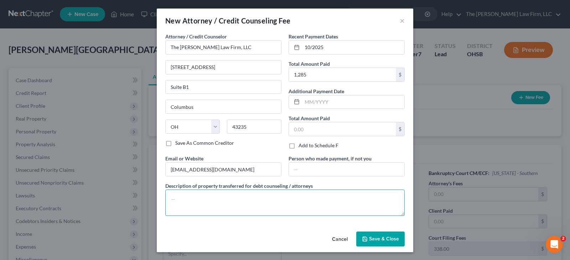
click at [263, 202] on textarea at bounding box center [284, 203] width 239 height 26
click at [370, 240] on span "Save & Close" at bounding box center [384, 239] width 30 height 6
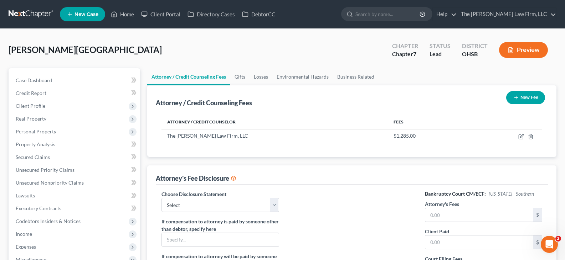
click at [517, 98] on icon "button" at bounding box center [516, 98] width 6 height 6
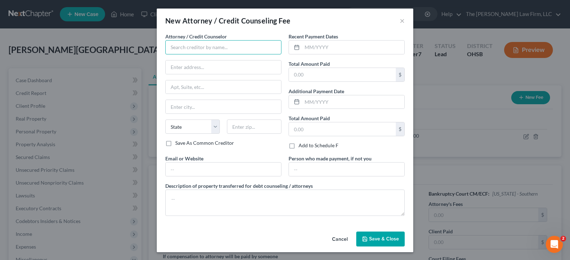
click at [204, 47] on input "text" at bounding box center [223, 47] width 116 height 14
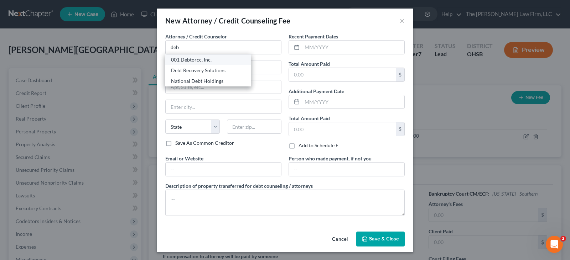
click at [198, 62] on div "001 Debtorcc, Inc." at bounding box center [208, 59] width 74 height 7
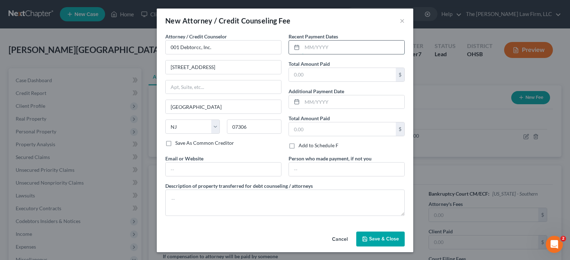
click at [304, 48] on input "text" at bounding box center [353, 48] width 102 height 14
click at [306, 50] on input "text" at bounding box center [353, 48] width 102 height 14
drag, startPoint x: 309, startPoint y: 73, endPoint x: 317, endPoint y: 88, distance: 17.7
click at [309, 73] on input "text" at bounding box center [342, 75] width 107 height 14
click at [267, 167] on input "text" at bounding box center [223, 170] width 115 height 14
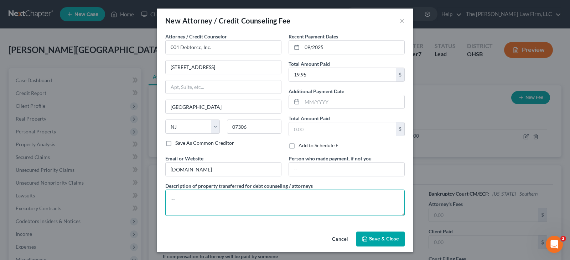
click at [206, 206] on textarea at bounding box center [284, 203] width 239 height 26
click at [384, 240] on span "Save & Close" at bounding box center [384, 239] width 30 height 6
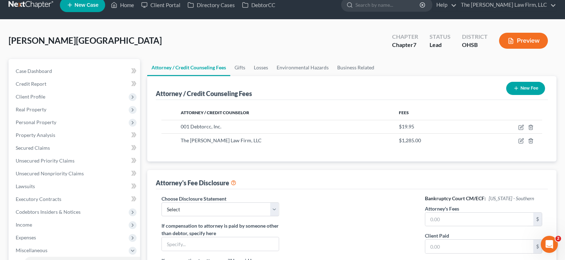
scroll to position [36, 0]
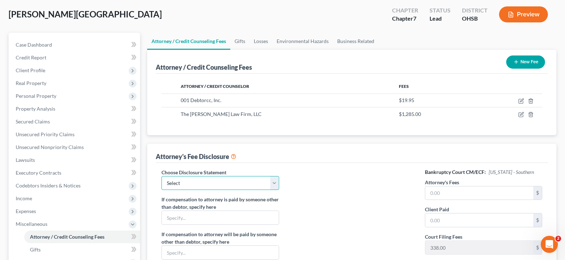
drag, startPoint x: 274, startPoint y: 185, endPoint x: 271, endPoint y: 189, distance: 5.3
click at [274, 185] on select "Select Disclosure of Compensation" at bounding box center [219, 183] width 117 height 14
click at [161, 176] on select "Select Disclosure of Compensation" at bounding box center [219, 183] width 117 height 14
click at [436, 195] on input "text" at bounding box center [479, 194] width 108 height 14
click at [439, 221] on input "text" at bounding box center [479, 221] width 108 height 14
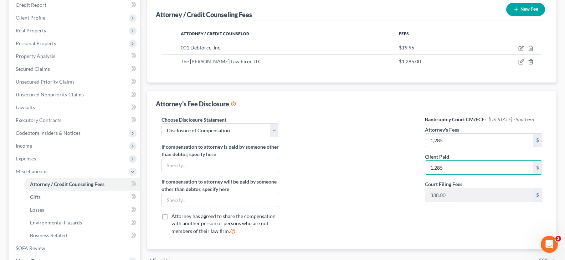
scroll to position [107, 0]
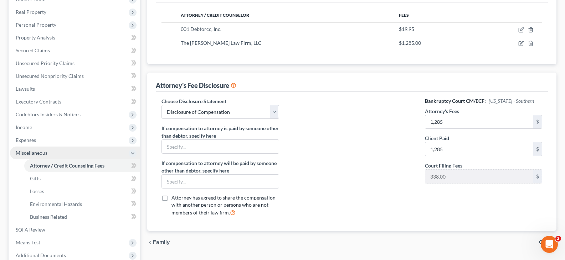
click at [71, 154] on span "Miscellaneous" at bounding box center [75, 153] width 130 height 13
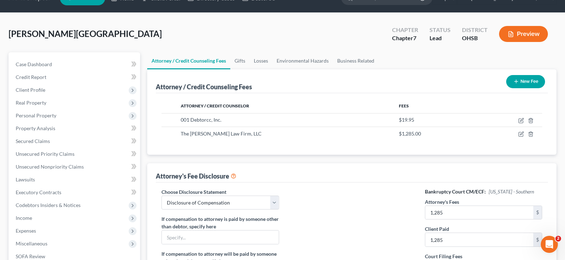
scroll to position [0, 0]
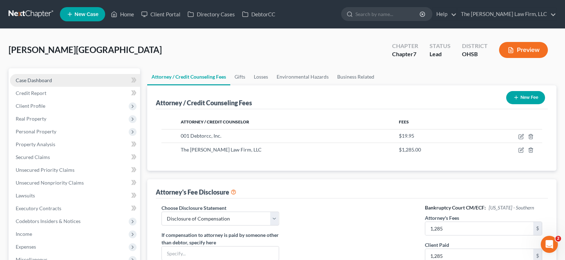
click at [23, 81] on span "Case Dashboard" at bounding box center [34, 80] width 36 height 6
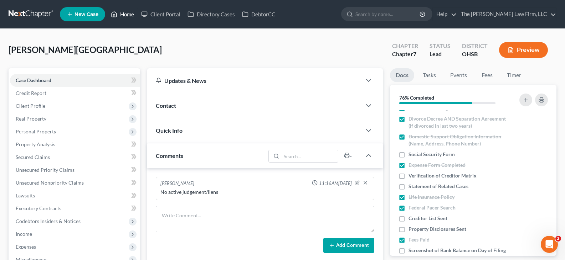
click at [127, 14] on link "Home" at bounding box center [122, 14] width 30 height 13
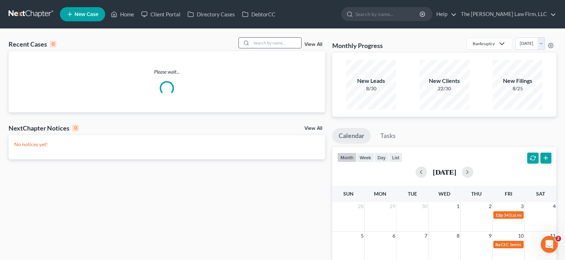
click at [270, 42] on input "search" at bounding box center [276, 43] width 50 height 10
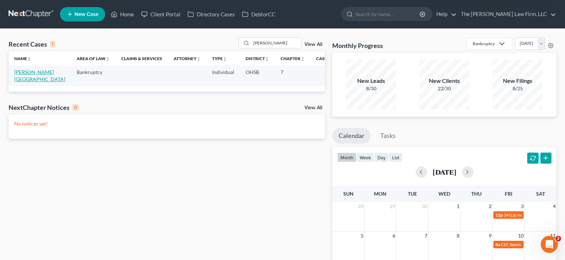
click at [26, 73] on link "[PERSON_NAME][GEOGRAPHIC_DATA]" at bounding box center [39, 75] width 51 height 13
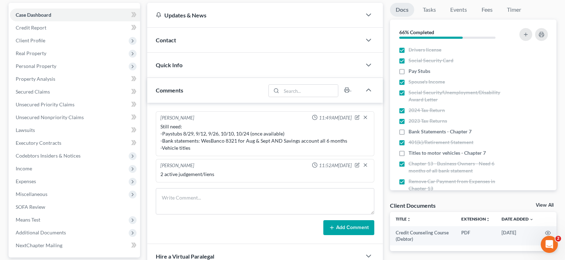
scroll to position [71, 0]
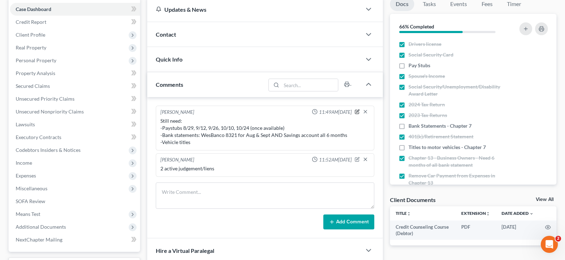
click at [356, 113] on icon "button" at bounding box center [357, 111] width 3 height 3
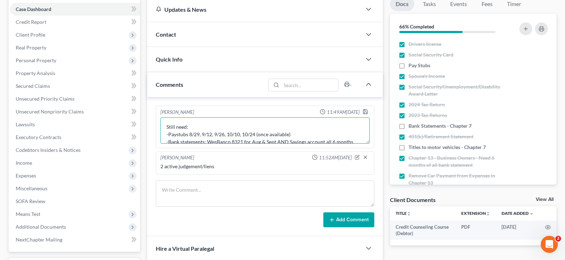
click at [242, 134] on textarea "Still need: -Paystubs 8/29, 9/12, 9/26, 10/10, 10/24 (once available) -Bank sta…" at bounding box center [264, 131] width 209 height 26
click at [364, 112] on polyline "button" at bounding box center [365, 113] width 2 height 2
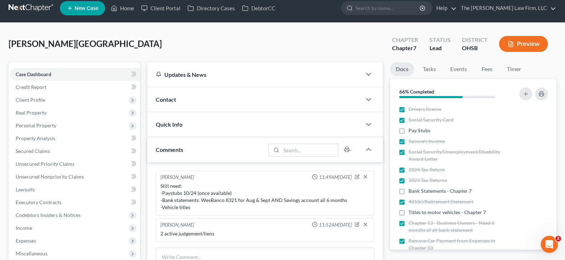
scroll to position [0, 0]
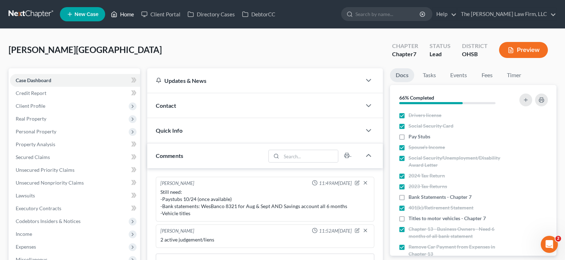
drag, startPoint x: 128, startPoint y: 15, endPoint x: 240, endPoint y: 68, distance: 123.8
click at [128, 15] on link "Home" at bounding box center [122, 14] width 30 height 13
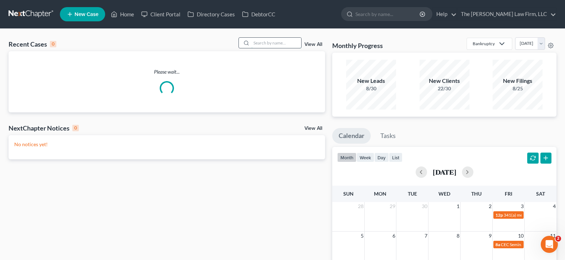
click at [269, 44] on input "search" at bounding box center [276, 43] width 50 height 10
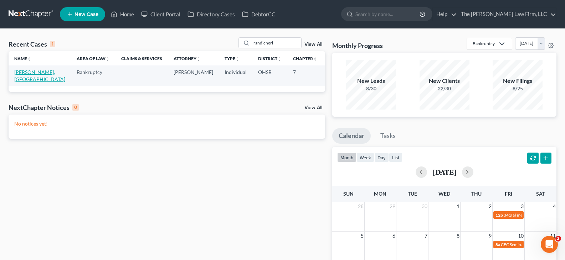
click at [26, 78] on link "[PERSON_NAME], [GEOGRAPHIC_DATA]" at bounding box center [39, 75] width 51 height 13
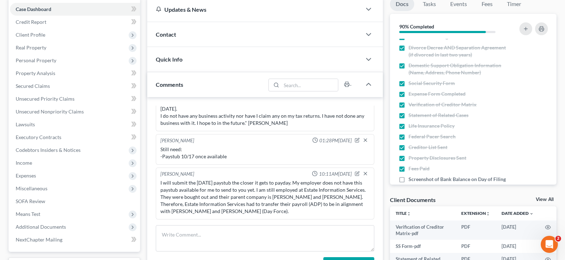
scroll to position [249, 0]
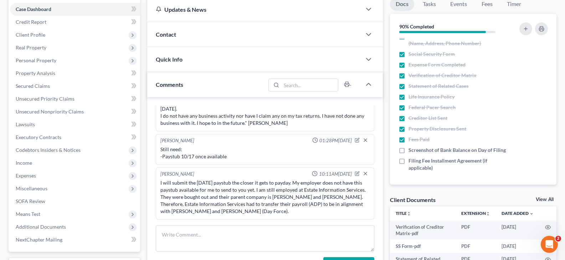
drag, startPoint x: 543, startPoint y: 199, endPoint x: 370, endPoint y: 92, distance: 203.2
click at [543, 199] on link "View All" at bounding box center [545, 199] width 18 height 5
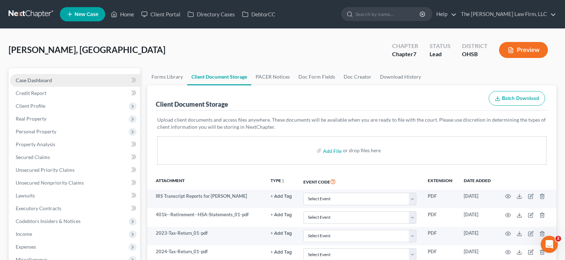
click at [40, 80] on span "Case Dashboard" at bounding box center [34, 80] width 36 height 6
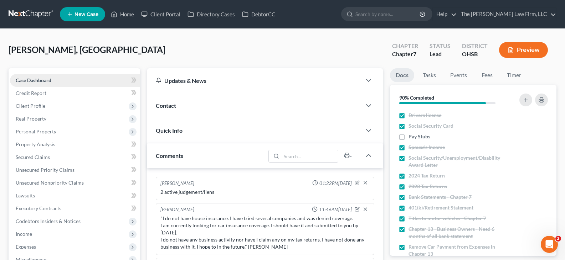
scroll to position [53, 0]
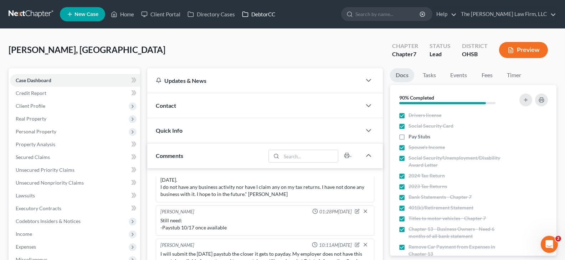
click at [265, 16] on link "DebtorCC" at bounding box center [258, 14] width 40 height 13
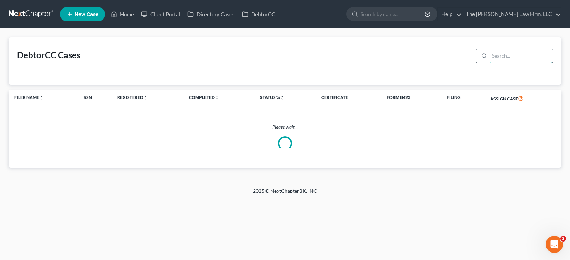
click at [518, 58] on input "search" at bounding box center [521, 56] width 63 height 14
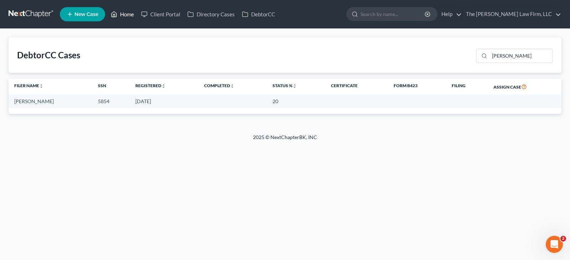
click at [131, 13] on link "Home" at bounding box center [122, 14] width 30 height 13
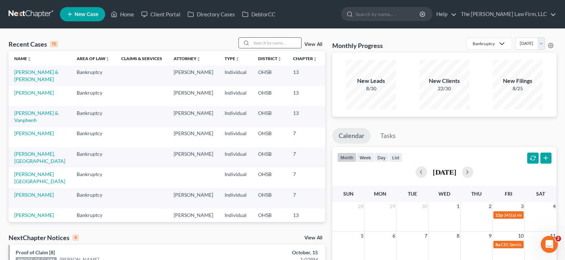
click at [269, 43] on input "search" at bounding box center [276, 43] width 50 height 10
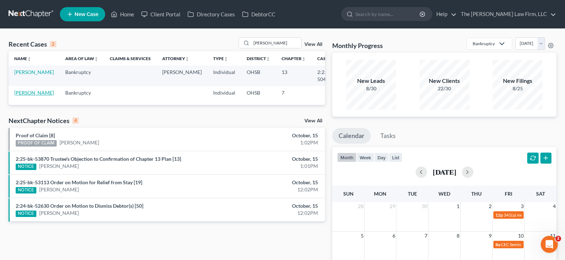
click at [30, 93] on link "[PERSON_NAME]" at bounding box center [34, 93] width 40 height 6
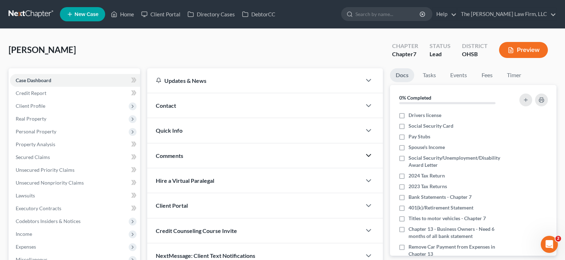
click at [368, 156] on polyline "button" at bounding box center [368, 156] width 4 height 2
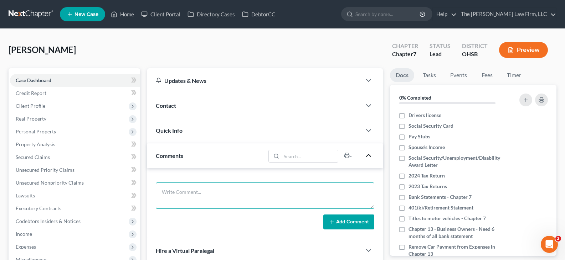
click at [225, 190] on textarea at bounding box center [265, 196] width 218 height 26
click at [329, 222] on icon at bounding box center [332, 222] width 6 height 6
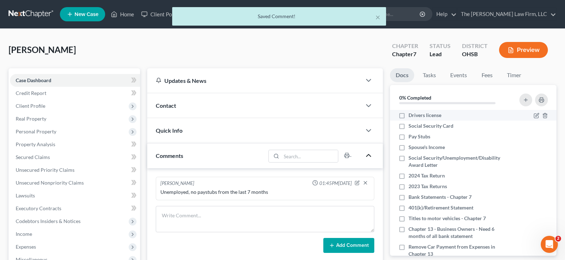
click at [408, 116] on label "Drivers license" at bounding box center [424, 115] width 33 height 7
click at [411, 116] on input "Drivers license" at bounding box center [413, 114] width 5 height 5
click at [408, 125] on label "Social Security Card" at bounding box center [430, 126] width 45 height 7
click at [411, 125] on input "Social Security Card" at bounding box center [413, 125] width 5 height 5
click at [408, 137] on label "Pay Stubs" at bounding box center [419, 136] width 22 height 7
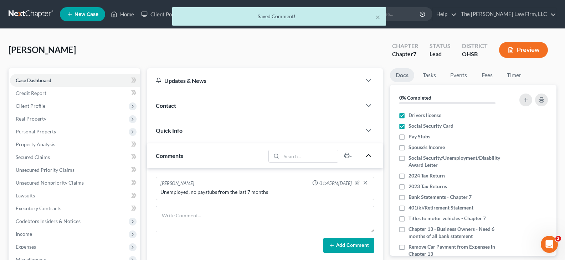
click at [411, 137] on input "Pay Stubs" at bounding box center [413, 135] width 5 height 5
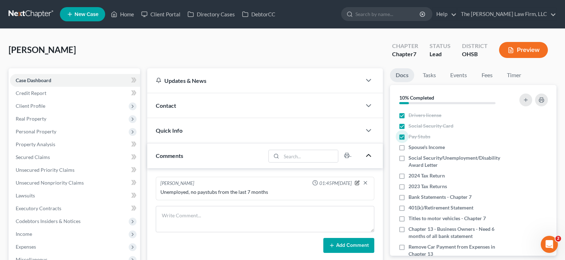
drag, startPoint x: 357, startPoint y: 183, endPoint x: 322, endPoint y: 193, distance: 36.9
click at [357, 183] on icon "button" at bounding box center [357, 183] width 5 height 5
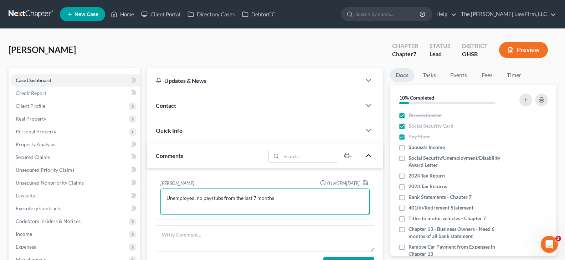
click at [279, 198] on textarea "Unemployed, no paystubs from the last 7 months" at bounding box center [264, 202] width 209 height 26
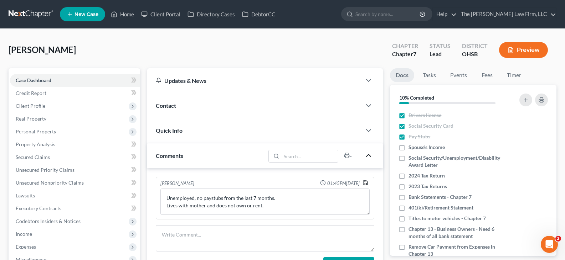
click at [364, 184] on icon "button" at bounding box center [365, 183] width 6 height 6
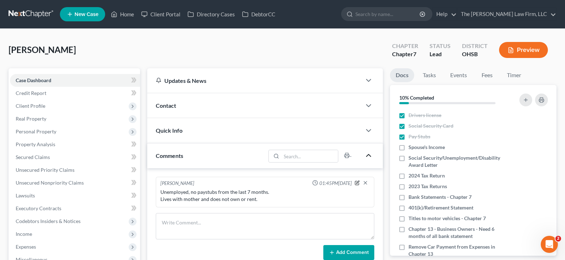
click at [357, 183] on icon "button" at bounding box center [357, 182] width 3 height 3
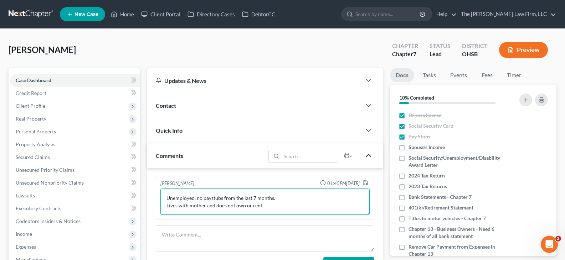
click at [265, 206] on textarea "Unemployed, no paystubs from the last 7 months. Lives with mother and does not …" at bounding box center [264, 202] width 209 height 26
click at [365, 182] on polyline "button" at bounding box center [365, 181] width 2 height 1
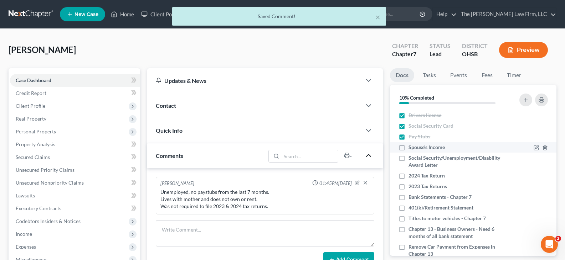
click at [408, 148] on label "Spouse's Income" at bounding box center [426, 147] width 36 height 7
click at [411, 148] on input "Spouse's Income" at bounding box center [413, 146] width 5 height 5
click at [408, 160] on label "Social Security/Unemployment/Disability Award Letter" at bounding box center [458, 162] width 100 height 14
click at [411, 159] on input "Social Security/Unemployment/Disability Award Letter" at bounding box center [413, 157] width 5 height 5
click at [408, 176] on label "2024 Tax Return" at bounding box center [426, 175] width 36 height 7
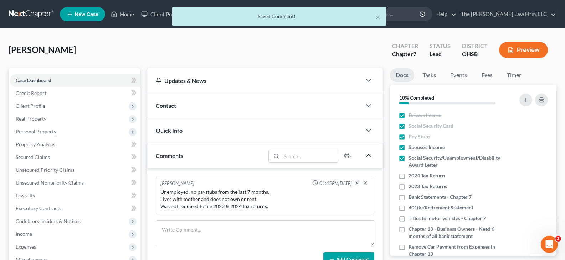
click at [411, 176] on input "2024 Tax Return" at bounding box center [413, 174] width 5 height 5
click at [408, 186] on label "2023 Tax Returns" at bounding box center [427, 186] width 38 height 7
click at [411, 186] on input "2023 Tax Returns" at bounding box center [413, 185] width 5 height 5
click at [408, 198] on label "Bank Statements - Chapter 7" at bounding box center [439, 197] width 63 height 7
click at [411, 198] on input "Bank Statements - Chapter 7" at bounding box center [413, 196] width 5 height 5
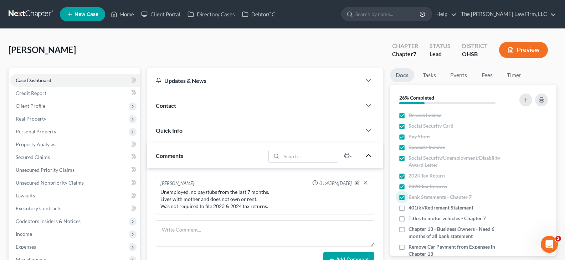
drag, startPoint x: 357, startPoint y: 183, endPoint x: 279, endPoint y: 207, distance: 81.8
click at [357, 183] on icon "button" at bounding box center [357, 183] width 5 height 5
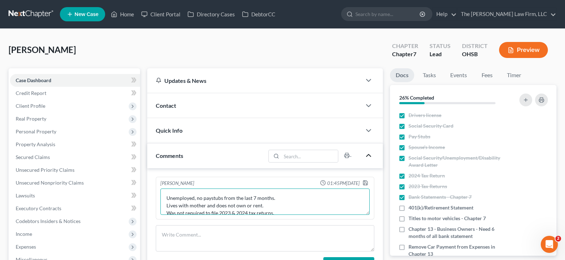
click at [280, 211] on textarea "Unemployed, no paystubs from the last 7 months. Lives with mother and does not …" at bounding box center [264, 202] width 209 height 26
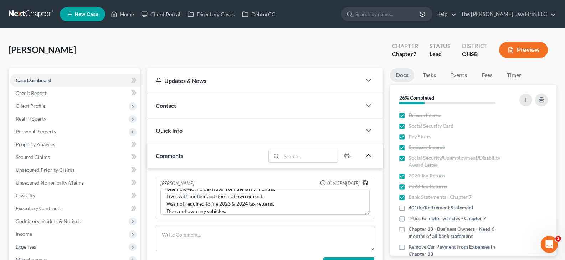
click at [365, 183] on icon "button" at bounding box center [365, 183] width 6 height 6
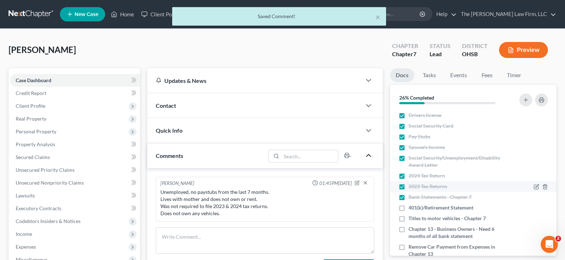
scroll to position [36, 0]
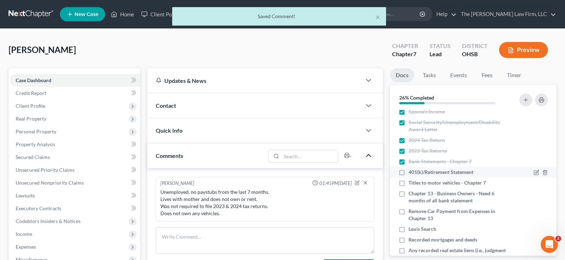
click at [408, 173] on label "401(k)/Retirement Statement" at bounding box center [440, 172] width 65 height 7
click at [411, 173] on input "401(k)/Retirement Statement" at bounding box center [413, 171] width 5 height 5
click at [408, 183] on label "Titles to motor vehicles - Chapter 7" at bounding box center [446, 183] width 77 height 7
click at [411, 183] on input "Titles to motor vehicles - Chapter 7" at bounding box center [413, 182] width 5 height 5
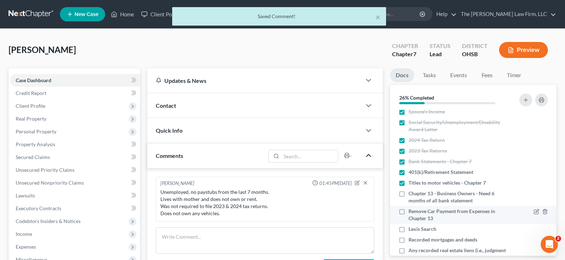
click at [408, 193] on label "Chapter 13 - Business Owners - Need 6 months of all bank statement" at bounding box center [458, 197] width 100 height 14
click at [411, 193] on input "Chapter 13 - Business Owners - Need 6 months of all bank statement" at bounding box center [413, 192] width 5 height 5
click at [408, 212] on label "Remove Car Payment from Expenses in Chapter 13" at bounding box center [458, 215] width 100 height 14
click at [411, 212] on input "Remove Car Payment from Expenses in Chapter 13" at bounding box center [413, 210] width 5 height 5
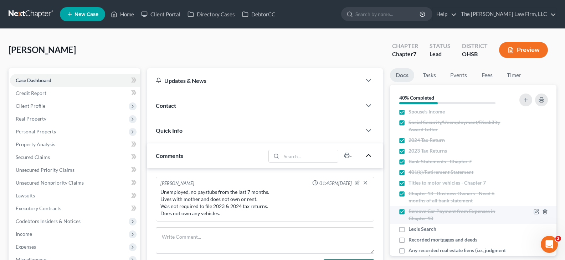
scroll to position [71, 0]
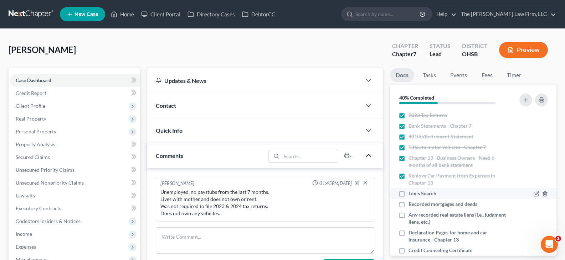
click at [408, 194] on label "Lexis Search" at bounding box center [422, 193] width 28 height 7
click at [411, 194] on input "Lexis Search" at bounding box center [413, 192] width 5 height 5
click at [408, 205] on label "Recorded mortgages and deeds" at bounding box center [442, 204] width 69 height 7
click at [411, 205] on input "Recorded mortgages and deeds" at bounding box center [413, 203] width 5 height 5
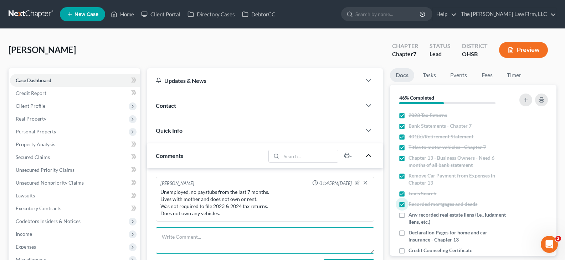
click at [247, 243] on textarea at bounding box center [265, 241] width 218 height 26
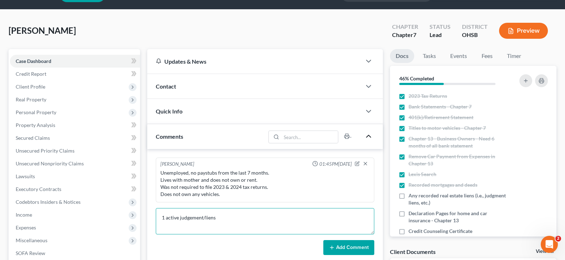
scroll to position [36, 0]
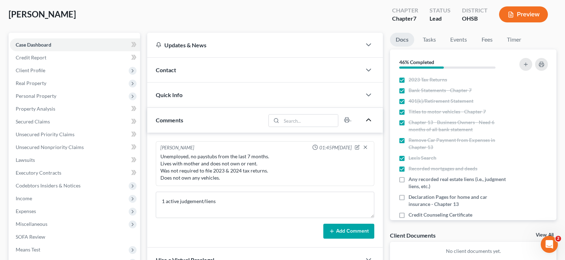
click at [349, 234] on button "Add Comment" at bounding box center [348, 231] width 51 height 15
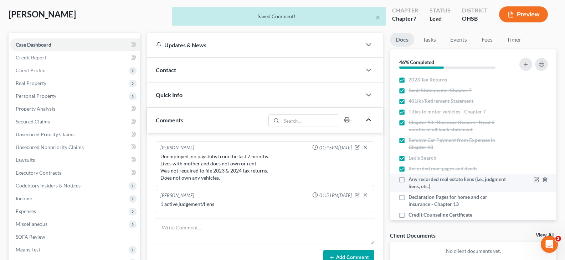
click at [408, 180] on label "Any recorded real estate liens (i.e., judgment liens, etc.)" at bounding box center [458, 183] width 100 height 14
click at [411, 180] on input "Any recorded real estate liens (i.e., judgment liens, etc.)" at bounding box center [413, 178] width 5 height 5
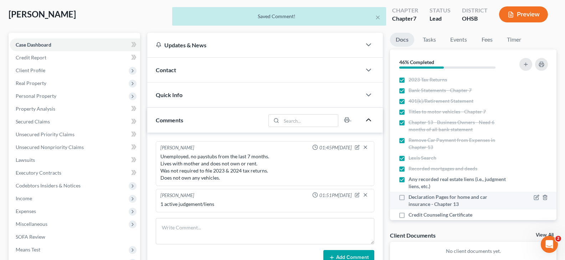
click at [408, 196] on label "Declaration Pages for home and car insurance - Chapter 13" at bounding box center [458, 201] width 100 height 14
click at [411, 196] on input "Declaration Pages for home and car insurance - Chapter 13" at bounding box center [413, 196] width 5 height 5
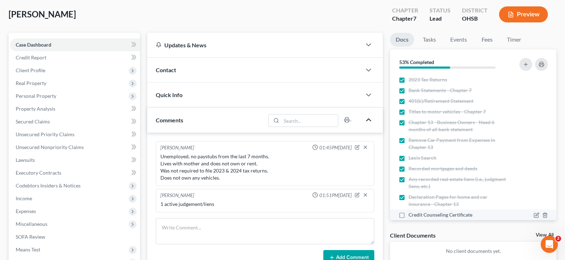
click at [408, 216] on label "Credit Counseling Certificate" at bounding box center [440, 215] width 64 height 7
click at [411, 216] on input "Credit Counseling Certificate" at bounding box center [413, 214] width 5 height 5
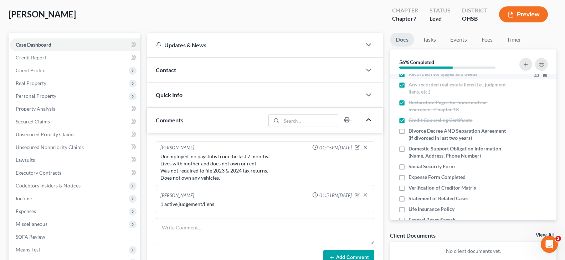
scroll to position [178, 0]
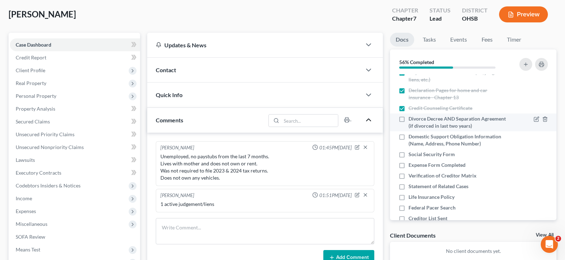
click at [408, 120] on label "Divorce Decree AND Separation Agreement (if divorced in last two years)" at bounding box center [458, 122] width 100 height 14
click at [411, 120] on input "Divorce Decree AND Separation Agreement (if divorced in last two years)" at bounding box center [413, 117] width 5 height 5
click at [408, 136] on label "Domestic Support Obligation Information (Name, Address, Phone Number)" at bounding box center [458, 140] width 100 height 14
click at [411, 136] on input "Domestic Support Obligation Information (Name, Address, Phone Number)" at bounding box center [413, 135] width 5 height 5
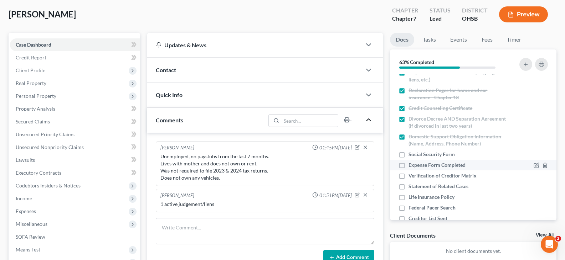
click at [408, 165] on label "Expense Form Completed" at bounding box center [436, 165] width 57 height 7
click at [411, 165] on input "Expense Form Completed" at bounding box center [413, 164] width 5 height 5
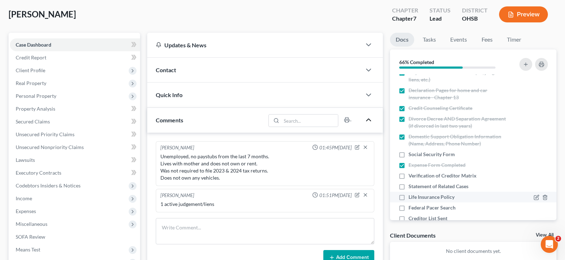
click at [408, 198] on label "Life Insurance Policy" at bounding box center [431, 197] width 46 height 7
click at [411, 198] on input "Life Insurance Policy" at bounding box center [413, 196] width 5 height 5
click at [408, 208] on label "Federal Pacer Search" at bounding box center [431, 208] width 47 height 7
click at [411, 208] on input "Federal Pacer Search" at bounding box center [413, 207] width 5 height 5
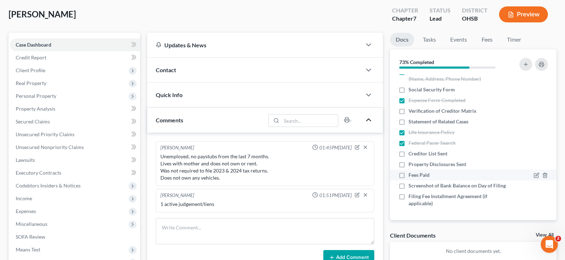
click at [408, 172] on label "Fees Paid" at bounding box center [418, 175] width 21 height 7
click at [411, 172] on input "Fees Paid" at bounding box center [413, 174] width 5 height 5
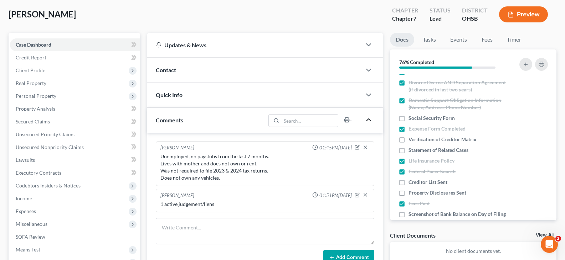
scroll to position [71, 0]
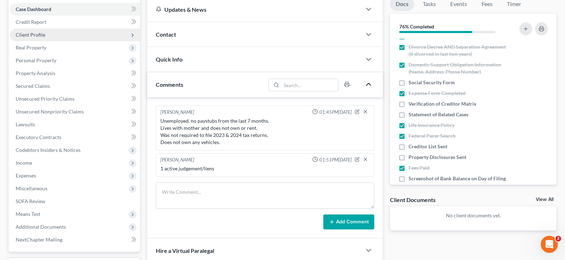
click at [37, 35] on span "Client Profile" at bounding box center [31, 35] width 30 height 6
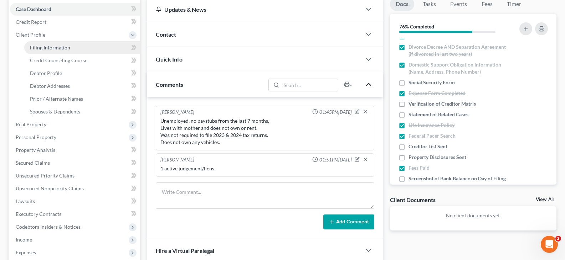
click at [62, 48] on span "Filing Information" at bounding box center [50, 48] width 40 height 6
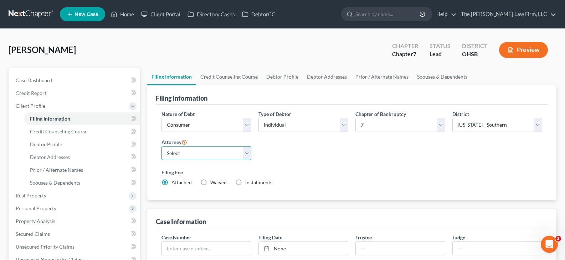
drag, startPoint x: 247, startPoint y: 153, endPoint x: 240, endPoint y: 160, distance: 9.1
click at [247, 153] on select "Select [PERSON_NAME] - OHSB [PERSON_NAME] - OHNB [PERSON_NAME] - OHSB" at bounding box center [206, 153] width 90 height 14
click at [161, 146] on select "Select [PERSON_NAME] - OHSB [PERSON_NAME] - OHNB [PERSON_NAME] - OHSB" at bounding box center [206, 153] width 90 height 14
click at [235, 77] on link "Credit Counseling Course" at bounding box center [229, 76] width 66 height 17
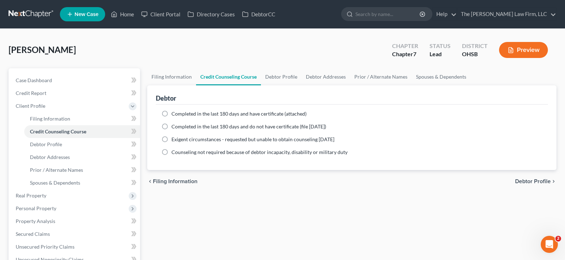
click at [171, 113] on label "Completed in the last 180 days and have certificate (attached)" at bounding box center [238, 113] width 135 height 7
click at [174, 113] on input "Completed in the last 180 days and have certificate (attached)" at bounding box center [176, 112] width 5 height 5
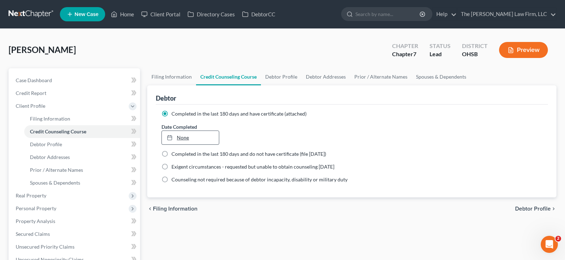
click at [173, 134] on link "None" at bounding box center [190, 138] width 57 height 14
click at [274, 76] on link "Debtor Profile" at bounding box center [281, 76] width 41 height 17
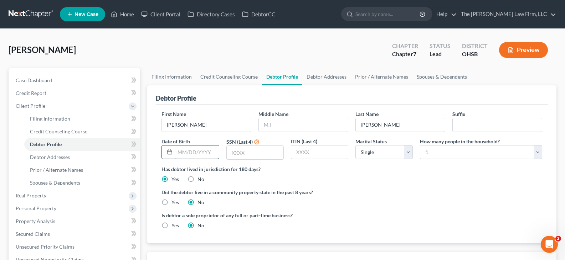
click at [180, 153] on input "text" at bounding box center [196, 153] width 43 height 14
click at [259, 154] on input "text" at bounding box center [255, 153] width 57 height 14
drag, startPoint x: 537, startPoint y: 152, endPoint x: 524, endPoint y: 147, distance: 14.0
click at [537, 152] on select "Select 1 2 3 4 5 6 7 8 9 10 11 12 13 14 15 16 17 18 19 20" at bounding box center [481, 152] width 122 height 14
click at [420, 145] on select "Select 1 2 3 4 5 6 7 8 9 10 11 12 13 14 15 16 17 18 19 20" at bounding box center [481, 152] width 122 height 14
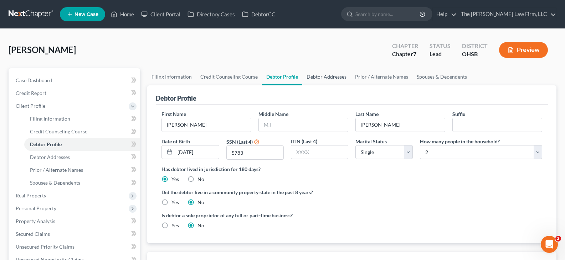
click at [312, 76] on link "Debtor Addresses" at bounding box center [326, 76] width 48 height 17
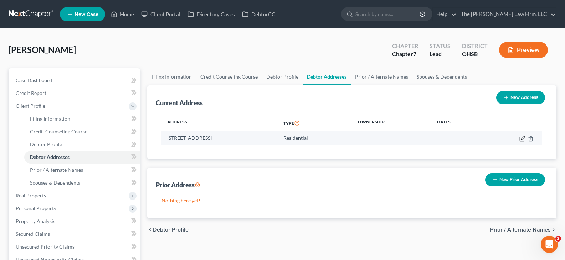
click at [522, 139] on icon "button" at bounding box center [522, 137] width 3 height 3
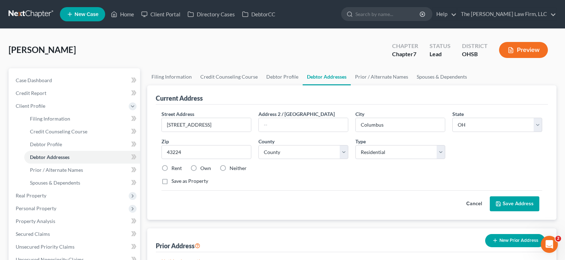
click at [229, 169] on label "Neither" at bounding box center [237, 168] width 17 height 7
click at [232, 169] on input "Neither" at bounding box center [234, 167] width 5 height 5
drag, startPoint x: 344, startPoint y: 154, endPoint x: 343, endPoint y: 146, distance: 7.9
click at [344, 154] on select "County [GEOGRAPHIC_DATA] [GEOGRAPHIC_DATA] [GEOGRAPHIC_DATA] [GEOGRAPHIC_DATA] …" at bounding box center [303, 152] width 90 height 14
click at [258, 145] on select "County [GEOGRAPHIC_DATA] [GEOGRAPHIC_DATA] [GEOGRAPHIC_DATA] [GEOGRAPHIC_DATA] …" at bounding box center [303, 152] width 90 height 14
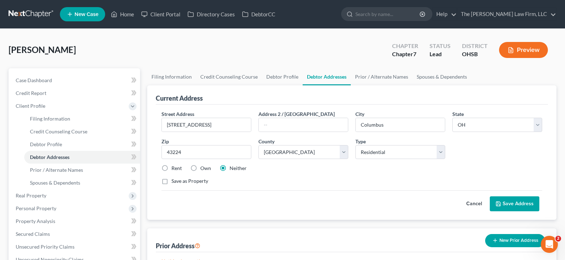
click at [506, 203] on button "Save Address" at bounding box center [515, 204] width 50 height 15
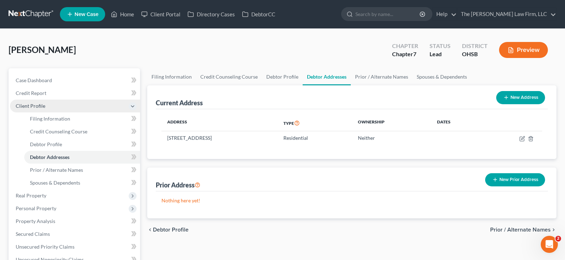
click at [60, 108] on span "Client Profile" at bounding box center [75, 106] width 130 height 13
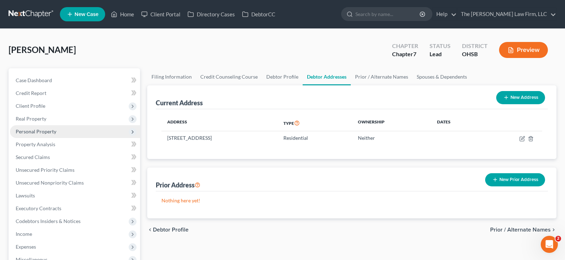
click at [57, 132] on span "Personal Property" at bounding box center [75, 131] width 130 height 13
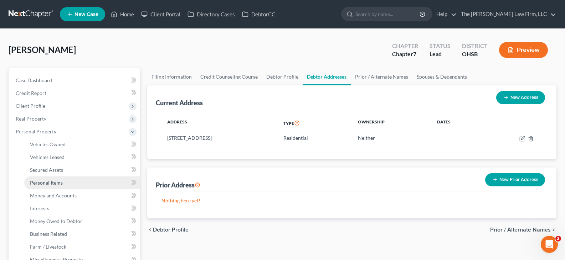
click at [58, 183] on span "Personal Items" at bounding box center [46, 183] width 33 height 6
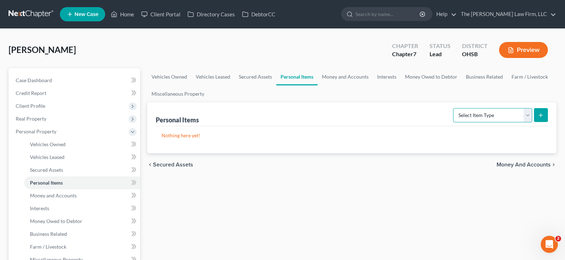
drag, startPoint x: 528, startPoint y: 118, endPoint x: 524, endPoint y: 121, distance: 5.6
click at [528, 118] on select "Select Item Type Clothing Collectibles Of Value Electronics Firearms Household …" at bounding box center [492, 115] width 79 height 14
click at [454, 108] on select "Select Item Type Clothing Collectibles Of Value Electronics Firearms Household …" at bounding box center [492, 115] width 79 height 14
click at [538, 114] on icon "submit" at bounding box center [541, 116] width 6 height 6
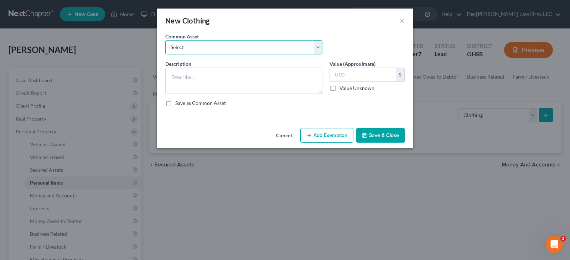
click at [258, 44] on select "Select Clothes, shoes and wearing apparel" at bounding box center [243, 47] width 157 height 14
click at [165, 40] on select "Select Clothes, shoes and wearing apparel" at bounding box center [243, 47] width 157 height 14
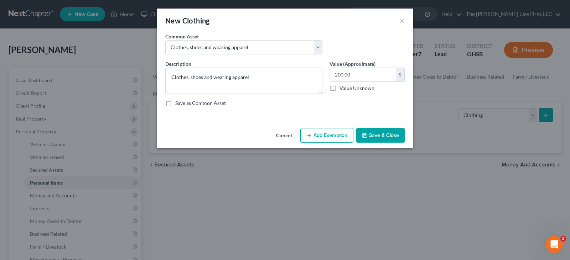
click at [343, 136] on button "Add Exemption" at bounding box center [326, 135] width 53 height 15
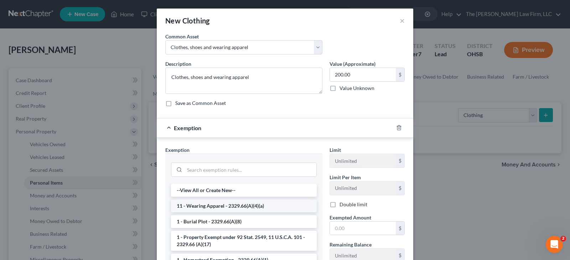
click at [239, 207] on li "11 - Wearing Apparel - 2329.66(A)(4)(a)" at bounding box center [244, 206] width 146 height 13
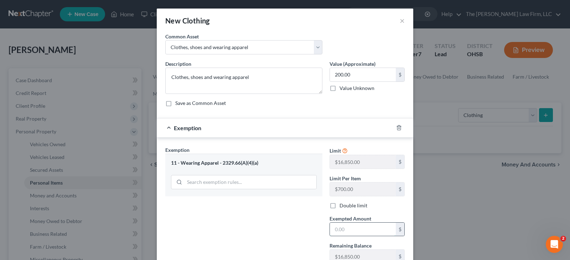
click at [332, 228] on input "text" at bounding box center [363, 230] width 66 height 14
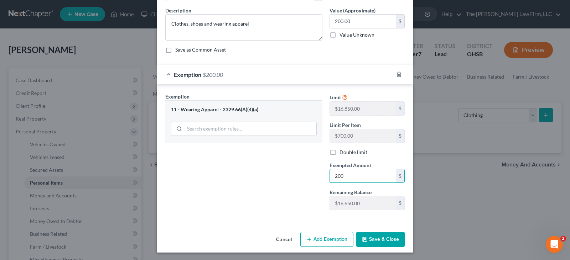
scroll to position [55, 0]
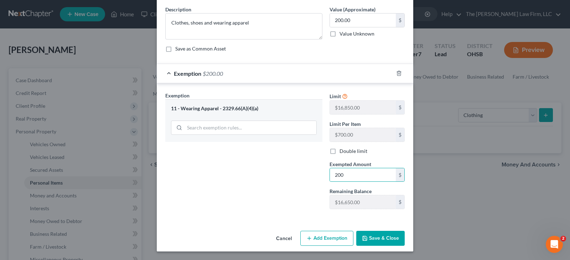
click at [374, 239] on button "Save & Close" at bounding box center [380, 238] width 48 height 15
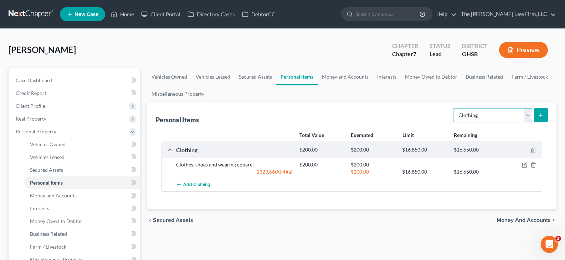
click at [527, 118] on select "Select Item Type Clothing Collectibles Of Value Electronics Firearms Household …" at bounding box center [492, 115] width 79 height 14
click at [454, 108] on select "Select Item Type Clothing Collectibles Of Value Electronics Firearms Household …" at bounding box center [492, 115] width 79 height 14
click at [541, 117] on icon "submit" at bounding box center [541, 116] width 6 height 6
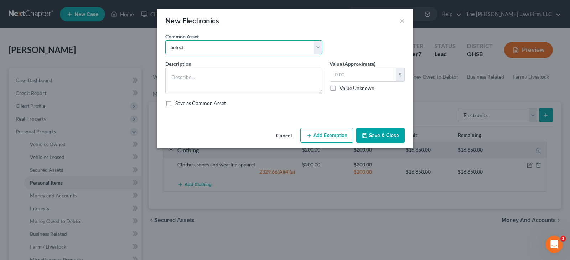
click at [280, 49] on select "Select Computers, Cell Phones, TV's" at bounding box center [243, 47] width 157 height 14
click at [165, 40] on select "Select Computers, Cell Phones, TV's" at bounding box center [243, 47] width 157 height 14
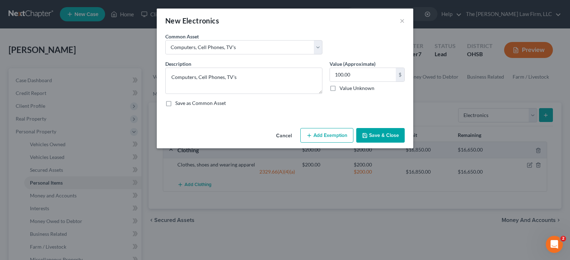
click at [314, 134] on button "Add Exemption" at bounding box center [326, 135] width 53 height 15
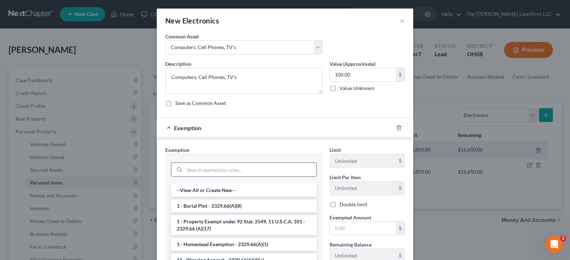
click at [280, 169] on input "search" at bounding box center [251, 170] width 132 height 14
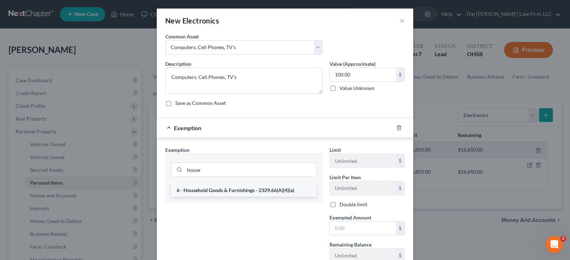
click at [249, 192] on li "6 - Household Goods & Furnishings - 2329.66(A)(4)(a)" at bounding box center [244, 190] width 146 height 13
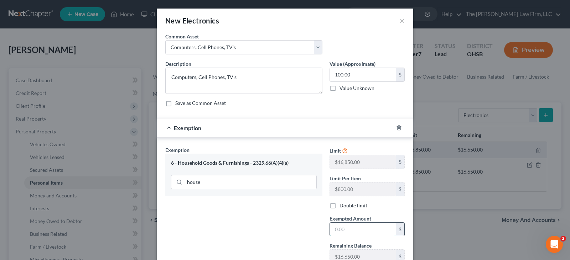
click at [334, 227] on input "text" at bounding box center [363, 230] width 66 height 14
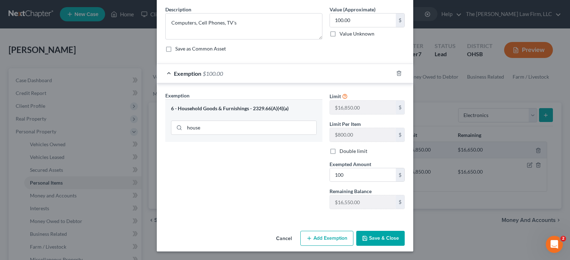
click at [372, 237] on button "Save & Close" at bounding box center [380, 238] width 48 height 15
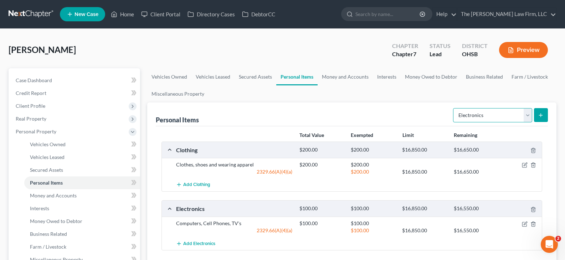
click at [528, 116] on select "Select Item Type Clothing Collectibles Of Value Electronics Firearms Household …" at bounding box center [492, 115] width 79 height 14
click at [454, 108] on select "Select Item Type Clothing Collectibles Of Value Electronics Firearms Household …" at bounding box center [492, 115] width 79 height 14
click at [542, 115] on icon "submit" at bounding box center [541, 116] width 6 height 6
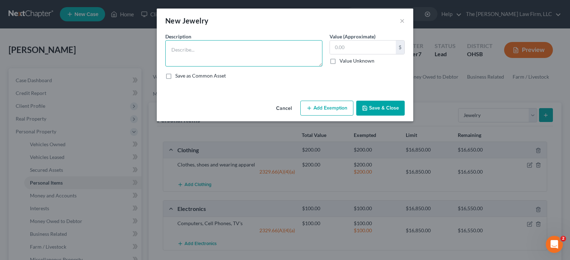
click at [277, 53] on textarea at bounding box center [243, 53] width 157 height 26
click at [342, 50] on input "text" at bounding box center [363, 48] width 66 height 14
click at [340, 108] on button "Add Exemption" at bounding box center [326, 108] width 53 height 15
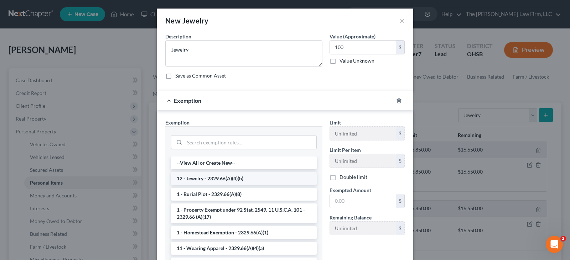
click at [264, 179] on li "12 - Jewelry - 2329.66(A)(4)(b)" at bounding box center [244, 178] width 146 height 13
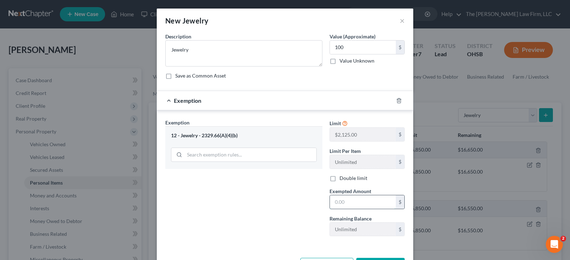
click at [350, 202] on input "text" at bounding box center [363, 203] width 66 height 14
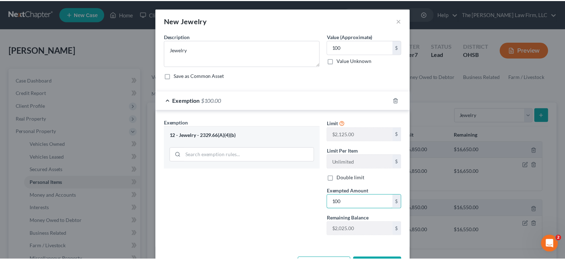
scroll to position [27, 0]
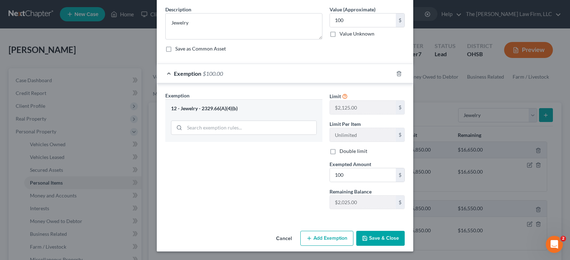
click at [307, 215] on div at bounding box center [285, 215] width 247 height 0
click at [368, 238] on button "Save & Close" at bounding box center [380, 238] width 48 height 15
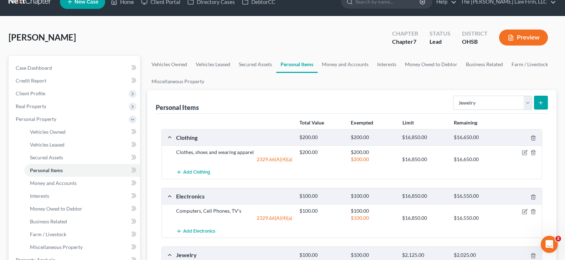
scroll to position [0, 0]
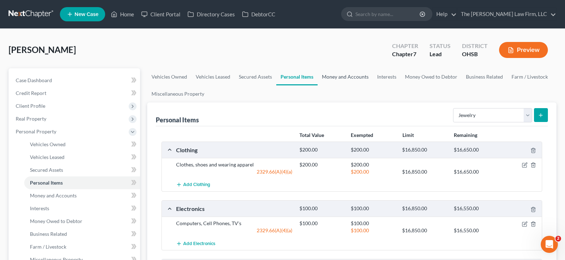
click at [349, 78] on link "Money and Accounts" at bounding box center [344, 76] width 55 height 17
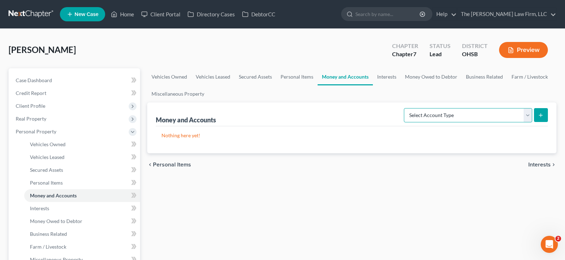
drag, startPoint x: 528, startPoint y: 117, endPoint x: 519, endPoint y: 121, distance: 9.7
click at [528, 117] on select "Select Account Type Brokerage Cash on Hand Certificates of Deposit Checking Acc…" at bounding box center [468, 115] width 128 height 14
click at [405, 108] on select "Select Account Type Brokerage Cash on Hand Certificates of Deposit Checking Acc…" at bounding box center [468, 115] width 128 height 14
click at [542, 116] on icon "submit" at bounding box center [541, 116] width 6 height 6
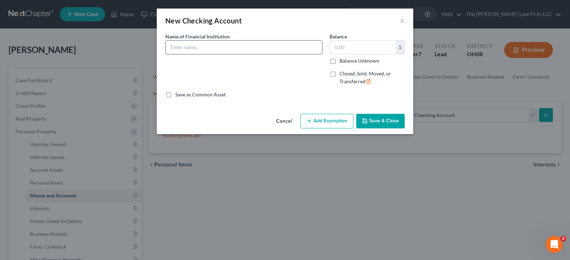
click at [242, 48] on input "text" at bounding box center [244, 48] width 156 height 14
click at [370, 122] on button "Save & Close" at bounding box center [380, 121] width 48 height 15
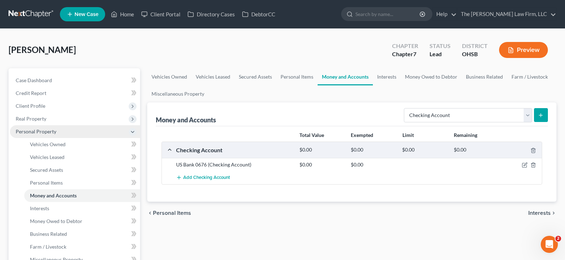
click at [84, 132] on span "Personal Property" at bounding box center [75, 131] width 130 height 13
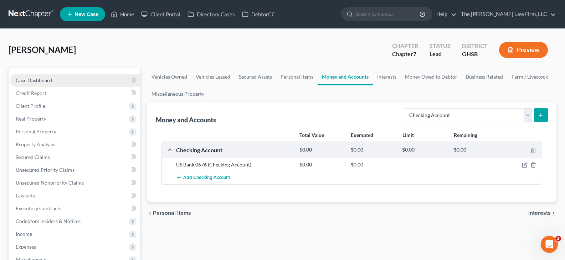
click at [45, 81] on span "Case Dashboard" at bounding box center [34, 80] width 36 height 6
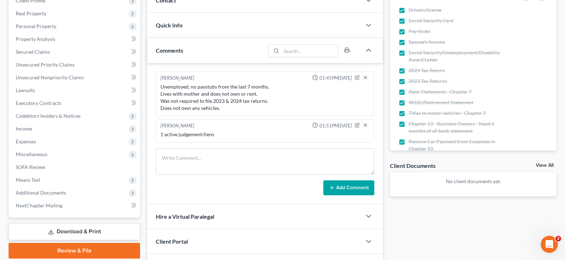
scroll to position [107, 0]
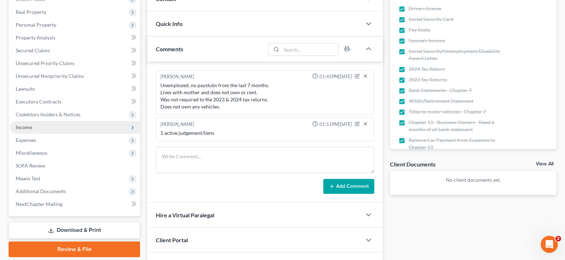
click at [27, 127] on span "Income" at bounding box center [24, 127] width 16 height 6
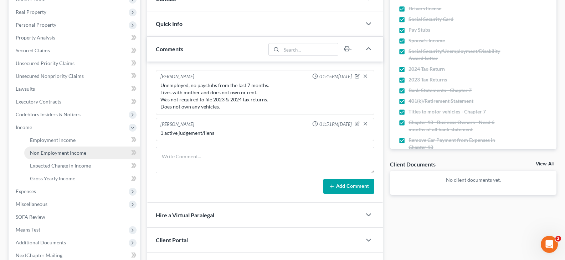
click at [35, 155] on span "Non Employment Income" at bounding box center [58, 153] width 56 height 6
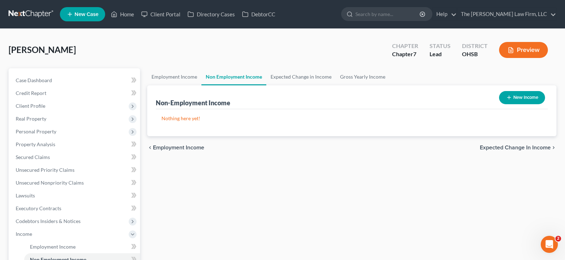
click at [506, 96] on icon "button" at bounding box center [509, 98] width 6 height 6
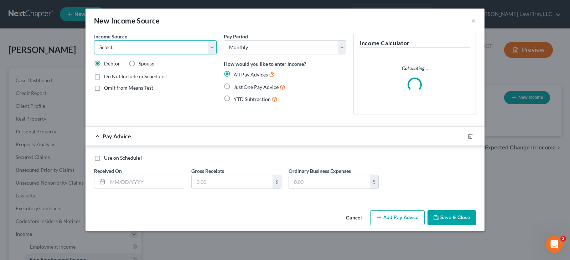
drag, startPoint x: 213, startPoint y: 50, endPoint x: 197, endPoint y: 54, distance: 15.9
click at [213, 50] on select "Select Unemployment Disability (from employer) Pension Retirement Social Securi…" at bounding box center [155, 47] width 123 height 14
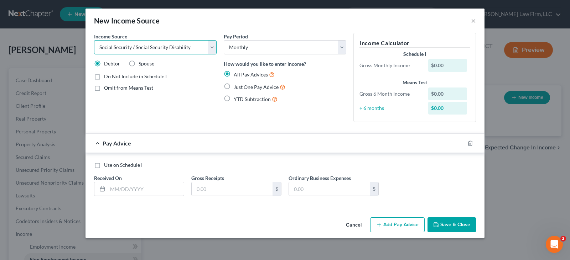
click at [94, 40] on select "Select Unemployment Disability (from employer) Pension Retirement Social Securi…" at bounding box center [155, 47] width 123 height 14
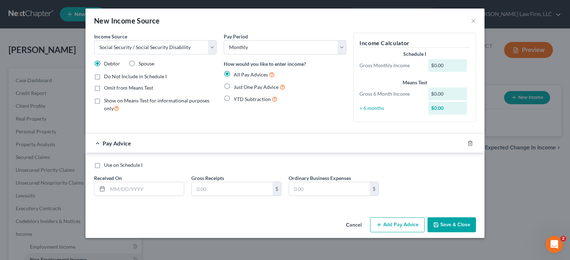
click at [234, 87] on label "Just One Pay Advice" at bounding box center [260, 87] width 52 height 8
click at [237, 87] on input "Just One Pay Advice" at bounding box center [239, 85] width 5 height 5
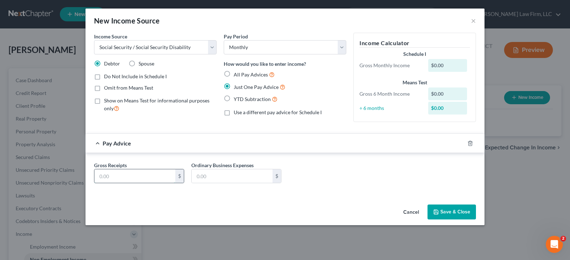
click at [156, 178] on input "text" at bounding box center [134, 177] width 81 height 14
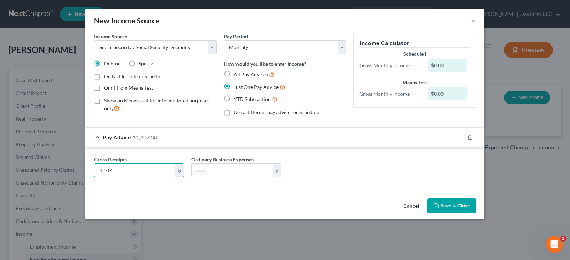
click at [448, 205] on button "Save & Close" at bounding box center [452, 206] width 48 height 15
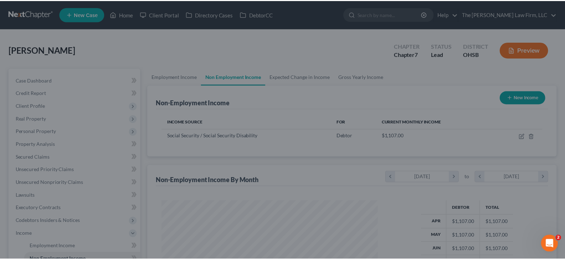
scroll to position [128, 230]
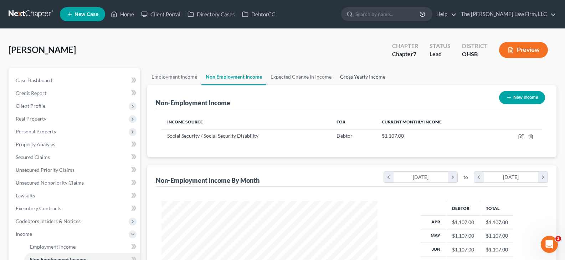
click at [346, 78] on link "Gross Yearly Income" at bounding box center [363, 76] width 54 height 17
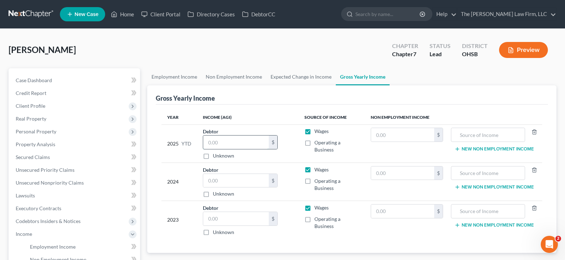
click at [249, 142] on input "text" at bounding box center [236, 143] width 66 height 14
drag, startPoint x: 227, startPoint y: 143, endPoint x: 202, endPoint y: 145, distance: 24.6
click at [202, 145] on td "Debtor 11,070.00 $ Unknown Balance Undetermined 11,070 $ Unknown" at bounding box center [248, 144] width 102 height 38
click at [387, 135] on input "text" at bounding box center [402, 135] width 63 height 14
click at [467, 135] on input "text" at bounding box center [488, 135] width 66 height 14
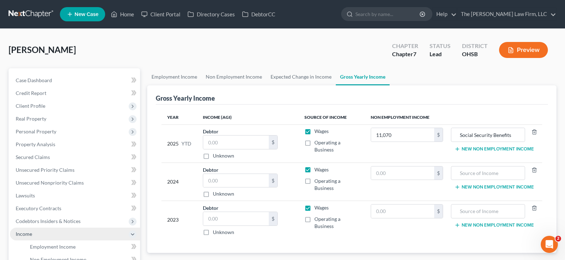
click at [54, 232] on span "Income" at bounding box center [75, 234] width 130 height 13
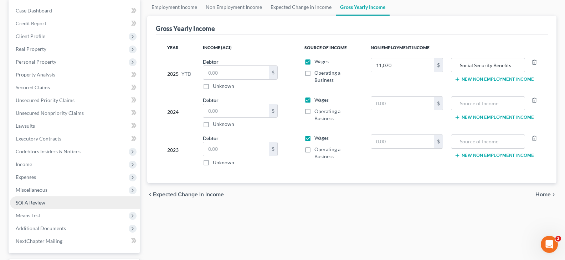
scroll to position [71, 0]
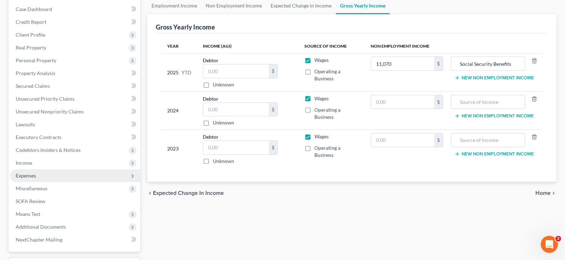
click at [41, 175] on span "Expenses" at bounding box center [75, 176] width 130 height 13
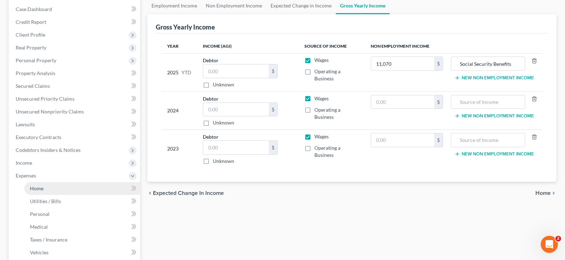
click at [40, 190] on span "Home" at bounding box center [37, 189] width 14 height 6
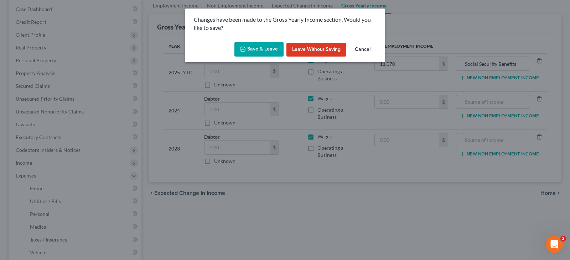
click at [259, 47] on button "Save & Leave" at bounding box center [258, 49] width 49 height 15
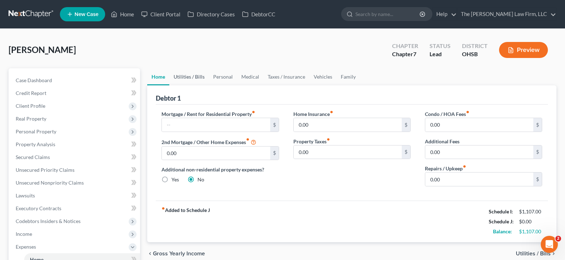
click at [188, 77] on link "Utilities / Bills" at bounding box center [189, 76] width 40 height 17
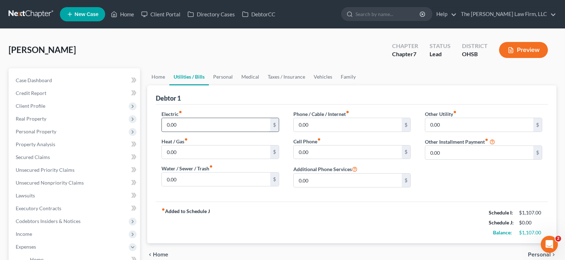
click at [179, 125] on input "0.00" at bounding box center [216, 125] width 108 height 14
click at [186, 154] on input "0.00" at bounding box center [216, 153] width 108 height 14
click at [310, 125] on input "0.00" at bounding box center [348, 125] width 108 height 14
drag, startPoint x: 227, startPoint y: 77, endPoint x: 223, endPoint y: 96, distance: 19.6
click at [227, 77] on link "Personal" at bounding box center [223, 76] width 28 height 17
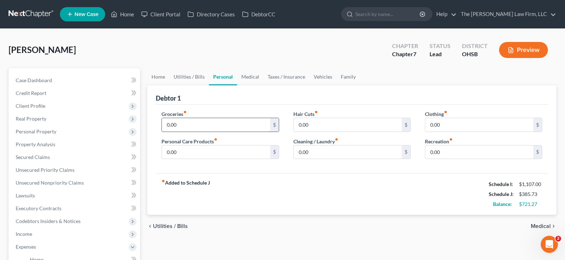
click at [206, 127] on input "0.00" at bounding box center [216, 125] width 108 height 14
click at [206, 155] on input "0.00" at bounding box center [216, 153] width 108 height 14
click at [464, 126] on input "0.00" at bounding box center [479, 125] width 108 height 14
click at [470, 151] on input "0.00" at bounding box center [479, 153] width 108 height 14
click at [252, 77] on link "Medical" at bounding box center [250, 76] width 26 height 17
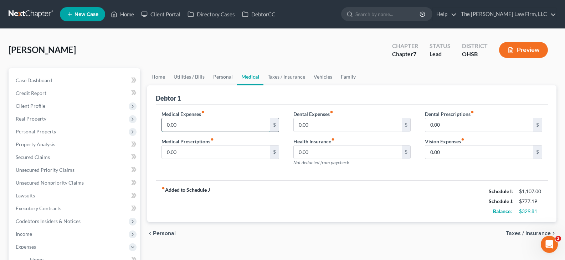
click at [187, 126] on input "0.00" at bounding box center [216, 125] width 108 height 14
click at [191, 151] on input "0.00" at bounding box center [216, 153] width 108 height 14
click at [445, 150] on input "0.00" at bounding box center [479, 153] width 108 height 14
click at [325, 77] on link "Vehicles" at bounding box center [322, 76] width 27 height 17
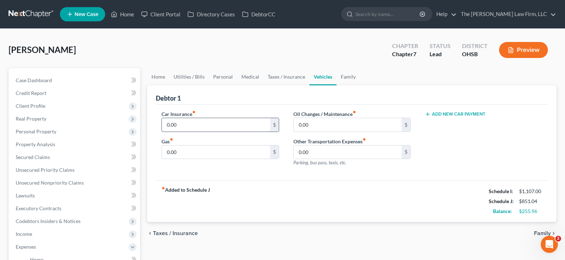
click at [179, 126] on input "0.00" at bounding box center [216, 125] width 108 height 14
click at [181, 152] on input "0.00" at bounding box center [216, 153] width 108 height 14
click at [345, 76] on link "Family" at bounding box center [348, 76] width 24 height 17
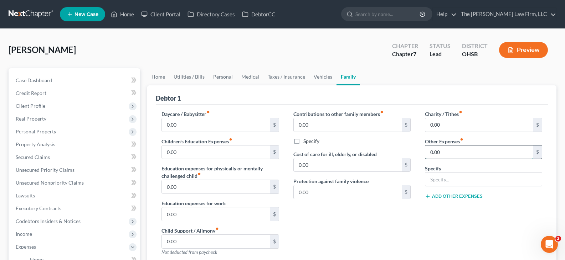
click at [456, 154] on input "0.00" at bounding box center [479, 153] width 108 height 14
click at [450, 181] on input "text" at bounding box center [483, 180] width 117 height 14
click at [461, 180] on input "Credit card intrest" at bounding box center [483, 180] width 117 height 14
click at [475, 180] on input "Credit card interest" at bounding box center [483, 180] width 117 height 14
click at [249, 78] on link "Medical" at bounding box center [250, 76] width 26 height 17
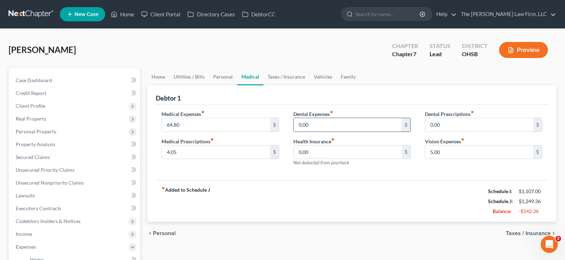
click at [314, 130] on input "0.00" at bounding box center [348, 125] width 108 height 14
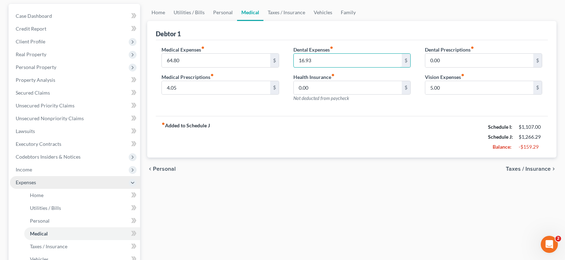
scroll to position [71, 0]
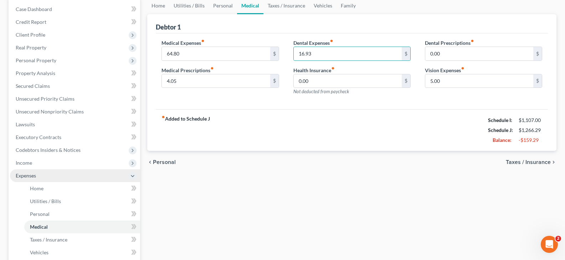
click at [64, 175] on span "Expenses" at bounding box center [75, 176] width 130 height 13
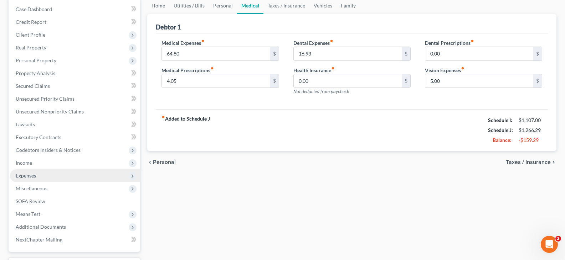
scroll to position [107, 0]
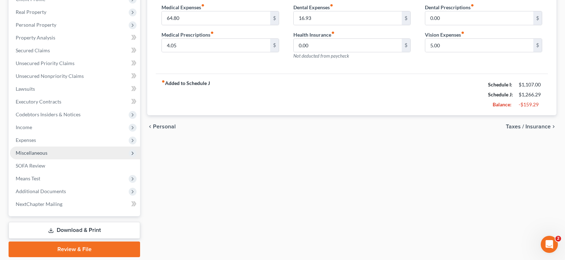
click at [43, 153] on span "Miscellaneous" at bounding box center [32, 153] width 32 height 6
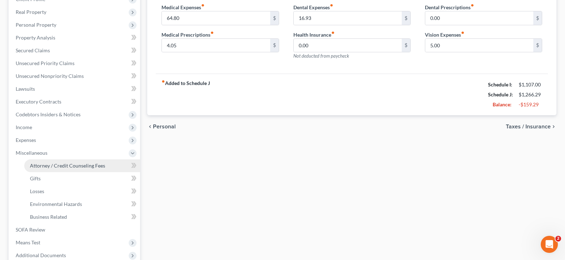
click at [53, 166] on span "Attorney / Credit Counseling Fees" at bounding box center [67, 166] width 75 height 6
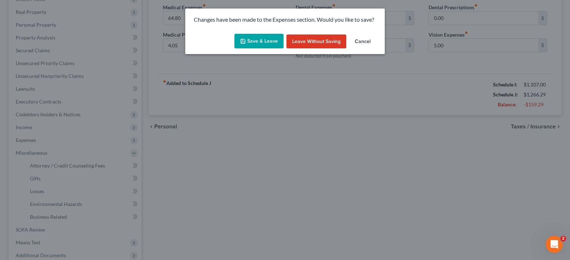
click at [248, 40] on button "Save & Leave" at bounding box center [258, 41] width 49 height 15
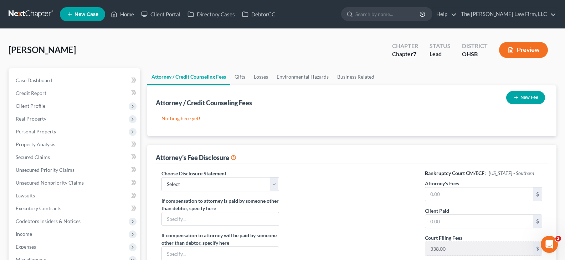
click at [516, 97] on icon "button" at bounding box center [516, 98] width 6 height 6
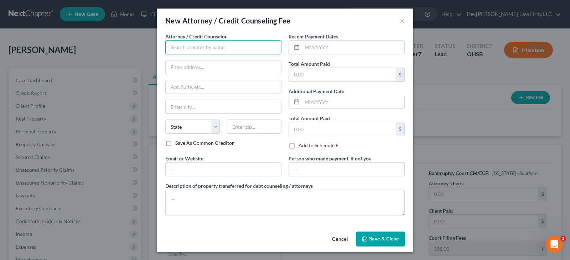
click at [241, 47] on input "text" at bounding box center [223, 47] width 116 height 14
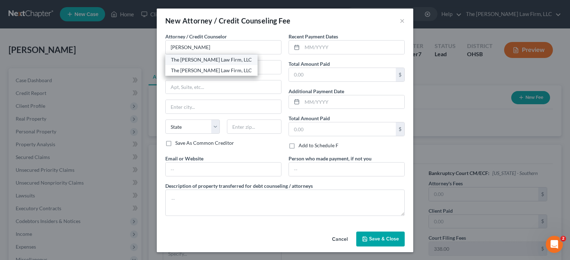
click at [201, 60] on div "The [PERSON_NAME] Law Firm, LLC" at bounding box center [211, 59] width 81 height 7
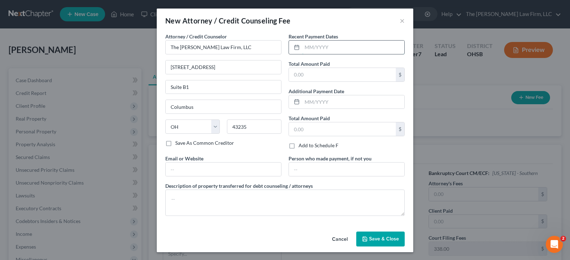
click at [305, 46] on input "text" at bounding box center [353, 48] width 102 height 14
drag, startPoint x: 314, startPoint y: 74, endPoint x: 149, endPoint y: 0, distance: 180.5
click at [314, 74] on input "text" at bounding box center [342, 75] width 107 height 14
click at [269, 168] on input "text" at bounding box center [223, 170] width 115 height 14
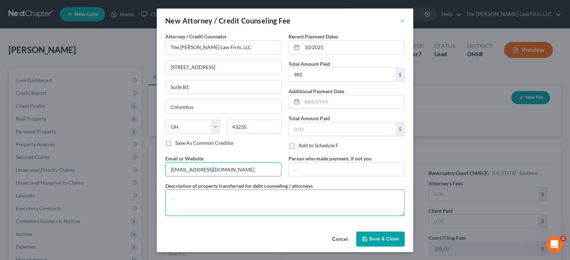
click at [270, 202] on textarea at bounding box center [284, 203] width 239 height 26
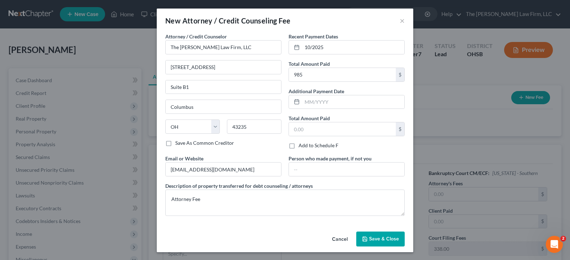
click at [385, 239] on span "Save & Close" at bounding box center [384, 239] width 30 height 6
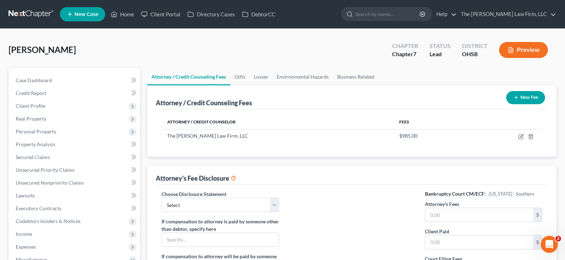
click at [516, 97] on icon "button" at bounding box center [516, 98] width 6 height 6
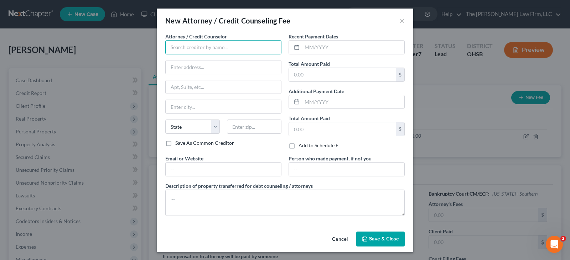
click at [228, 49] on input "text" at bounding box center [223, 47] width 116 height 14
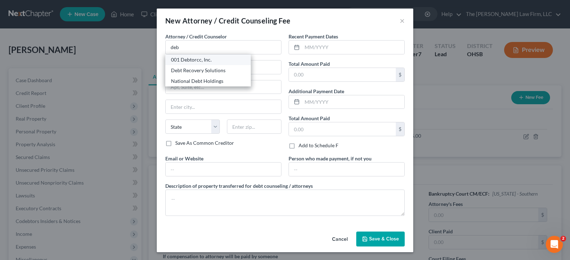
click at [196, 60] on div "001 Debtorcc, Inc." at bounding box center [208, 59] width 74 height 7
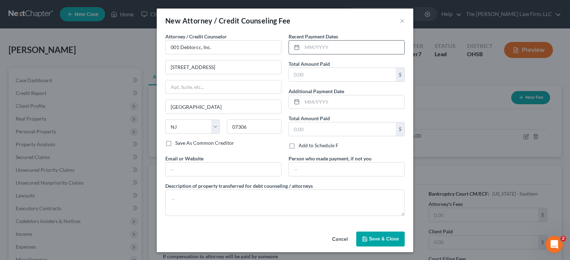
click at [304, 48] on input "text" at bounding box center [353, 48] width 102 height 14
click at [318, 47] on input "[DATE]" at bounding box center [353, 48] width 102 height 14
drag, startPoint x: 317, startPoint y: 74, endPoint x: 320, endPoint y: 82, distance: 8.6
click at [317, 74] on input "text" at bounding box center [342, 75] width 107 height 14
click at [270, 171] on input "text" at bounding box center [223, 170] width 115 height 14
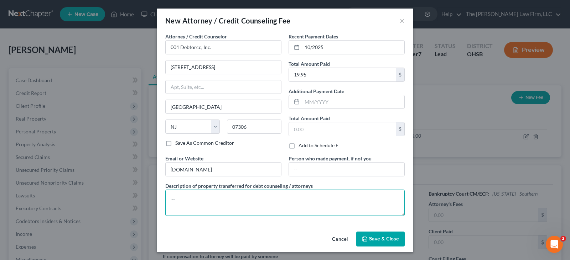
click at [177, 196] on textarea at bounding box center [284, 203] width 239 height 26
click at [380, 238] on span "Save & Close" at bounding box center [384, 239] width 30 height 6
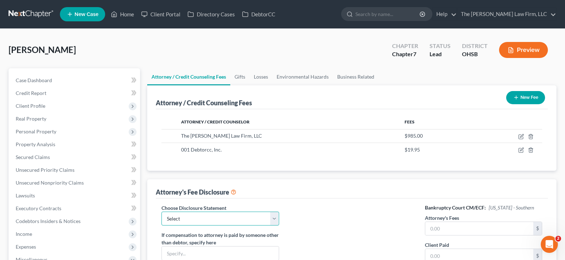
drag, startPoint x: 274, startPoint y: 221, endPoint x: 270, endPoint y: 226, distance: 6.0
click at [274, 221] on select "Select Disclosure of Compensation" at bounding box center [219, 219] width 117 height 14
click at [161, 212] on select "Select Disclosure of Compensation" at bounding box center [219, 219] width 117 height 14
click at [446, 226] on input "text" at bounding box center [479, 229] width 108 height 14
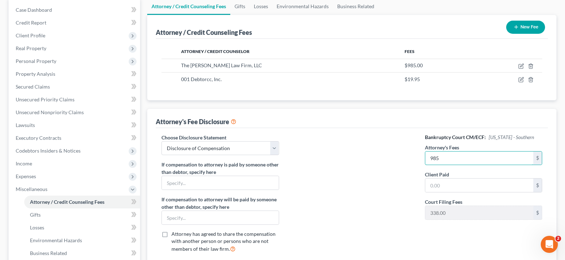
scroll to position [71, 0]
click at [454, 185] on input "text" at bounding box center [479, 185] width 108 height 14
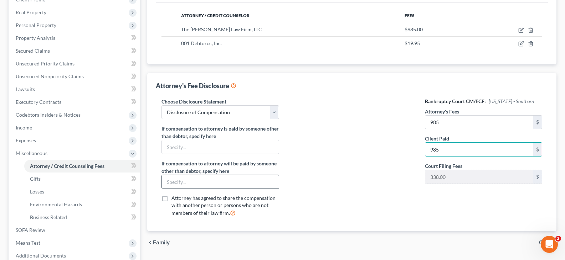
scroll to position [107, 0]
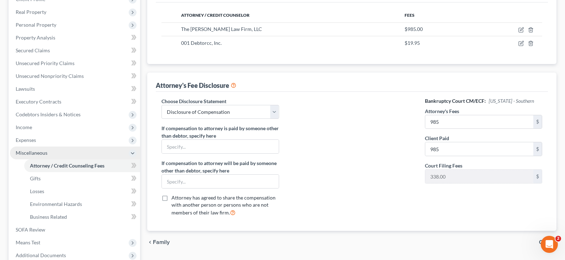
click at [84, 153] on span "Miscellaneous" at bounding box center [75, 153] width 130 height 13
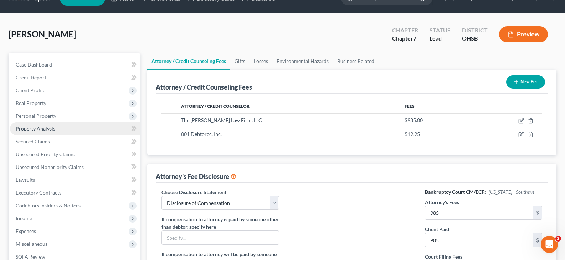
scroll to position [0, 0]
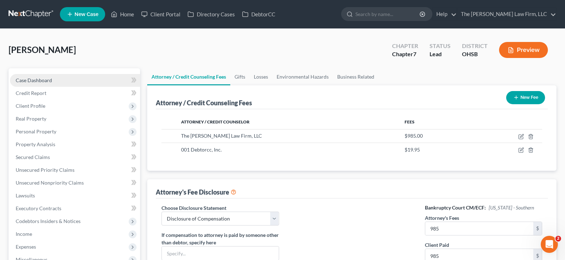
click at [42, 79] on span "Case Dashboard" at bounding box center [34, 80] width 36 height 6
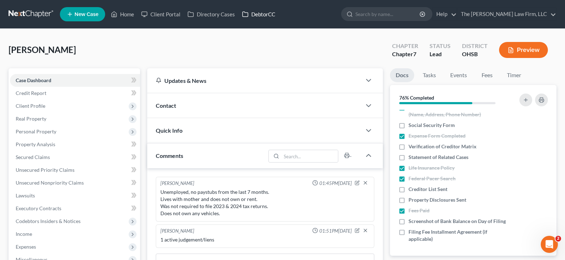
drag, startPoint x: 259, startPoint y: 14, endPoint x: 502, endPoint y: 49, distance: 245.2
click at [259, 14] on link "DebtorCC" at bounding box center [258, 14] width 40 height 13
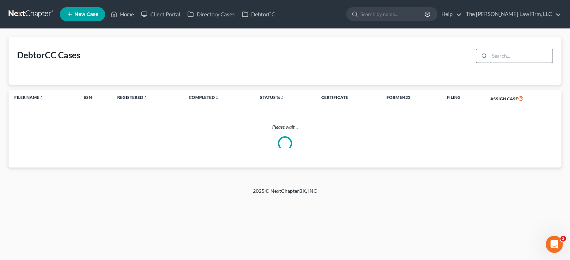
click at [506, 59] on input "search" at bounding box center [521, 56] width 63 height 14
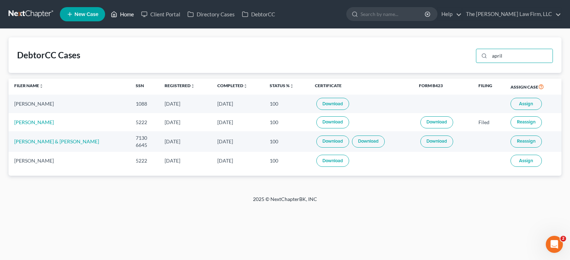
click at [129, 13] on link "Home" at bounding box center [122, 14] width 30 height 13
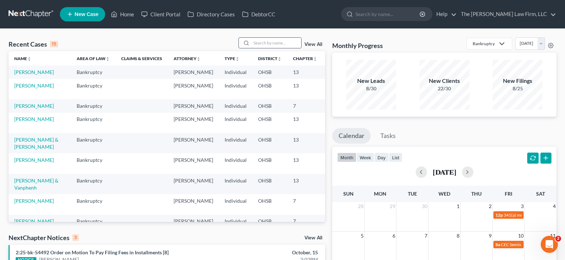
click at [269, 41] on input "search" at bounding box center [276, 43] width 50 height 10
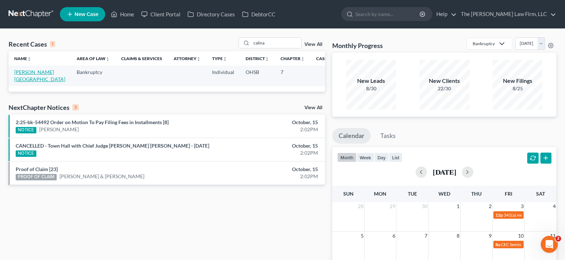
click at [20, 73] on link "[PERSON_NAME][GEOGRAPHIC_DATA]" at bounding box center [39, 75] width 51 height 13
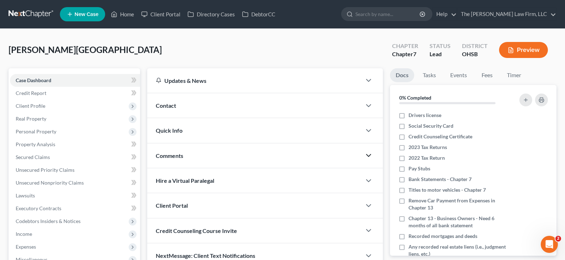
click at [367, 156] on polyline "button" at bounding box center [368, 156] width 4 height 2
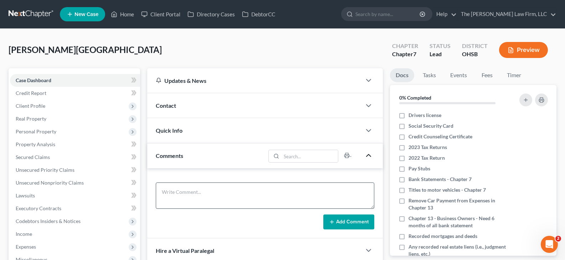
drag, startPoint x: 194, startPoint y: 182, endPoint x: 193, endPoint y: 192, distance: 9.3
click at [194, 184] on div "Add Comment" at bounding box center [265, 204] width 236 height 70
click at [193, 192] on textarea at bounding box center [265, 196] width 218 height 26
paste textarea "My checking account I had [DATE] is closed."
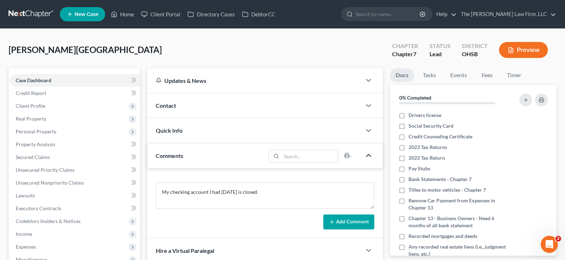
click at [337, 223] on button "Add Comment" at bounding box center [348, 222] width 51 height 15
